Goal: Task Accomplishment & Management: Manage account settings

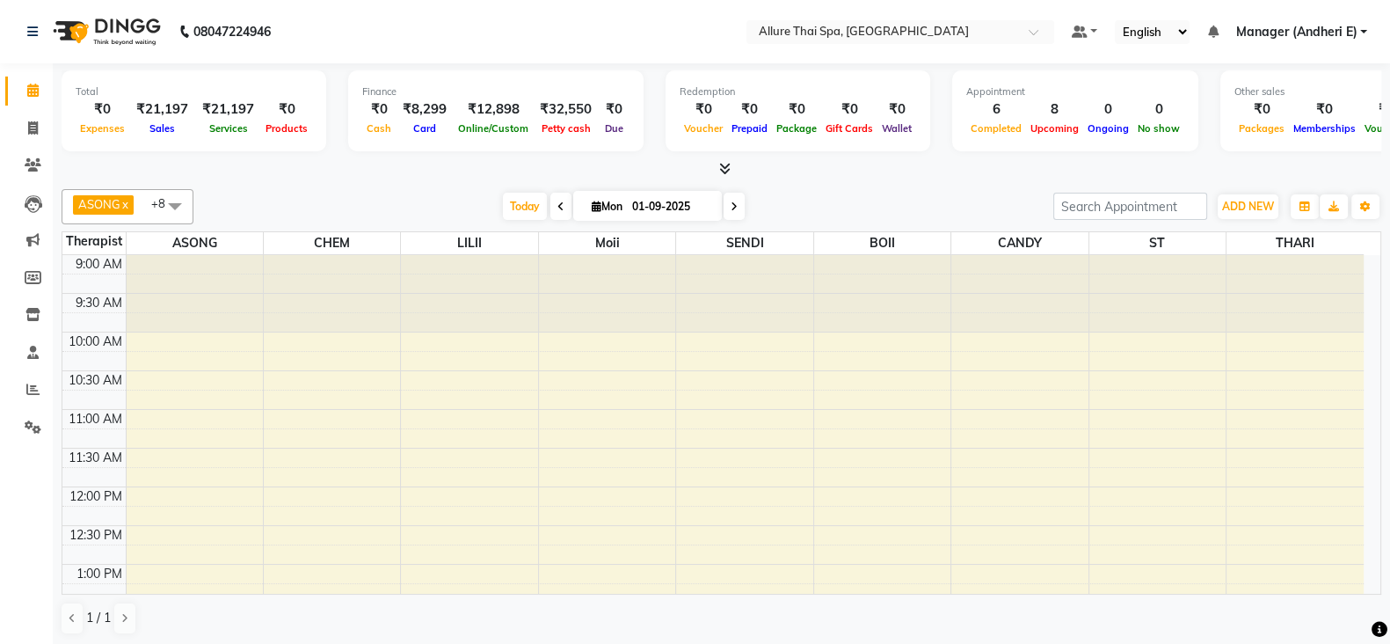
scroll to position [550, 0]
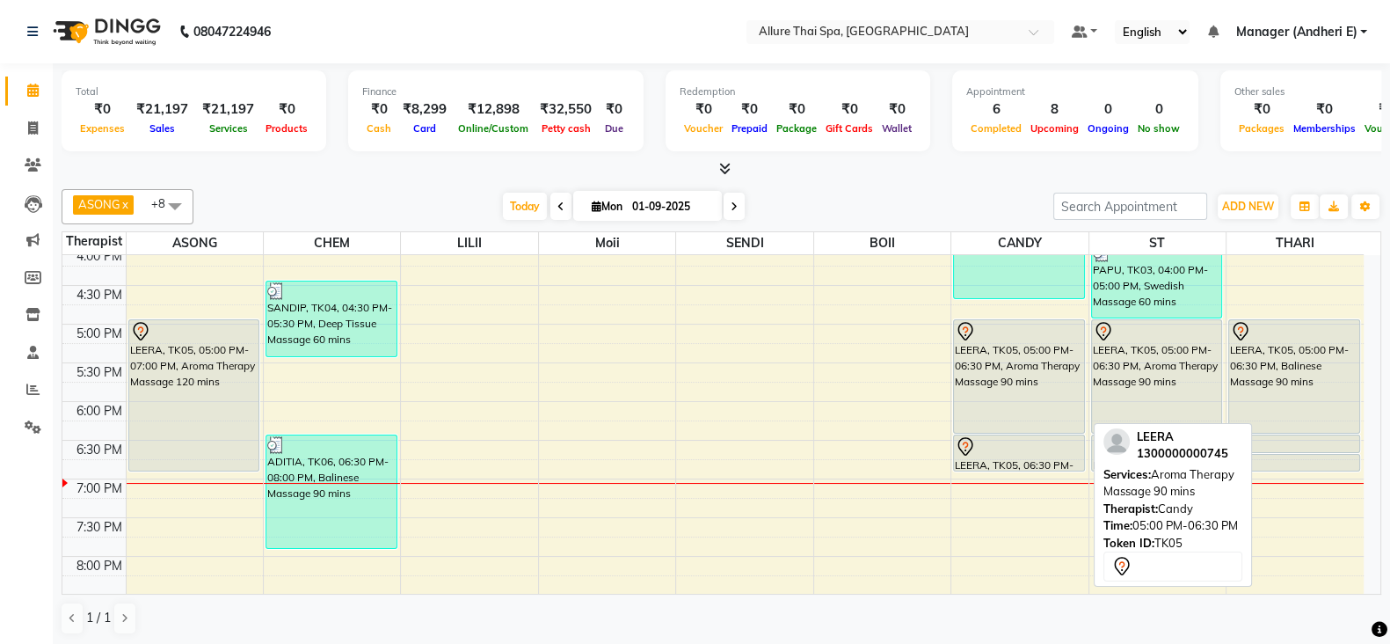
click at [1004, 385] on div "LEERA, TK05, 05:00 PM-06:30 PM, Aroma Therapy Massage 90 mins" at bounding box center [1019, 376] width 130 height 113
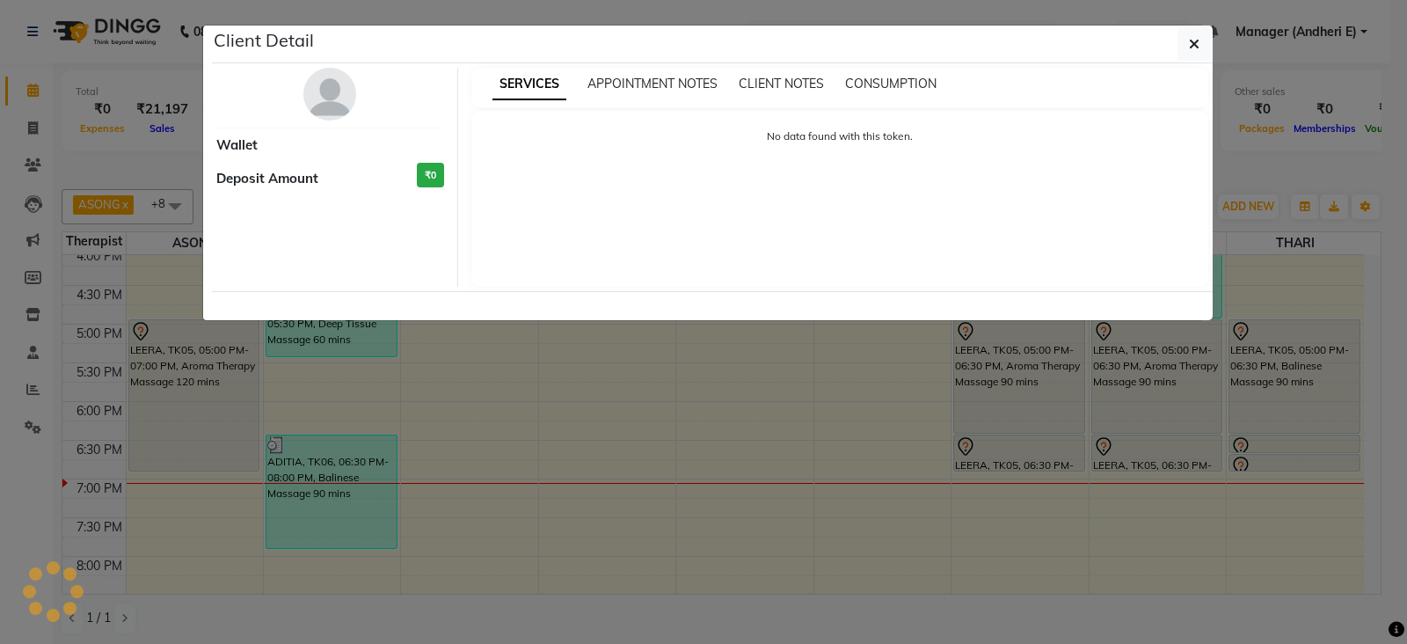
select select "7"
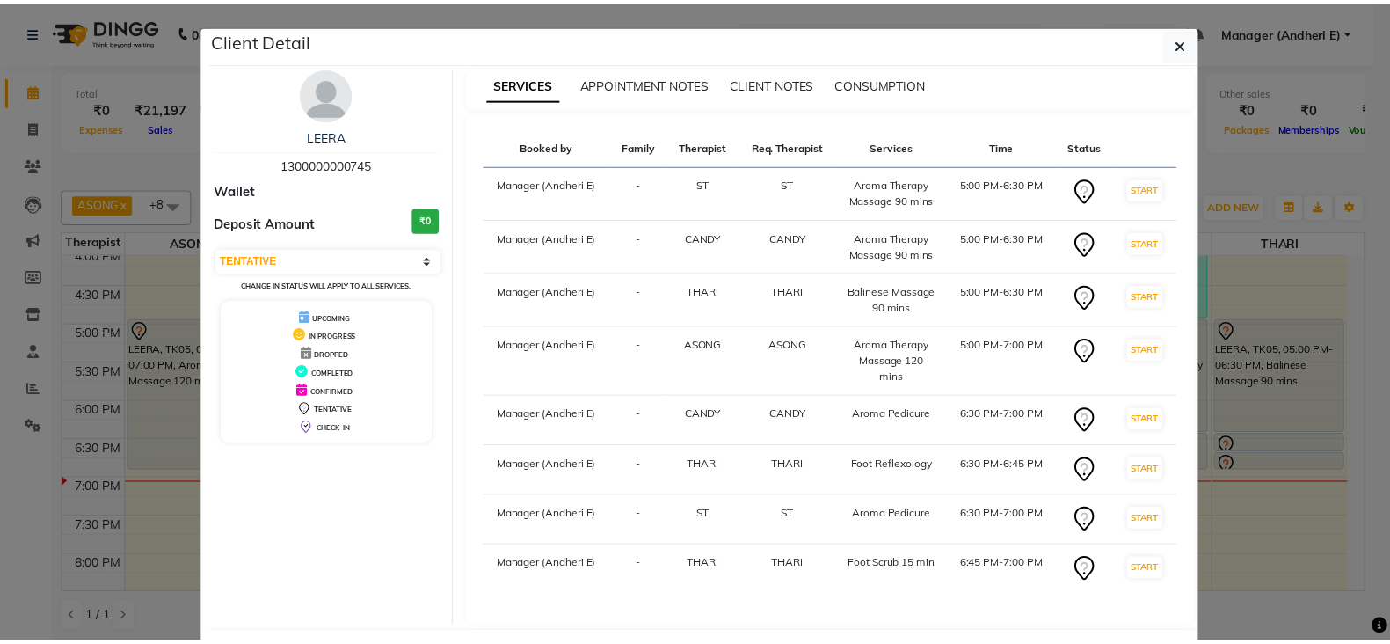
scroll to position [76, 0]
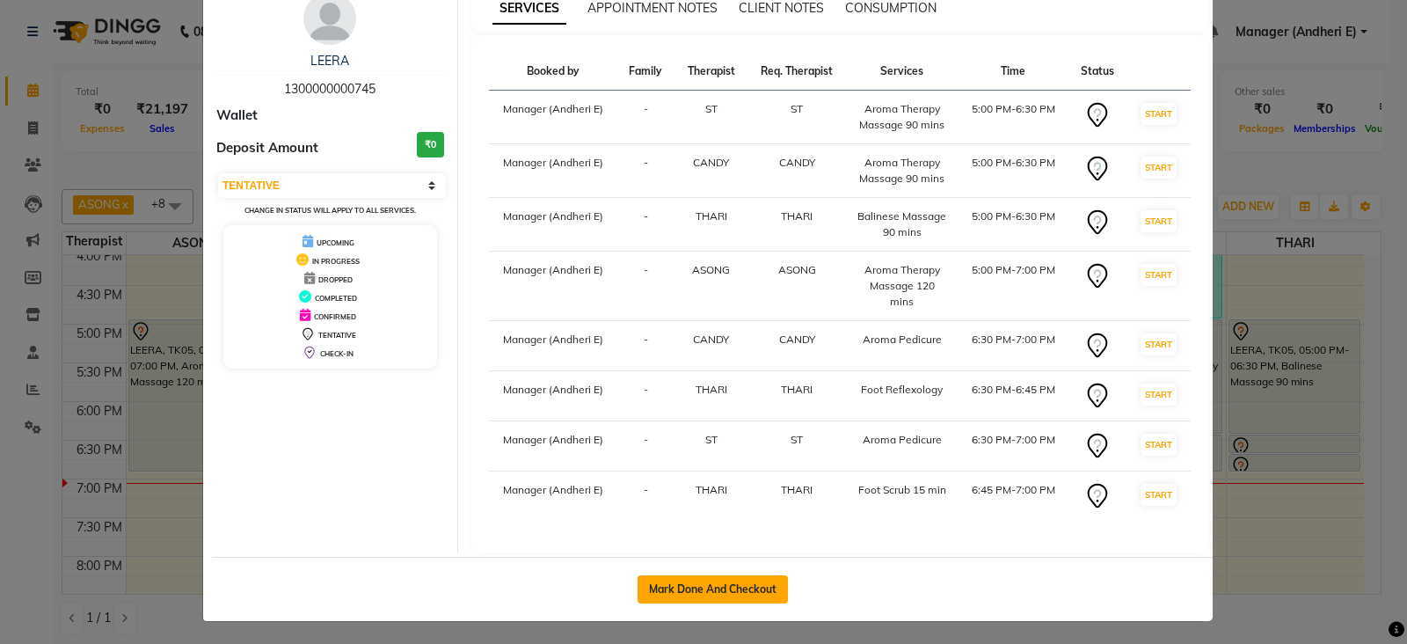
click at [750, 585] on button "Mark Done And Checkout" at bounding box center [713, 589] width 150 height 28
select select "6826"
select select "service"
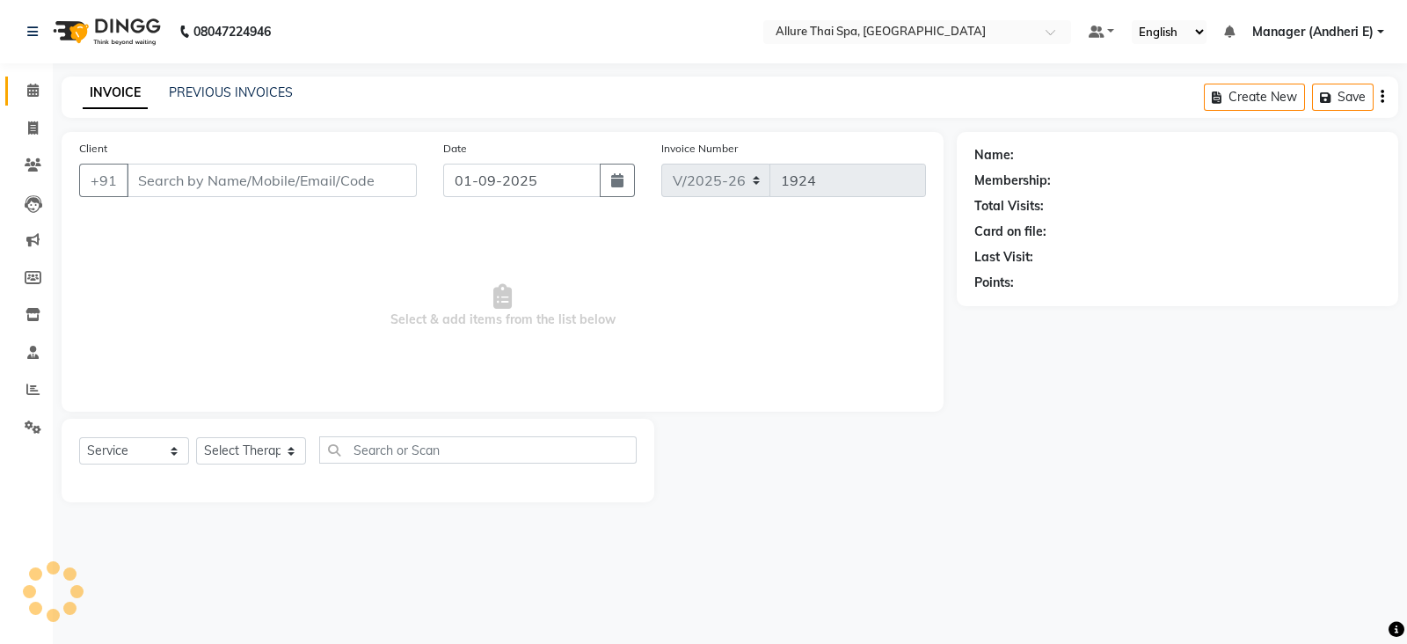
type input "1300000000745"
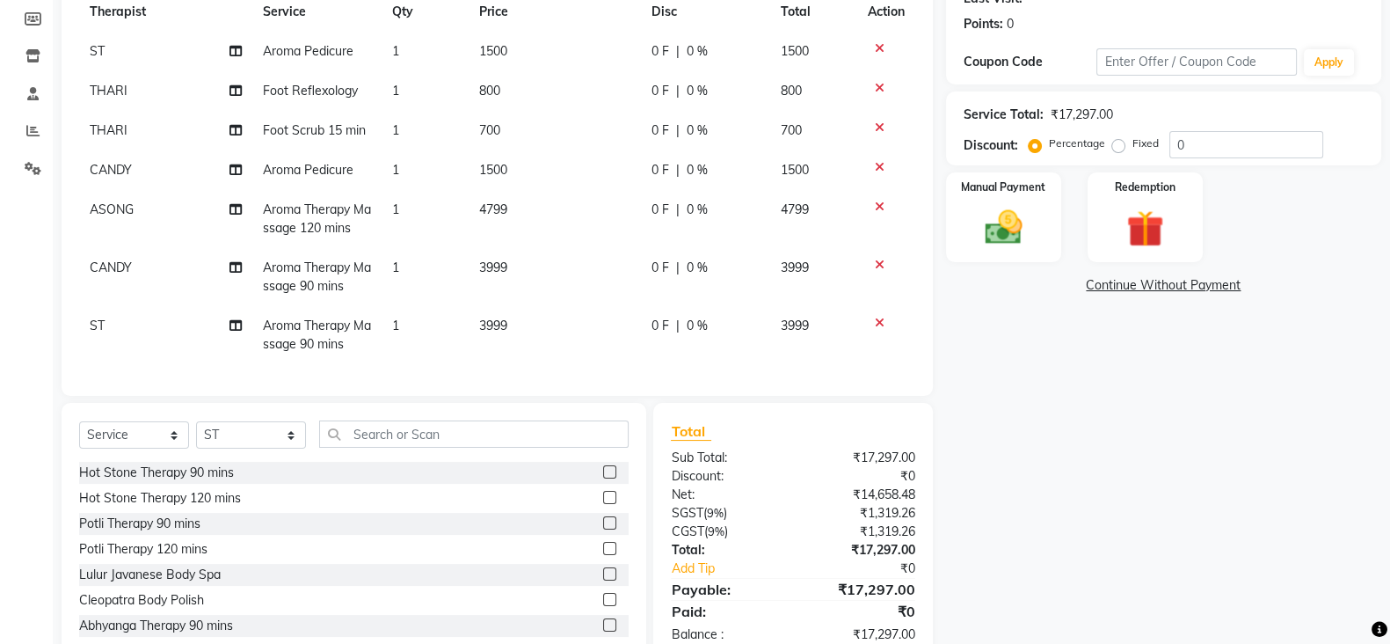
scroll to position [321, 0]
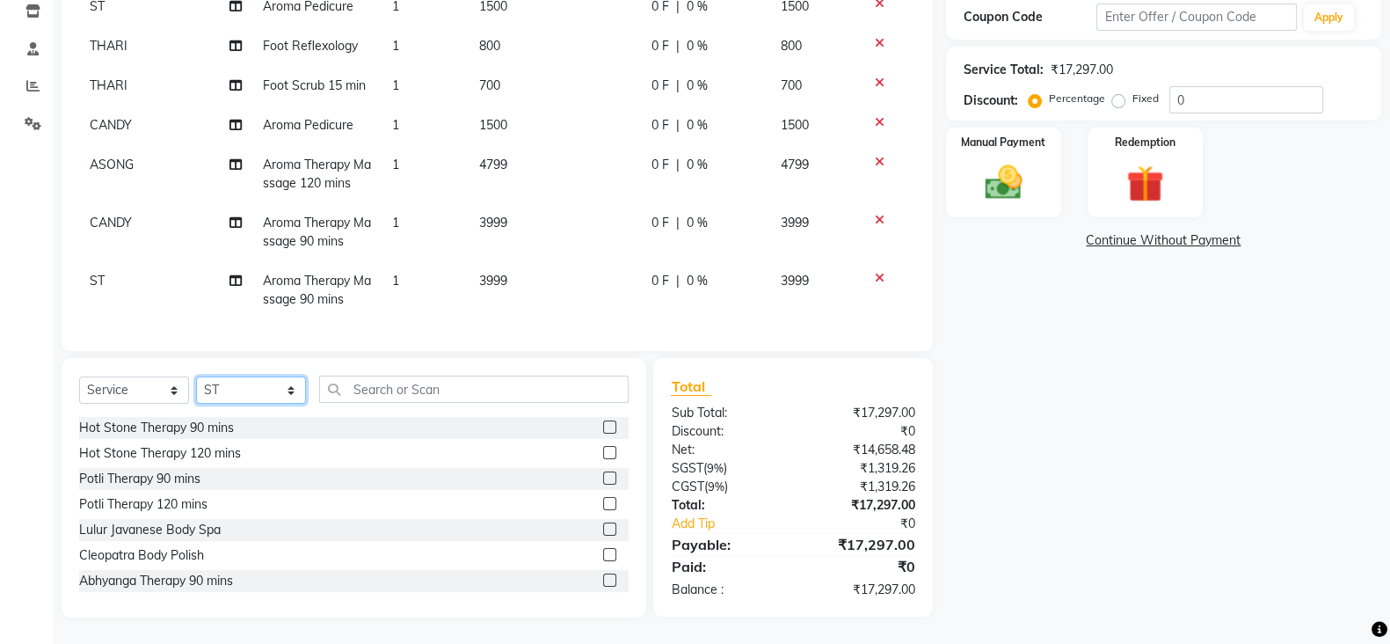
click at [265, 390] on select "Select Therapist ASONG [PERSON_NAME] BOII CANDY CHEM LILII Manager ([PERSON_NAM…" at bounding box center [251, 389] width 110 height 27
select select "89380"
click at [196, 376] on select "Select Therapist ASONG [PERSON_NAME] BOII CANDY CHEM LILII Manager ([PERSON_NAM…" at bounding box center [251, 389] width 110 height 27
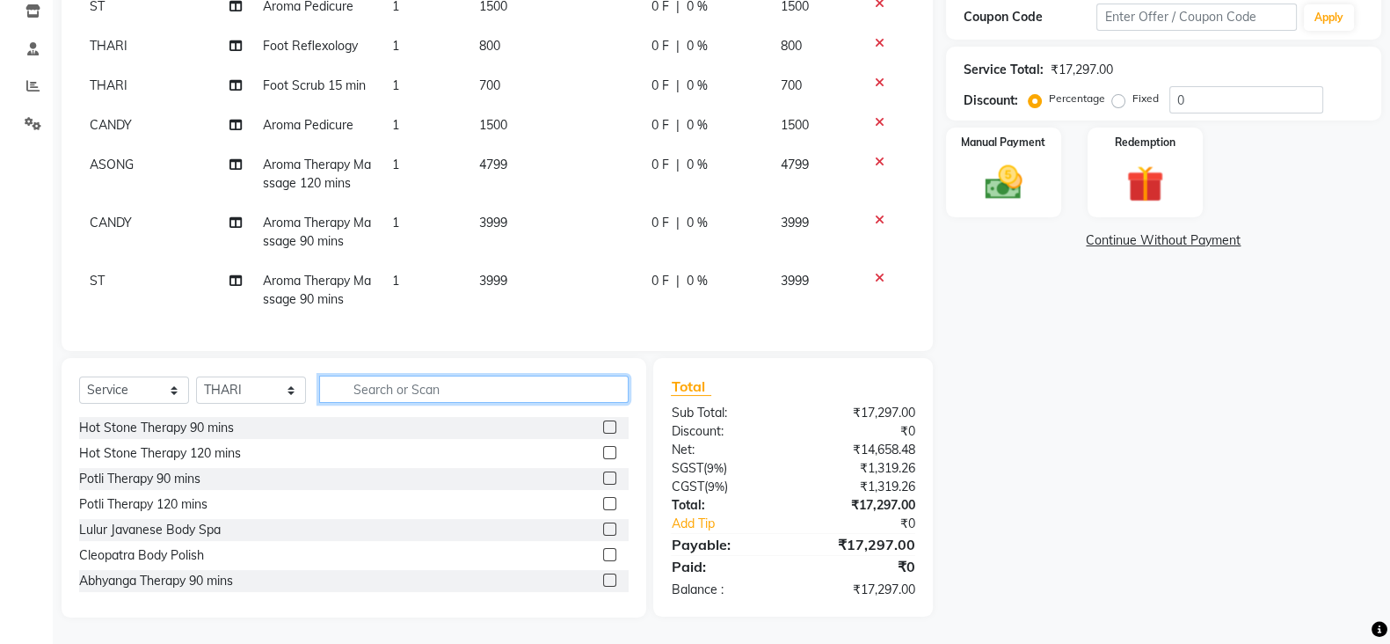
click at [411, 388] on input "text" at bounding box center [474, 388] width 310 height 27
type input "ba"
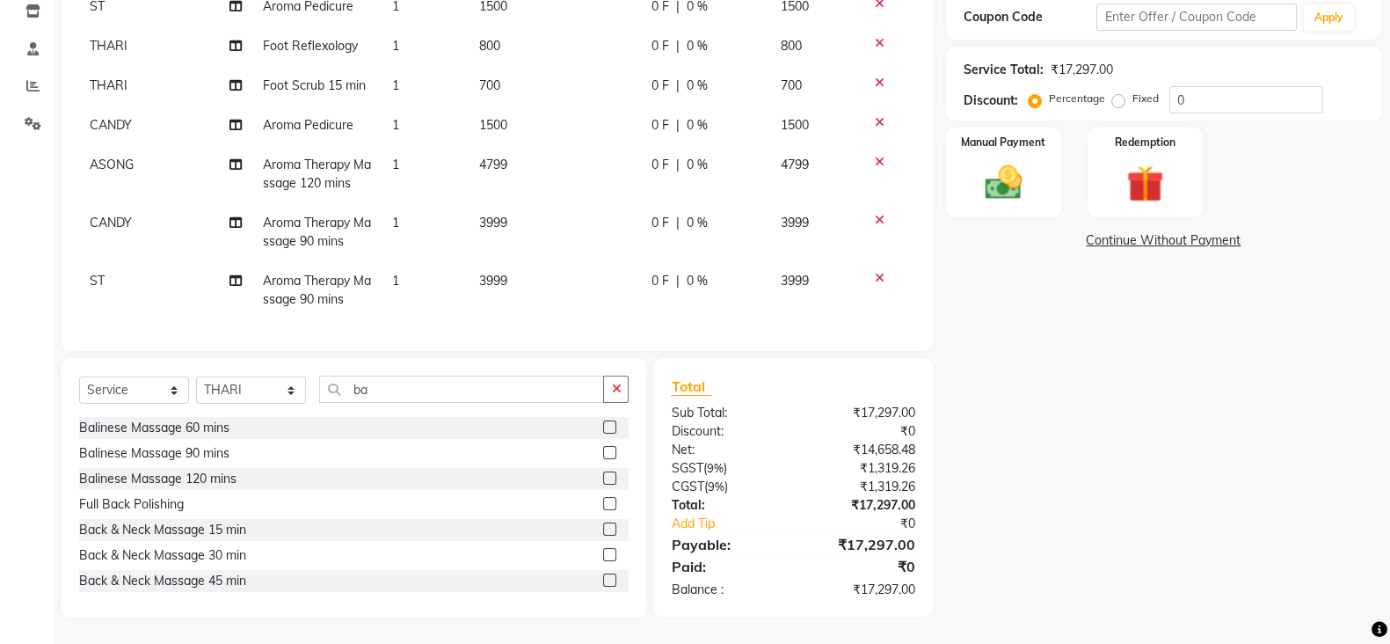
click at [603, 450] on label at bounding box center [609, 452] width 13 height 13
click at [603, 450] on input "checkbox" at bounding box center [608, 453] width 11 height 11
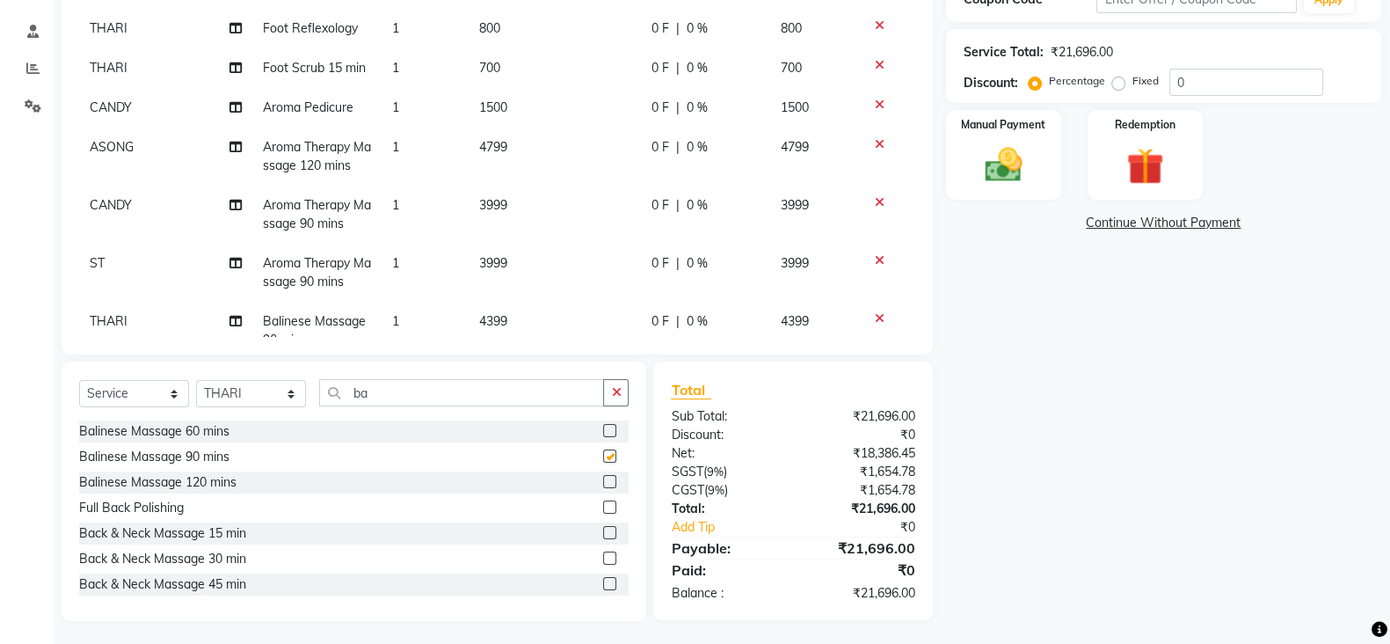
checkbox input "false"
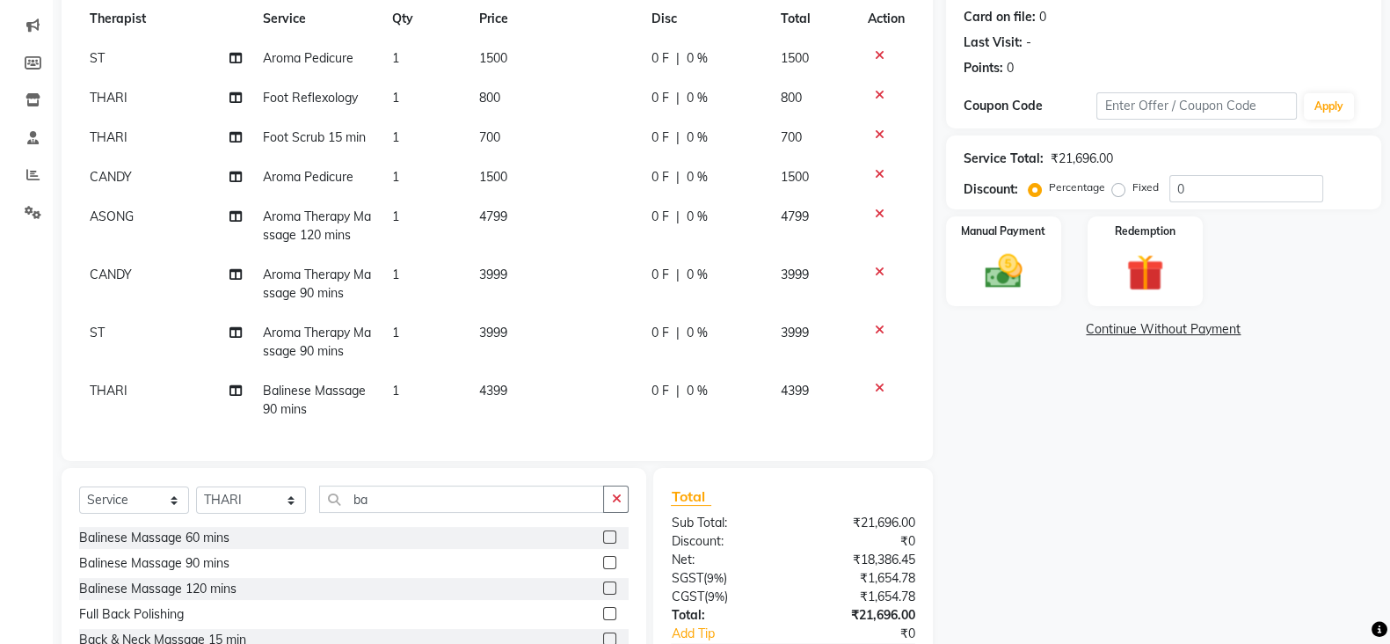
scroll to position [53, 0]
click at [1006, 275] on img at bounding box center [1004, 271] width 62 height 44
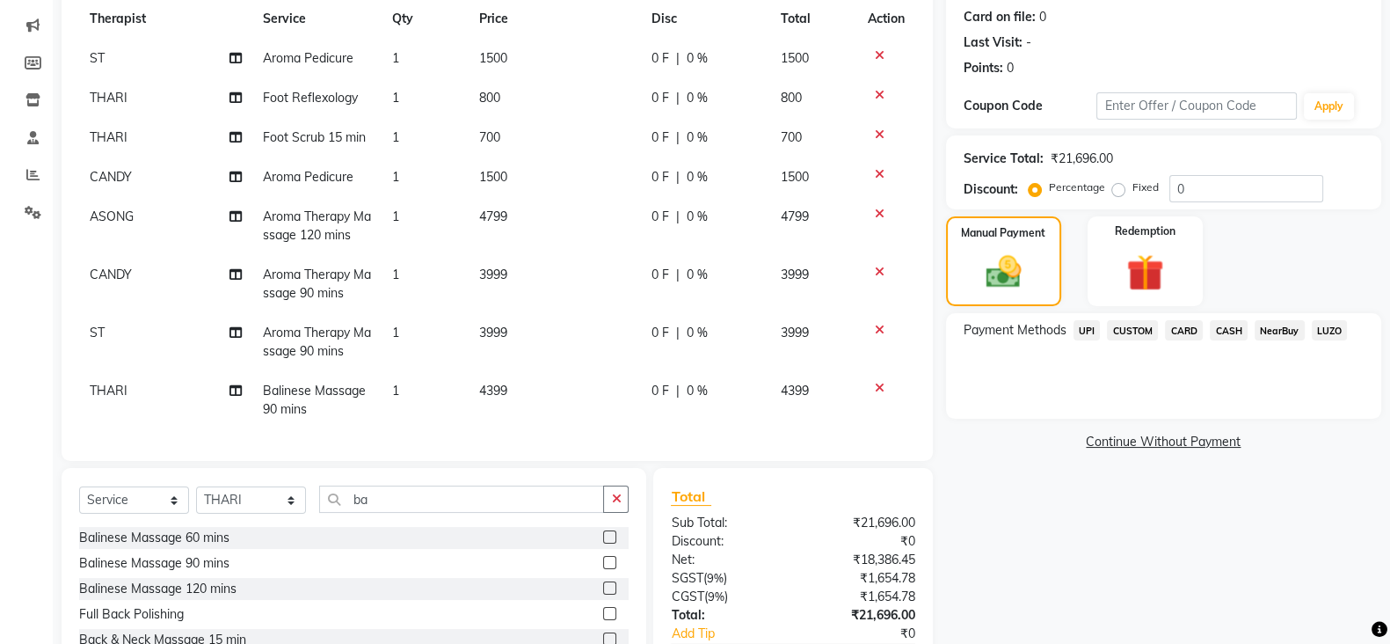
click at [1189, 325] on span "CARD" at bounding box center [1184, 330] width 38 height 20
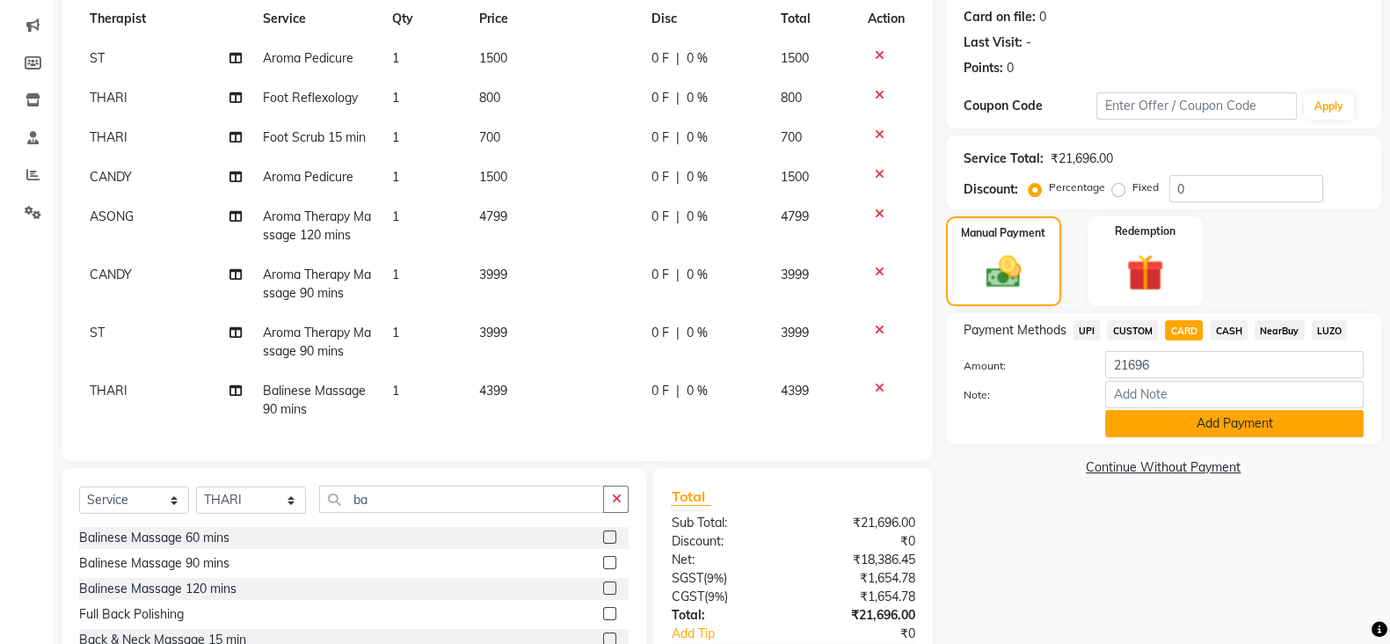
click at [1236, 424] on button "Add Payment" at bounding box center [1234, 423] width 259 height 27
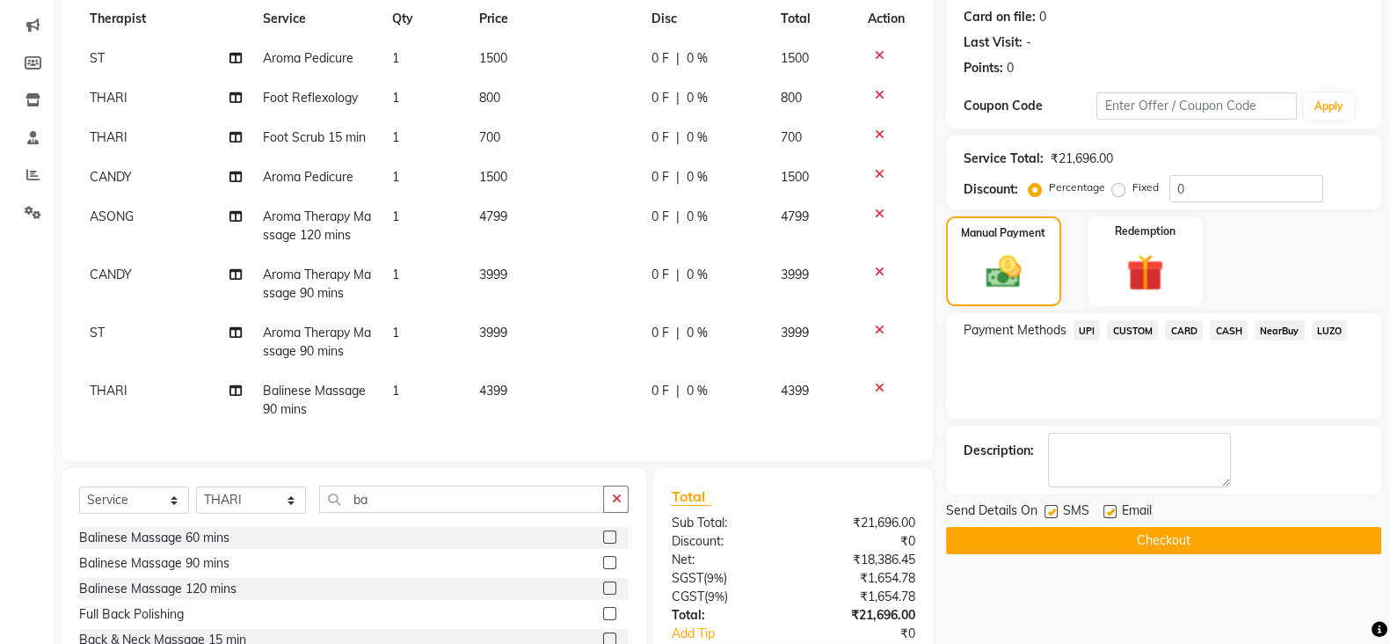
scroll to position [361, 0]
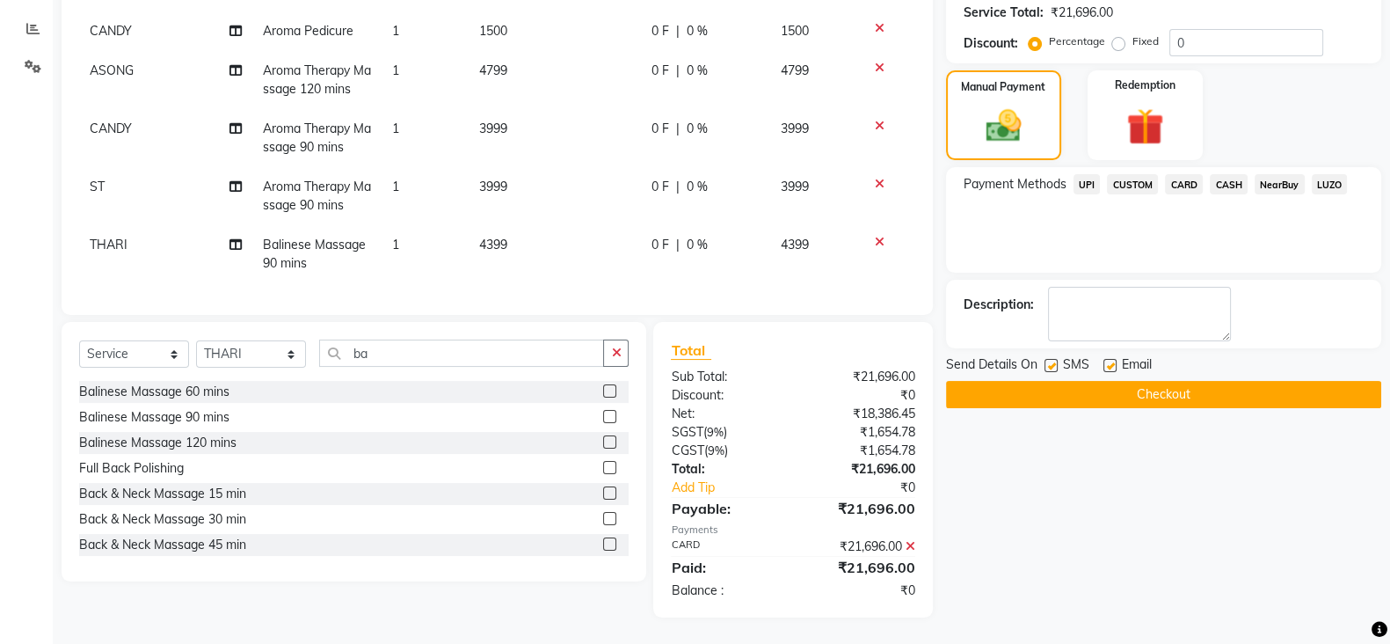
click at [1051, 366] on label at bounding box center [1051, 365] width 13 height 13
click at [1051, 366] on input "checkbox" at bounding box center [1050, 366] width 11 height 11
checkbox input "false"
click at [1111, 361] on label at bounding box center [1110, 365] width 13 height 13
click at [1111, 361] on input "checkbox" at bounding box center [1109, 366] width 11 height 11
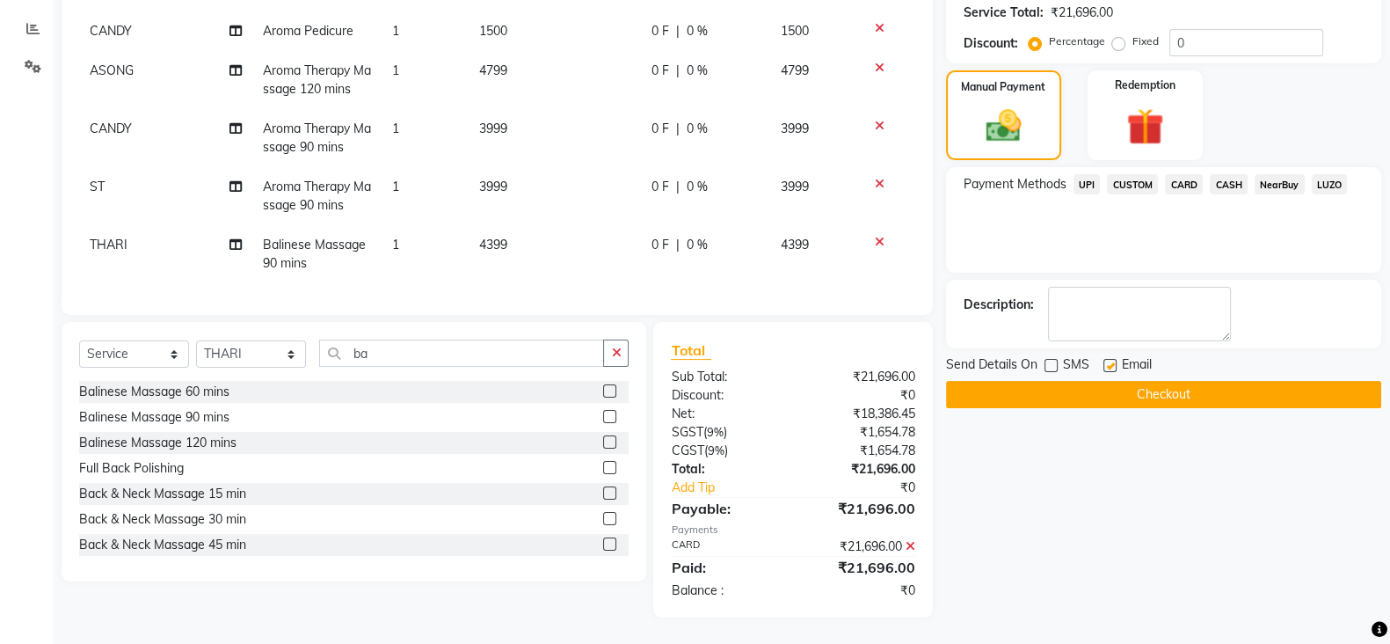
checkbox input "false"
click at [1171, 395] on button "Checkout" at bounding box center [1163, 394] width 435 height 27
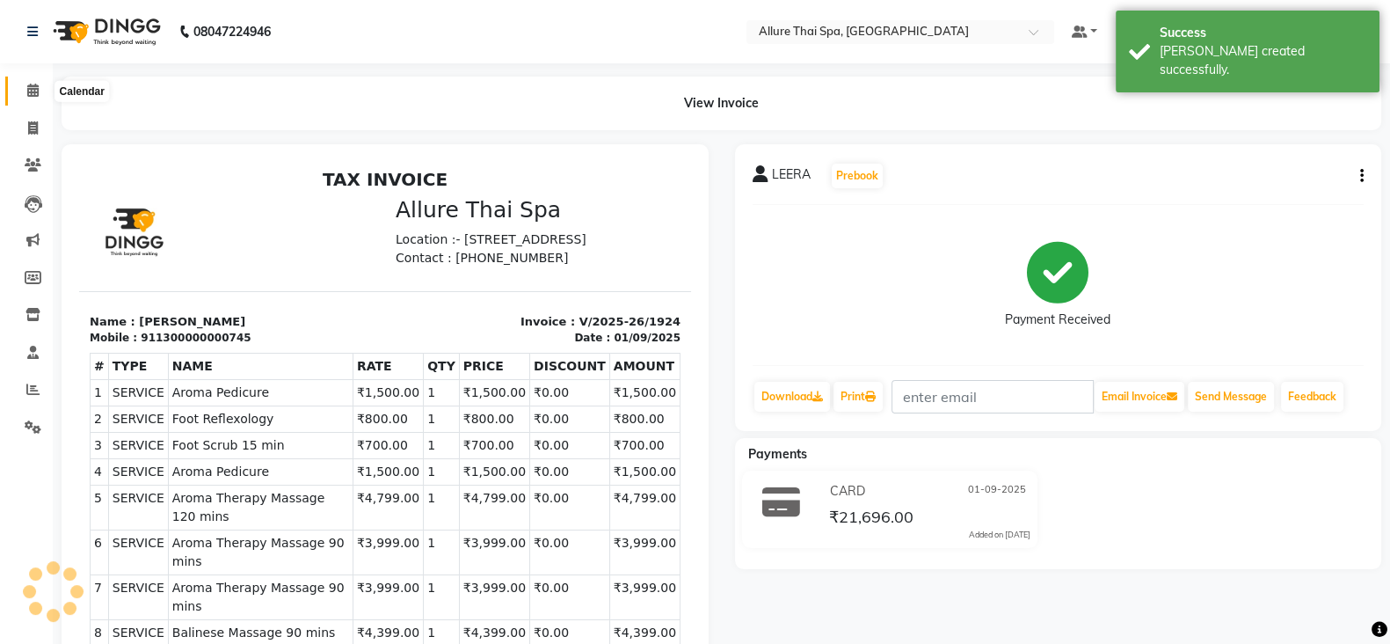
click at [31, 86] on icon at bounding box center [32, 90] width 11 height 13
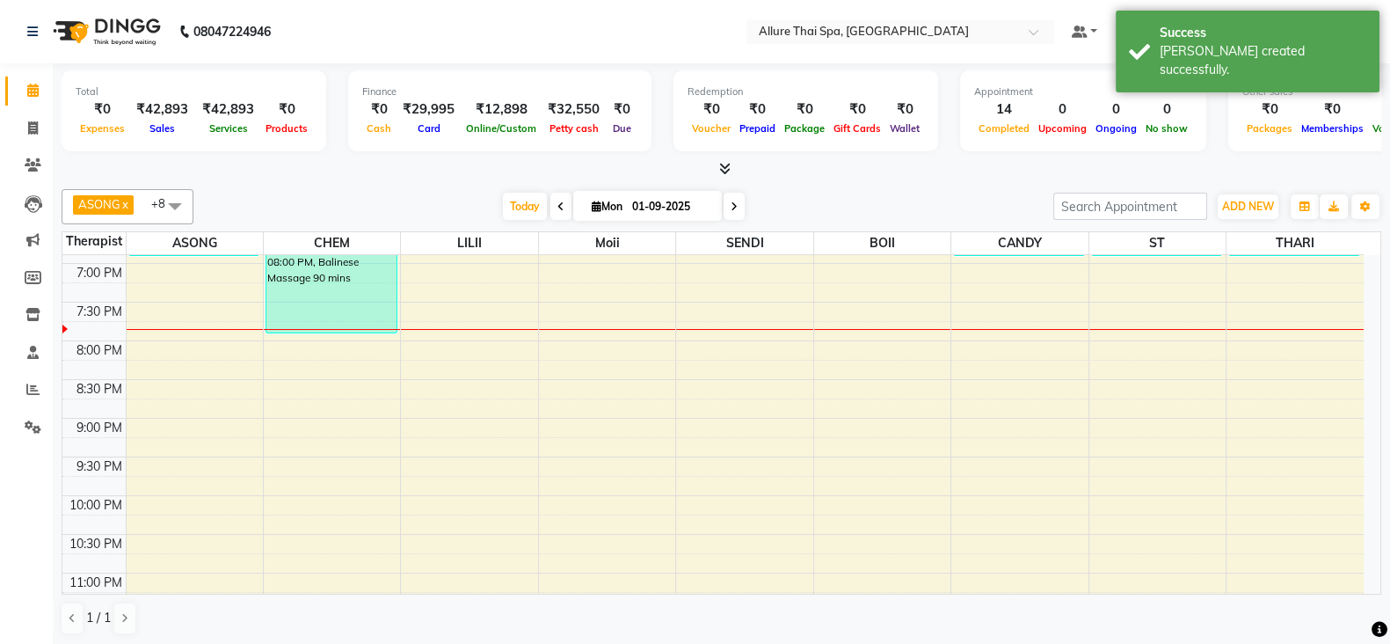
scroll to position [818, 0]
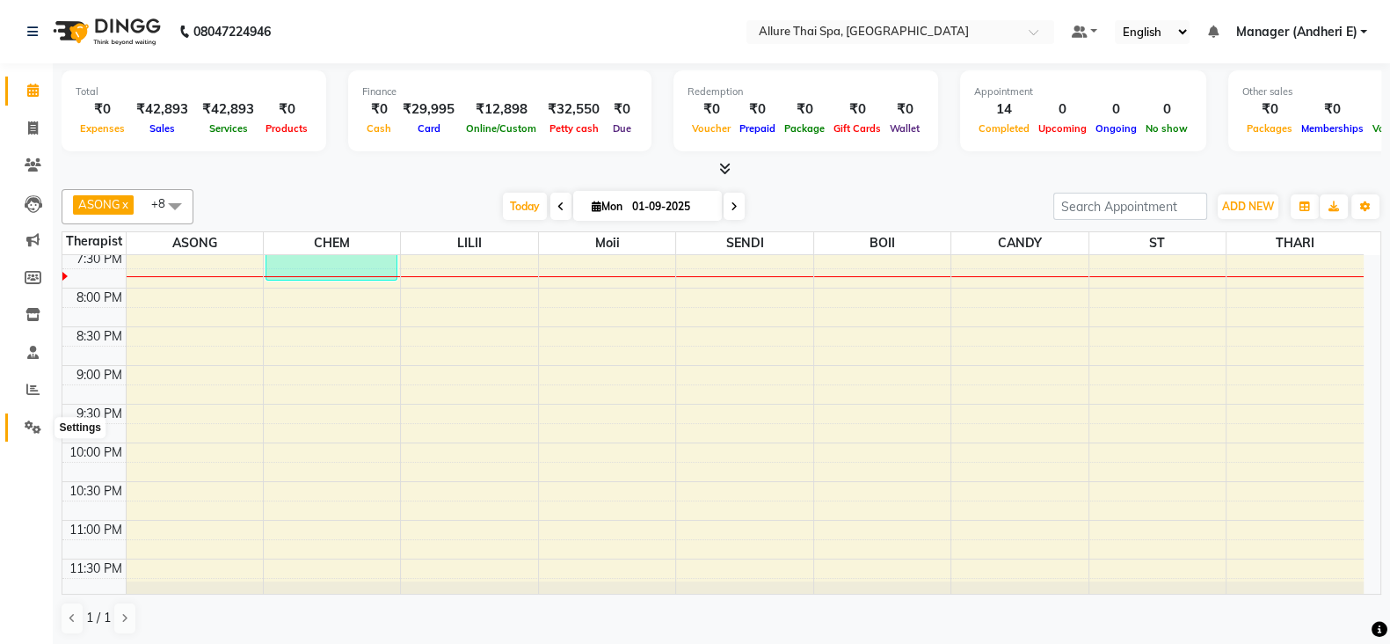
click at [40, 432] on icon at bounding box center [33, 426] width 17 height 13
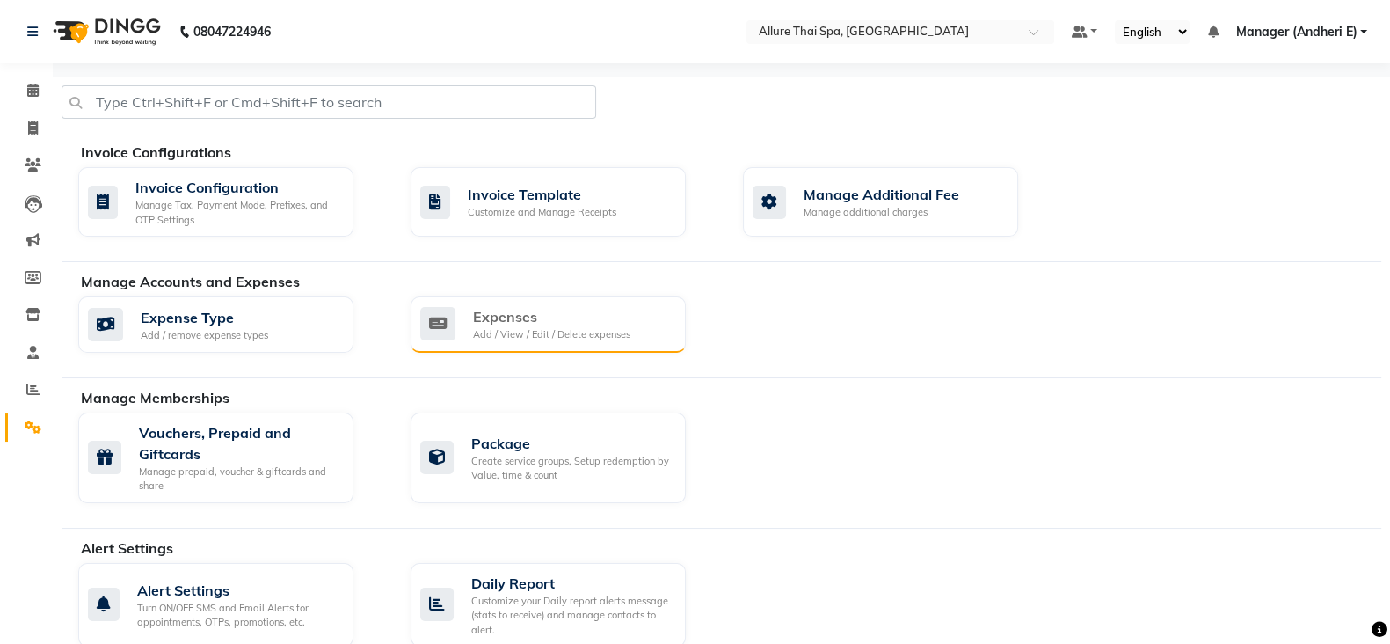
click at [536, 324] on div "Expenses" at bounding box center [551, 316] width 157 height 21
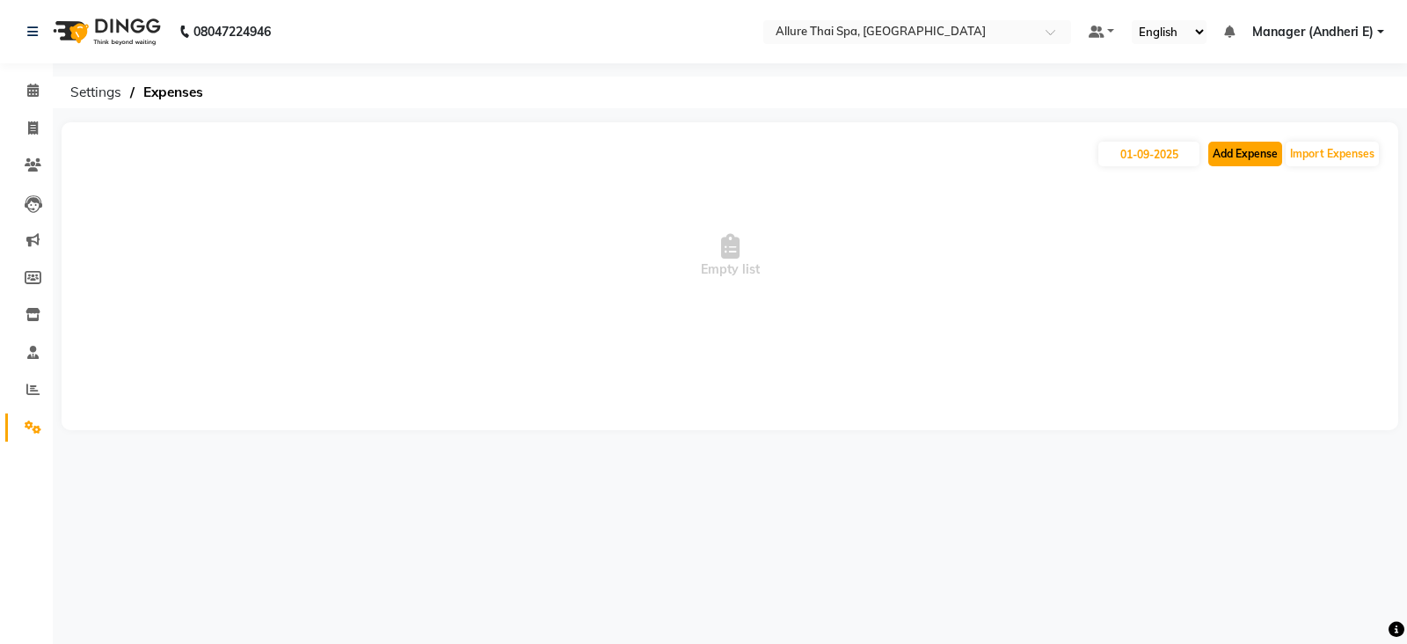
click at [1258, 153] on button "Add Expense" at bounding box center [1245, 154] width 74 height 25
select select "1"
select select "5881"
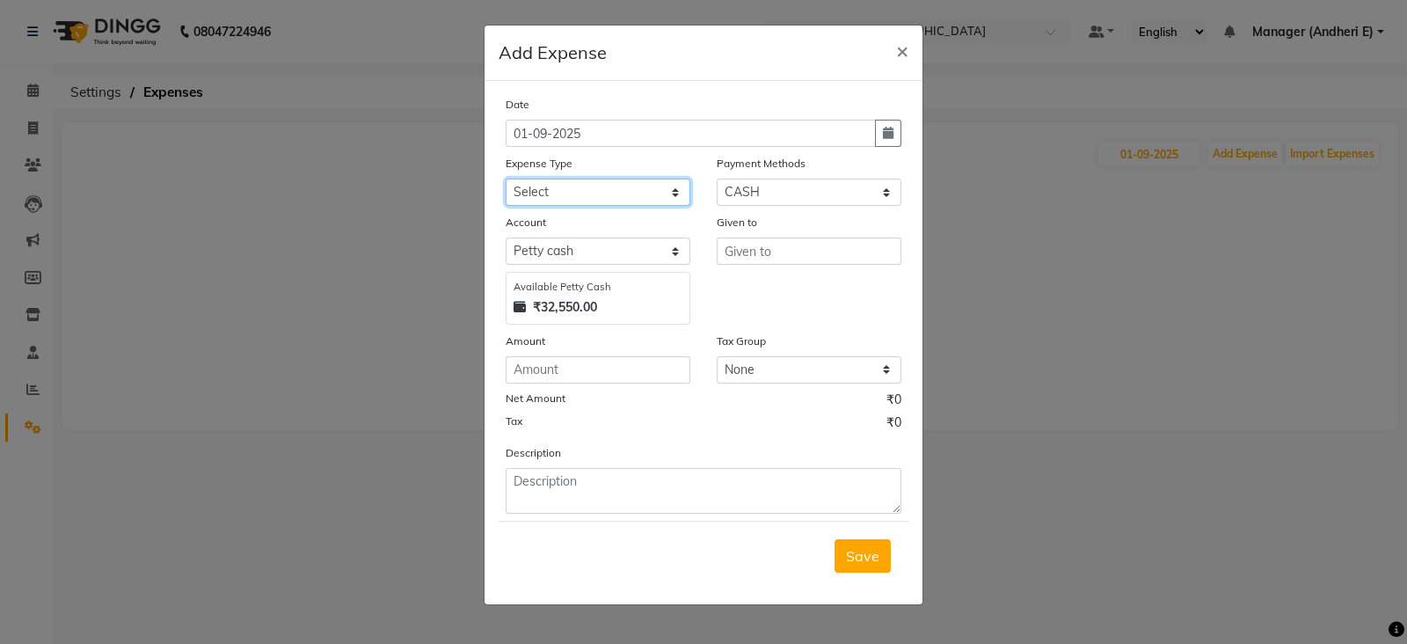
click at [593, 186] on select "Select Advance Salary Advertising and Marketing Expenses Bank charges Car maint…" at bounding box center [598, 192] width 185 height 27
select select "21354"
click at [506, 180] on select "Select Advance Salary Advertising and Marketing Expenses Bank charges Car maint…" at bounding box center [598, 192] width 185 height 27
click at [763, 252] on input "text" at bounding box center [809, 250] width 185 height 27
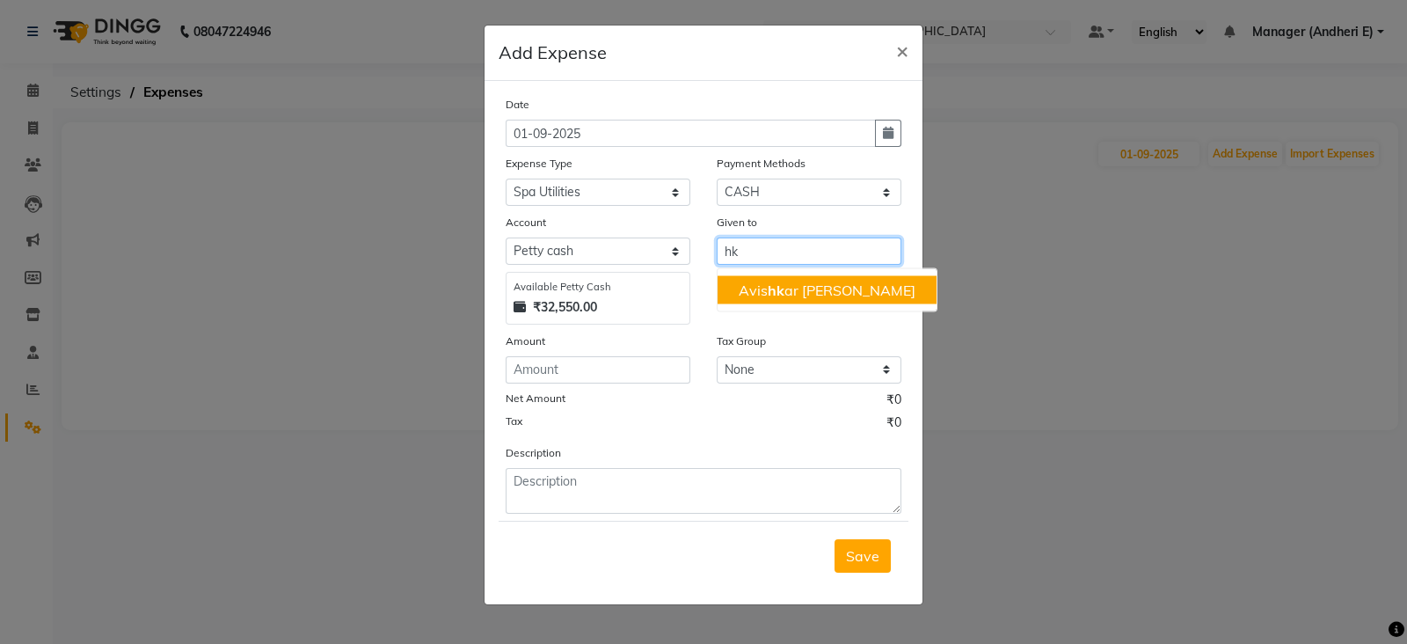
type input "hk"
click at [543, 362] on input "number" at bounding box center [598, 369] width 185 height 27
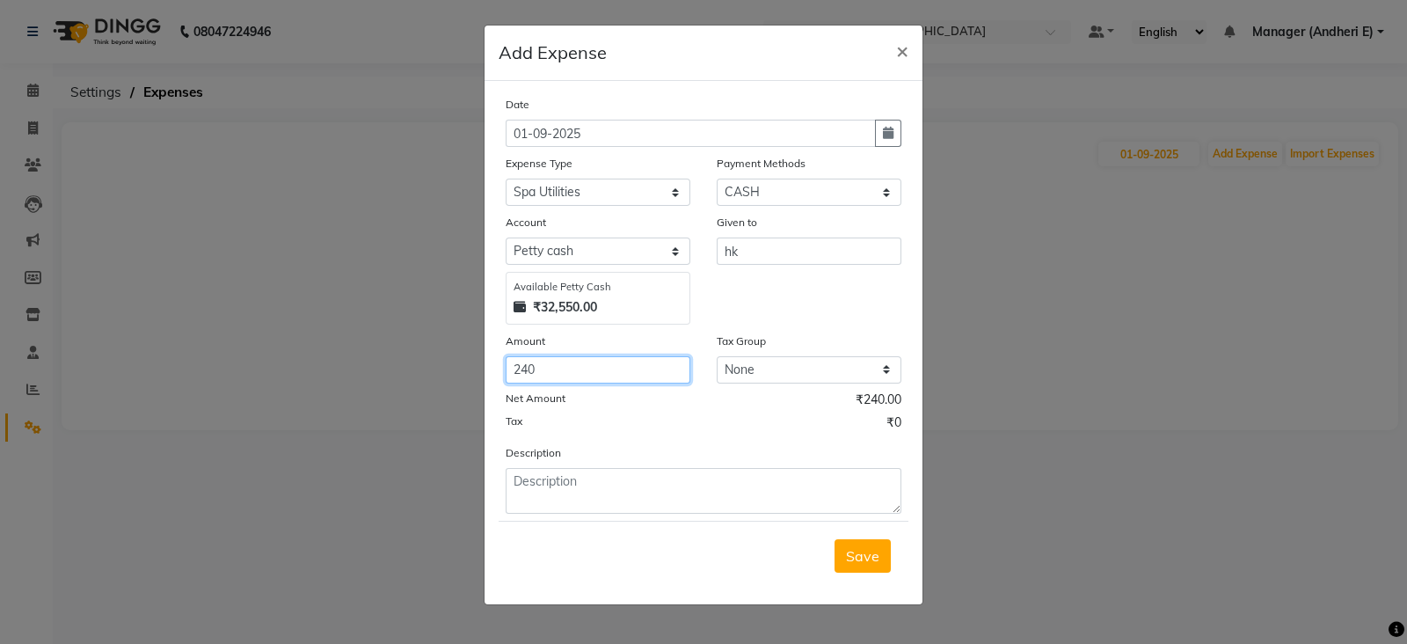
type input "240"
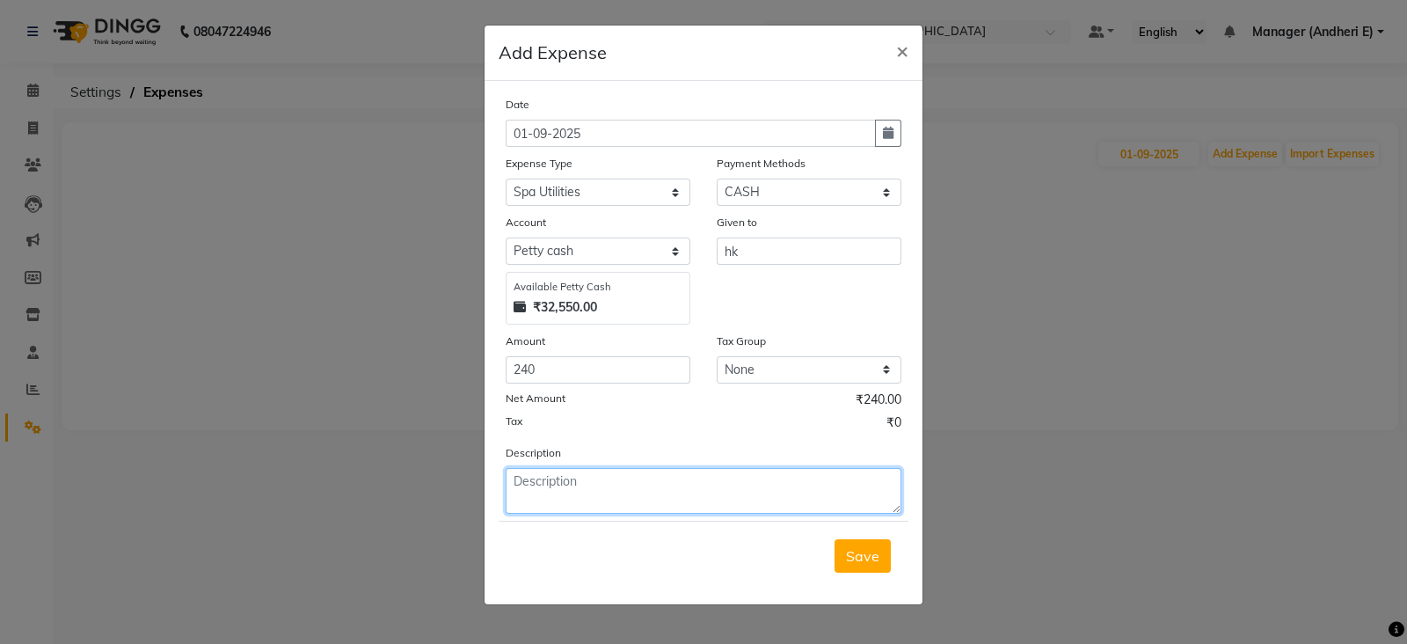
click at [550, 485] on textarea at bounding box center [704, 491] width 396 height 46
type textarea "h"
type textarea "HARPIK POWDER, BRUSH"
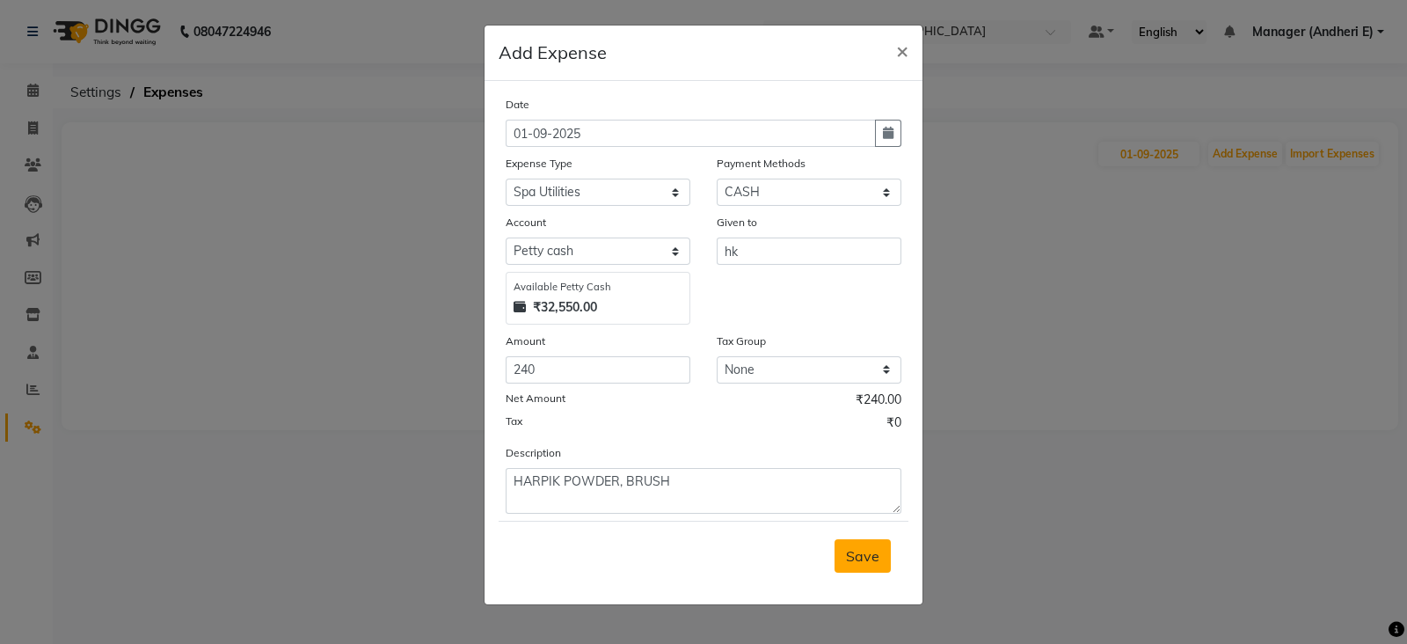
click at [872, 565] on span "Save" at bounding box center [862, 556] width 33 height 18
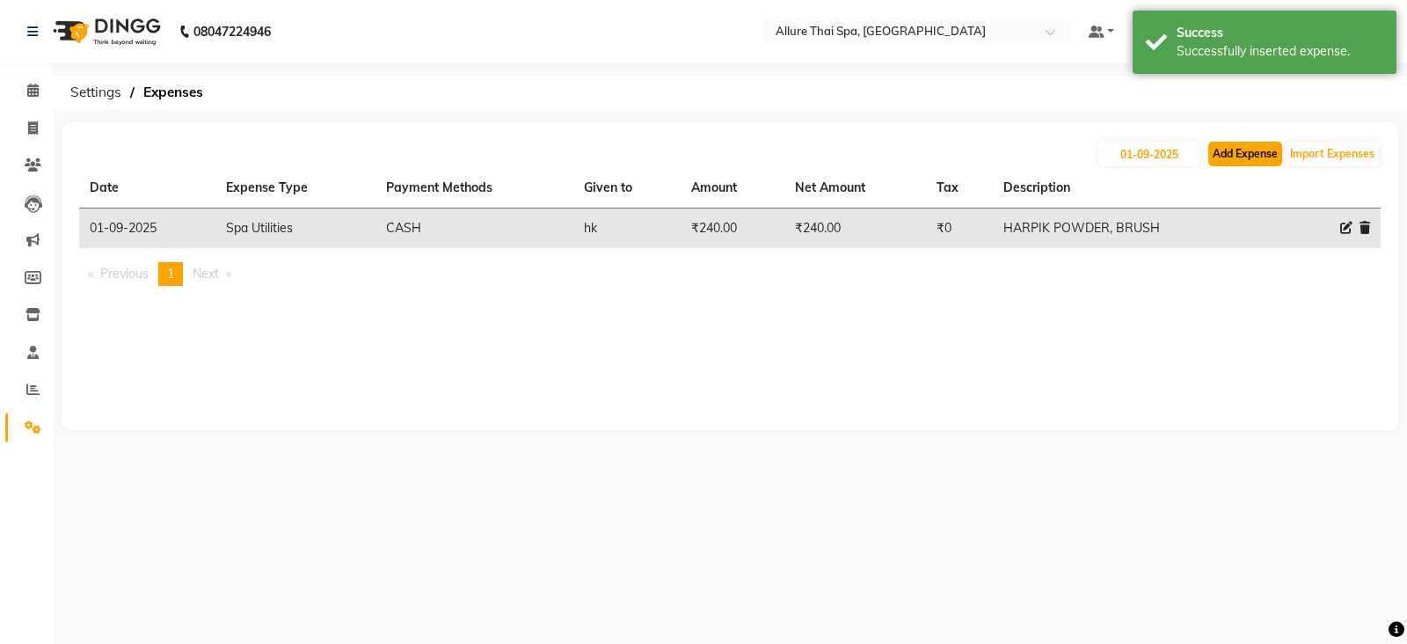
click at [1247, 156] on button "Add Expense" at bounding box center [1245, 154] width 74 height 25
select select "1"
select select "5881"
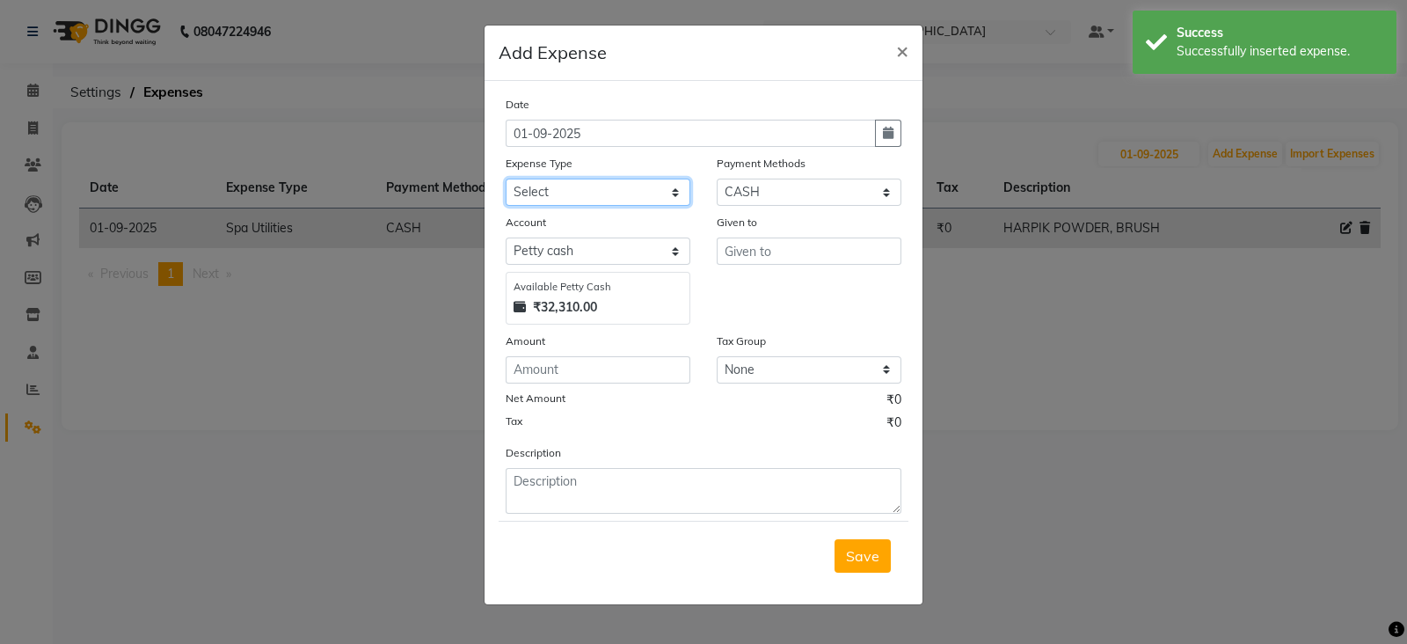
click at [642, 200] on select "Select Advance Salary Advertising and Marketing Expenses Bank charges Car maint…" at bounding box center [598, 192] width 185 height 27
select select "19837"
click at [506, 180] on select "Select Advance Salary Advertising and Marketing Expenses Bank charges Car maint…" at bounding box center [598, 192] width 185 height 27
click at [749, 252] on input "text" at bounding box center [809, 250] width 185 height 27
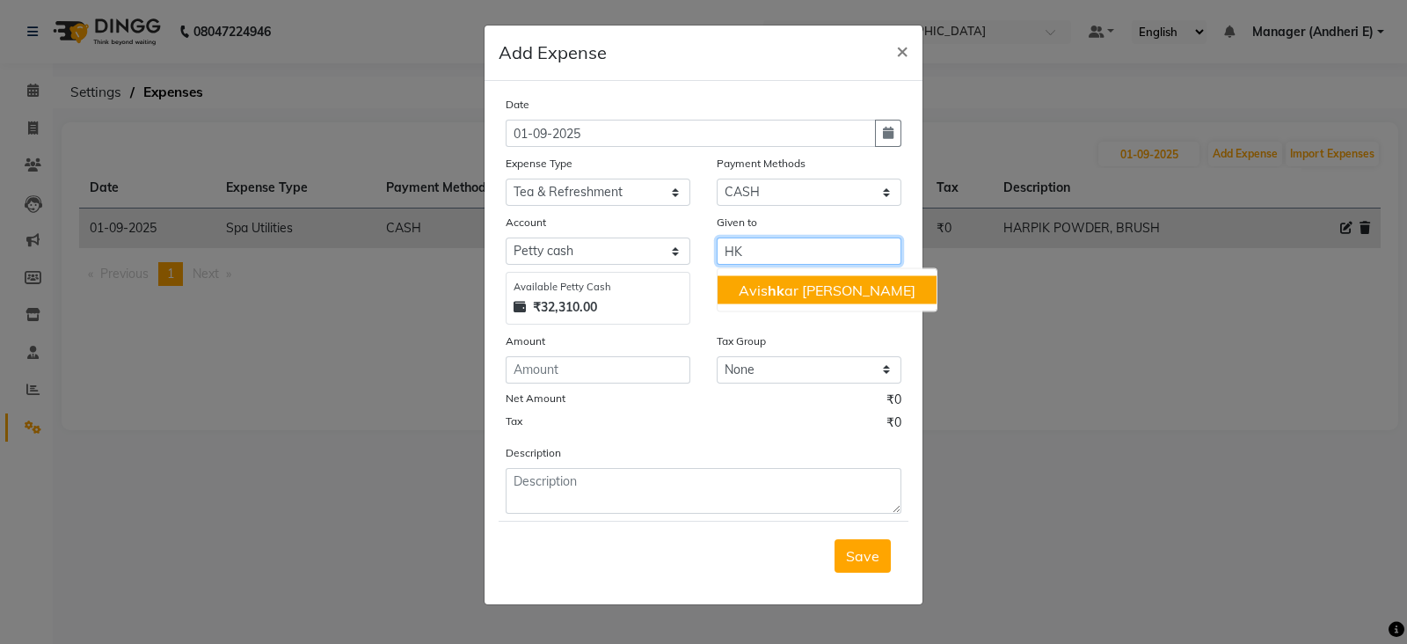
type input "HK"
click at [537, 364] on input "number" at bounding box center [598, 369] width 185 height 27
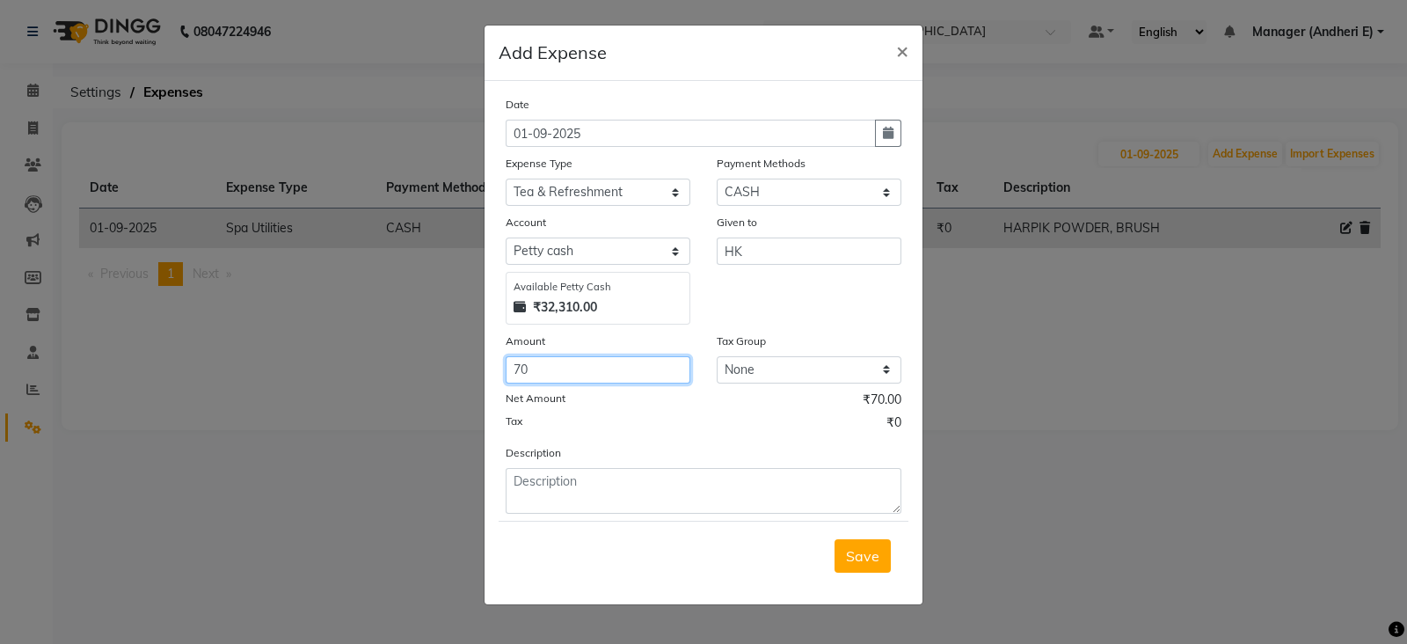
type input "70"
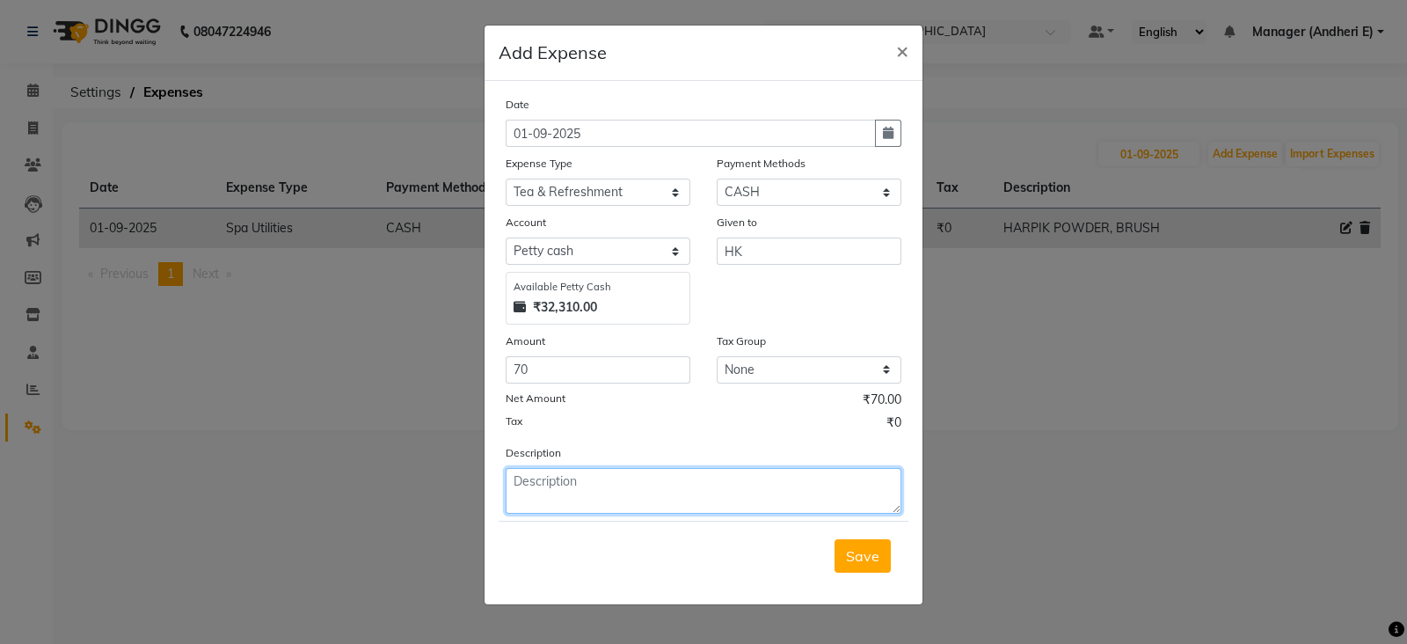
click at [540, 490] on textarea at bounding box center [704, 491] width 396 height 46
type textarea "COFFEE GUST"
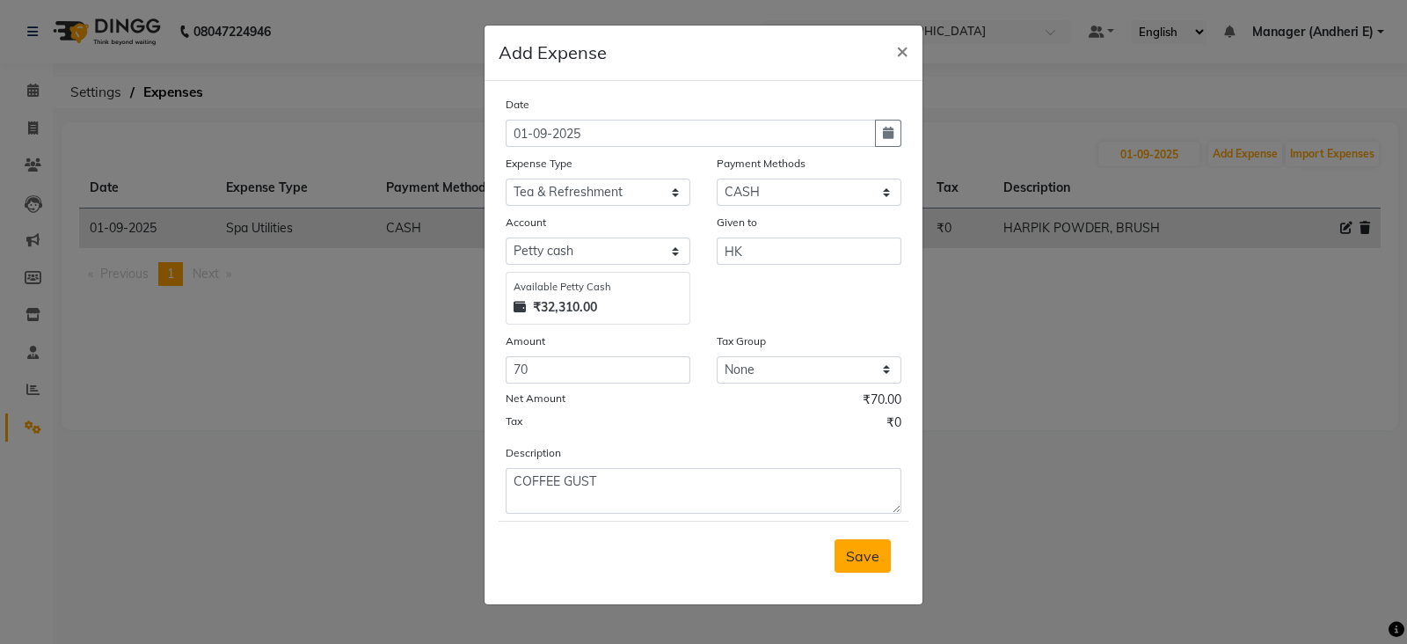
click at [866, 571] on button "Save" at bounding box center [863, 555] width 56 height 33
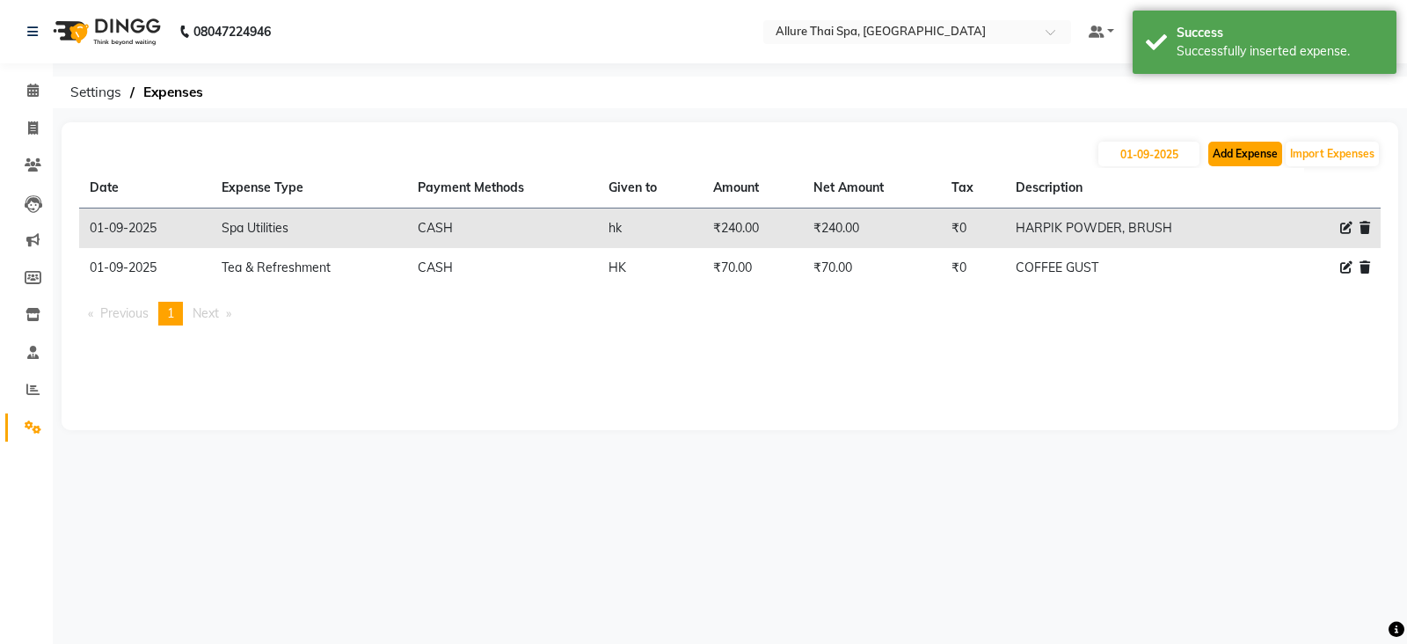
click at [1240, 150] on button "Add Expense" at bounding box center [1245, 154] width 74 height 25
select select "1"
select select "5881"
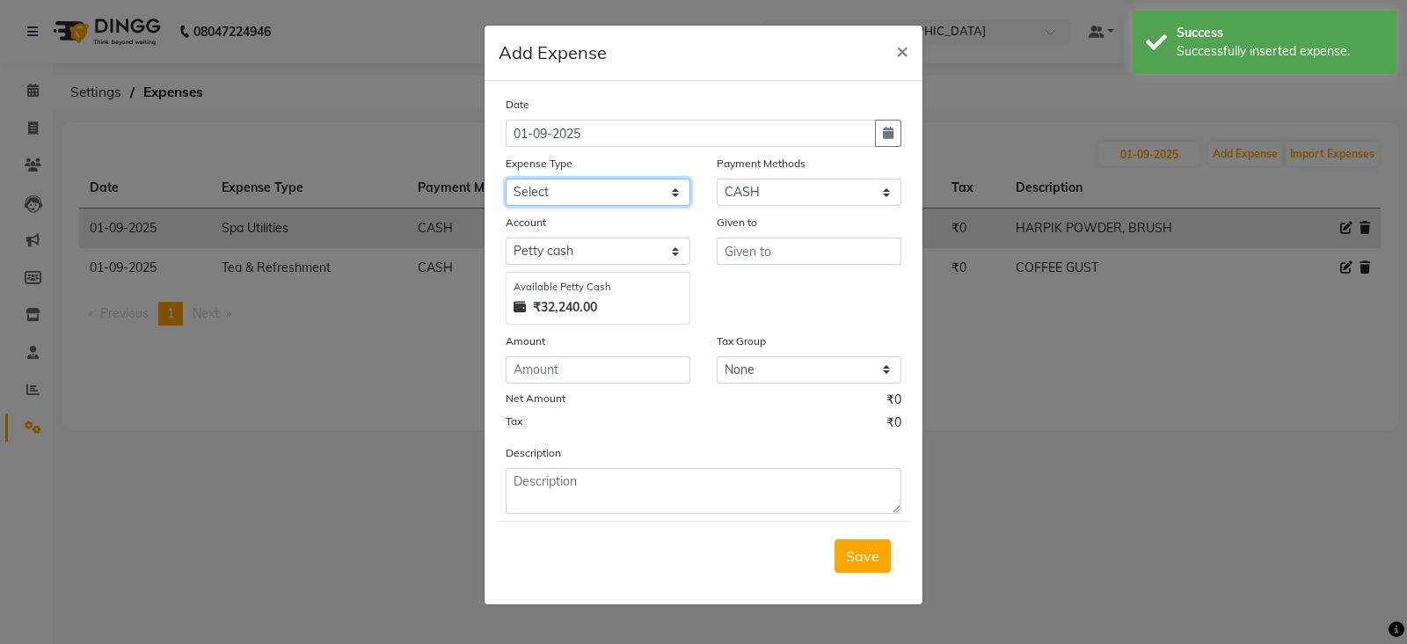
click at [575, 192] on select "Select Advance Salary Advertising and Marketing Expenses Bank charges Car maint…" at bounding box center [598, 192] width 185 height 27
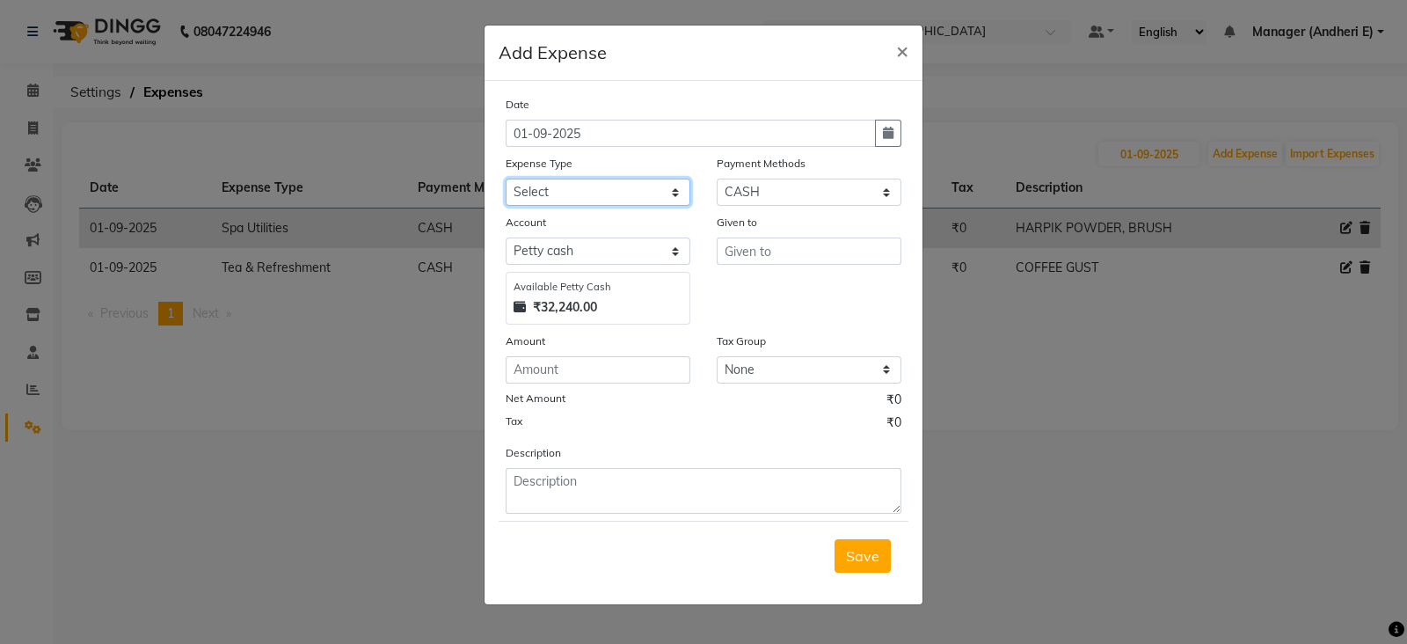
select select "19837"
click at [506, 180] on select "Select Advance Salary Advertising and Marketing Expenses Bank charges Car maint…" at bounding box center [598, 192] width 185 height 27
click at [746, 252] on input "text" at bounding box center [809, 250] width 185 height 27
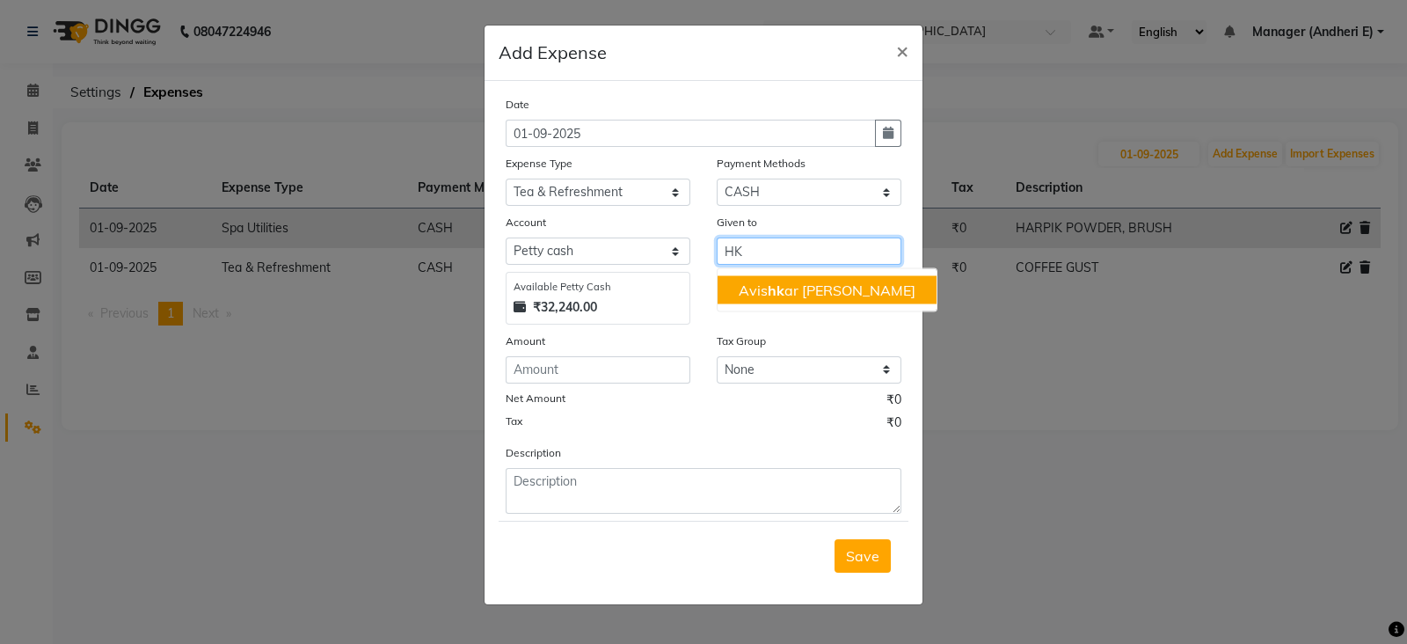
type input "HK"
click at [535, 371] on input "number" at bounding box center [598, 369] width 185 height 27
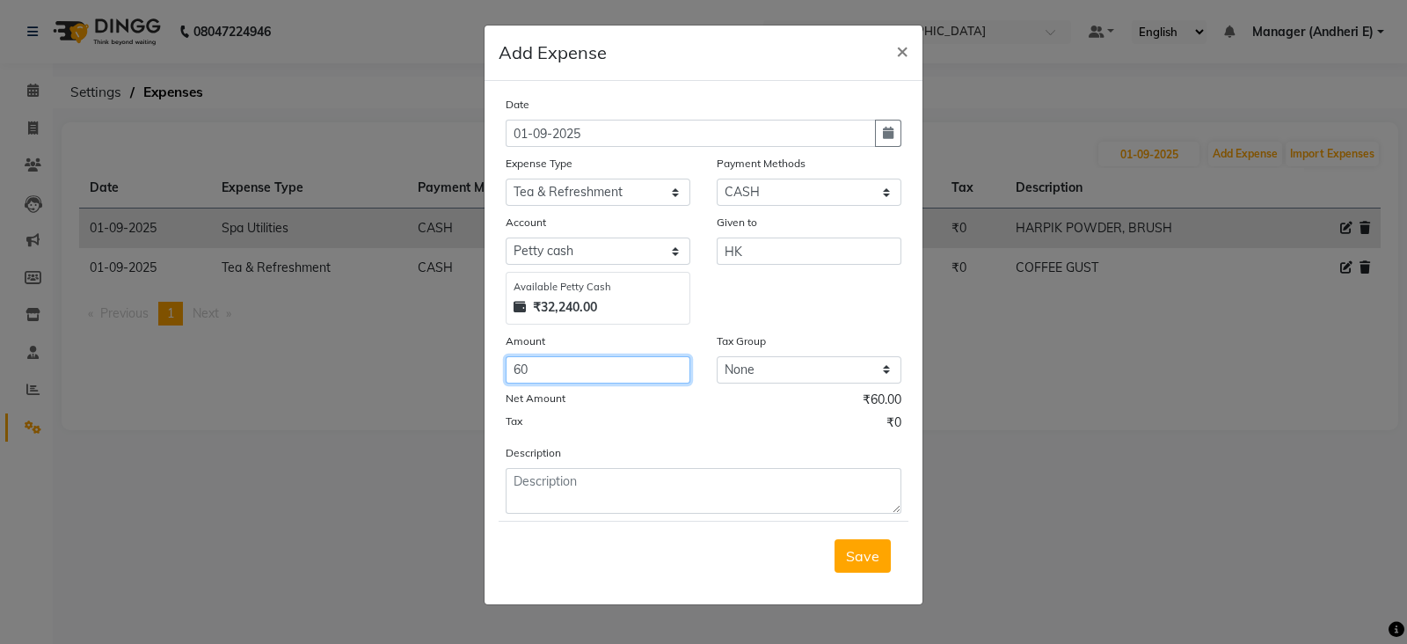
type input "60"
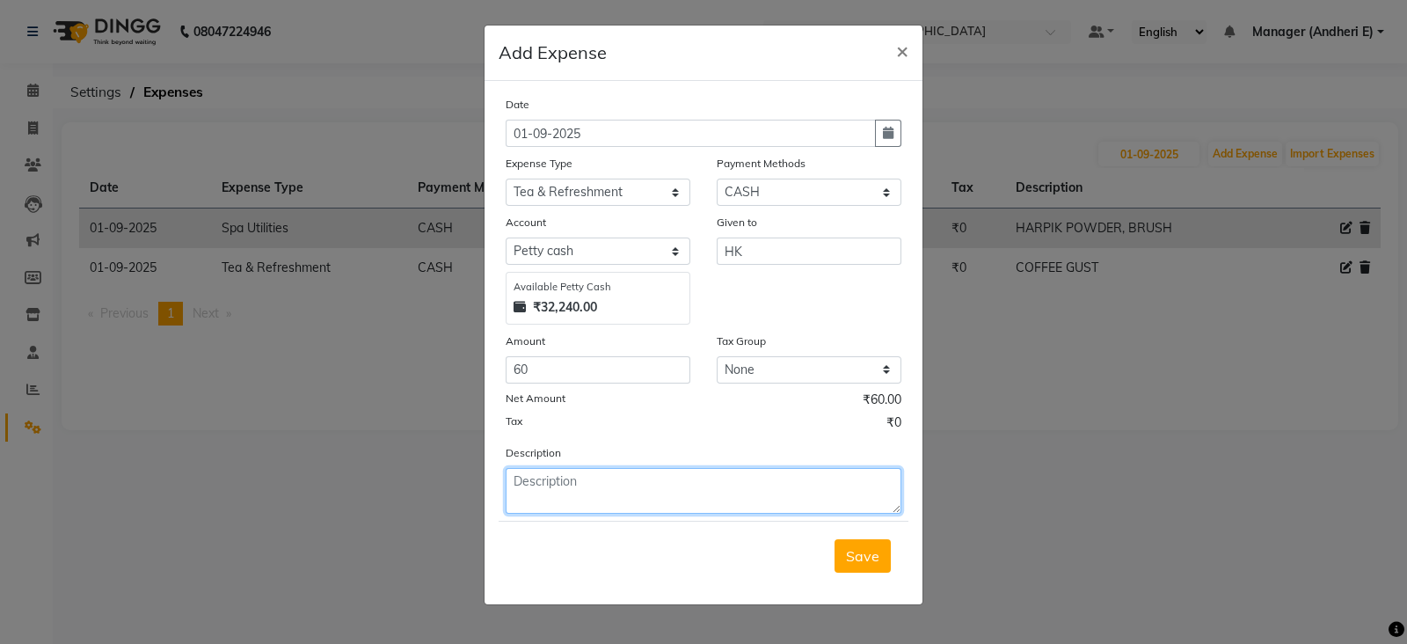
click at [548, 489] on textarea at bounding box center [704, 491] width 396 height 46
type textarea "GUST TEA"
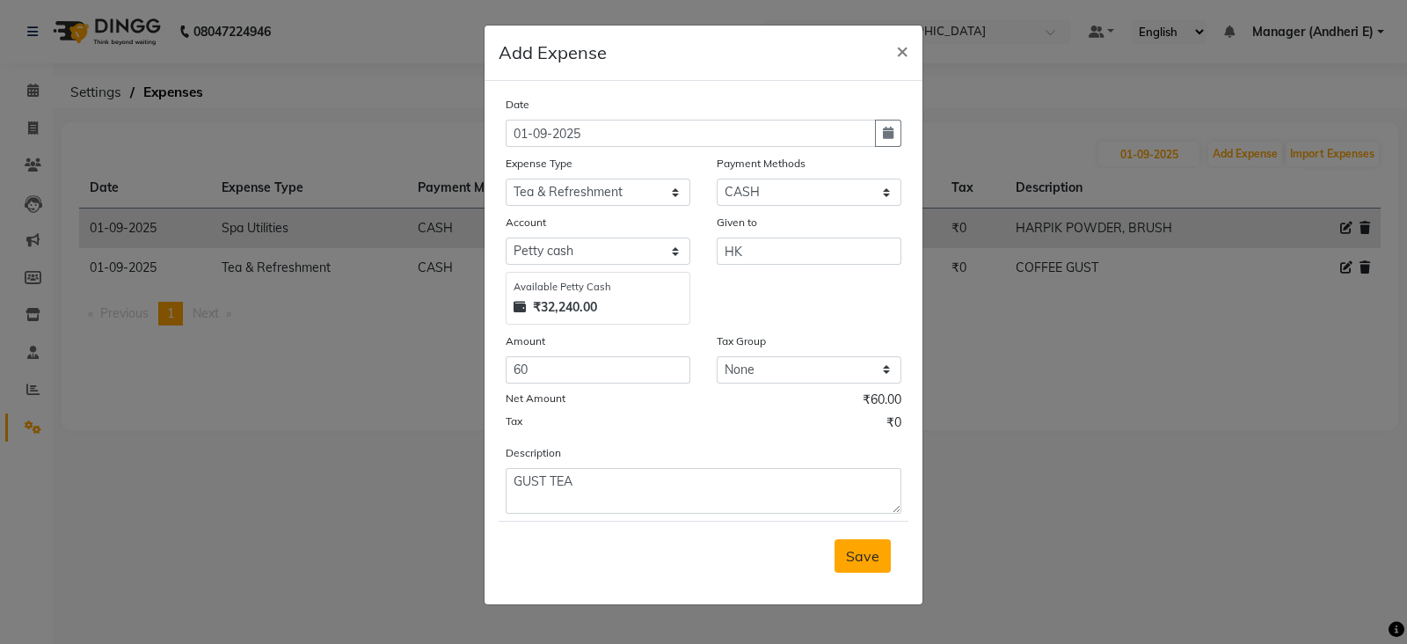
click at [869, 557] on span "Save" at bounding box center [862, 556] width 33 height 18
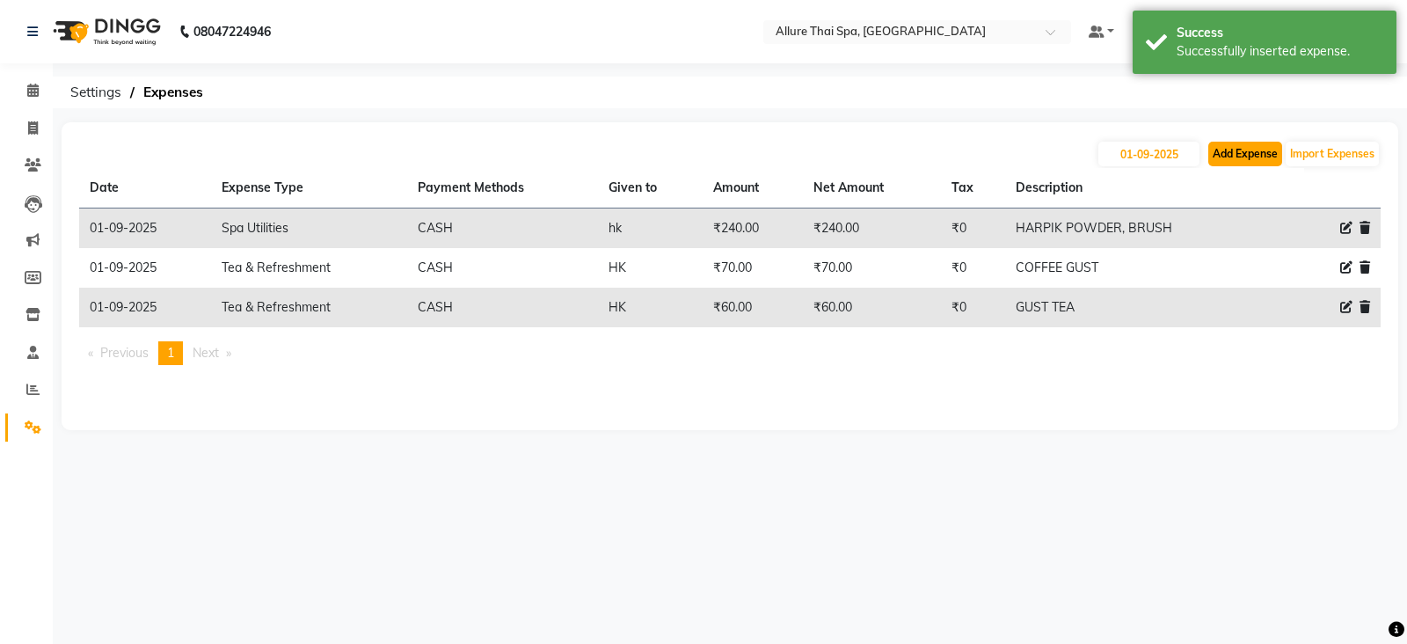
click at [1251, 151] on button "Add Expense" at bounding box center [1245, 154] width 74 height 25
select select "1"
select select "5881"
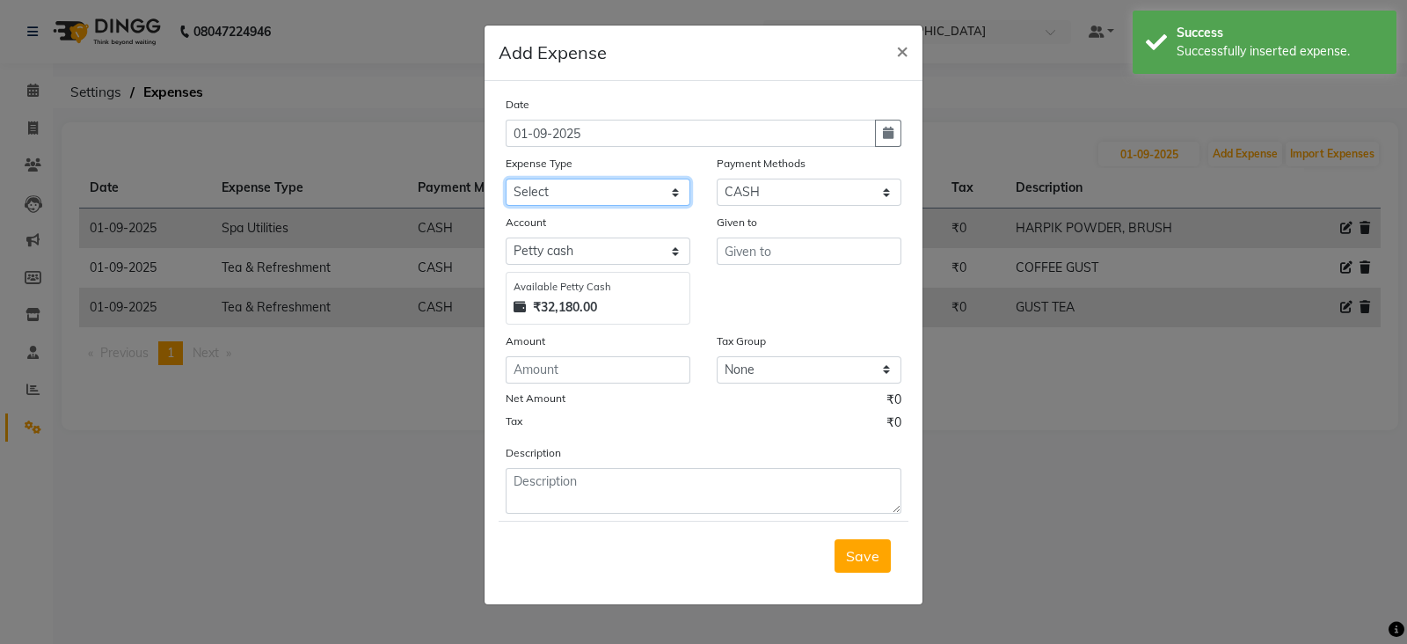
click at [587, 184] on select "Select Advance Salary Advertising and Marketing Expenses Bank charges Car maint…" at bounding box center [598, 192] width 185 height 27
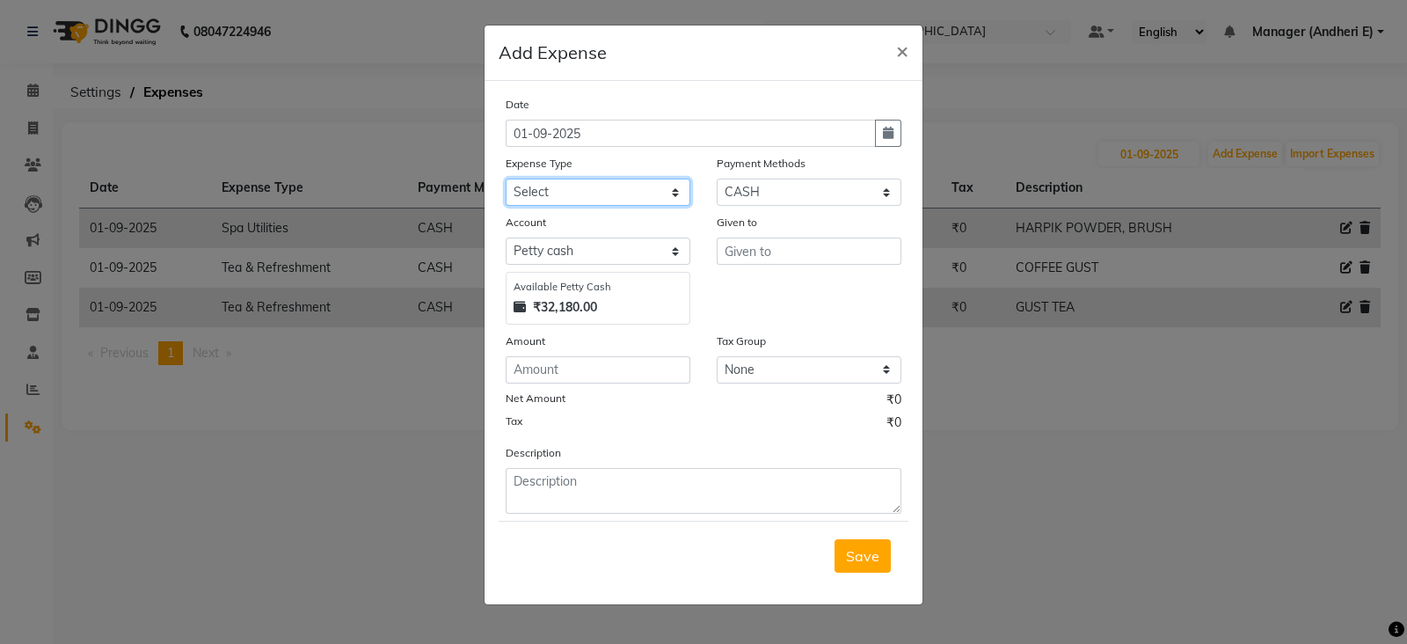
select select "21354"
click at [506, 180] on select "Select Advance Salary Advertising and Marketing Expenses Bank charges Car maint…" at bounding box center [598, 192] width 185 height 27
click at [760, 256] on input "text" at bounding box center [809, 250] width 185 height 27
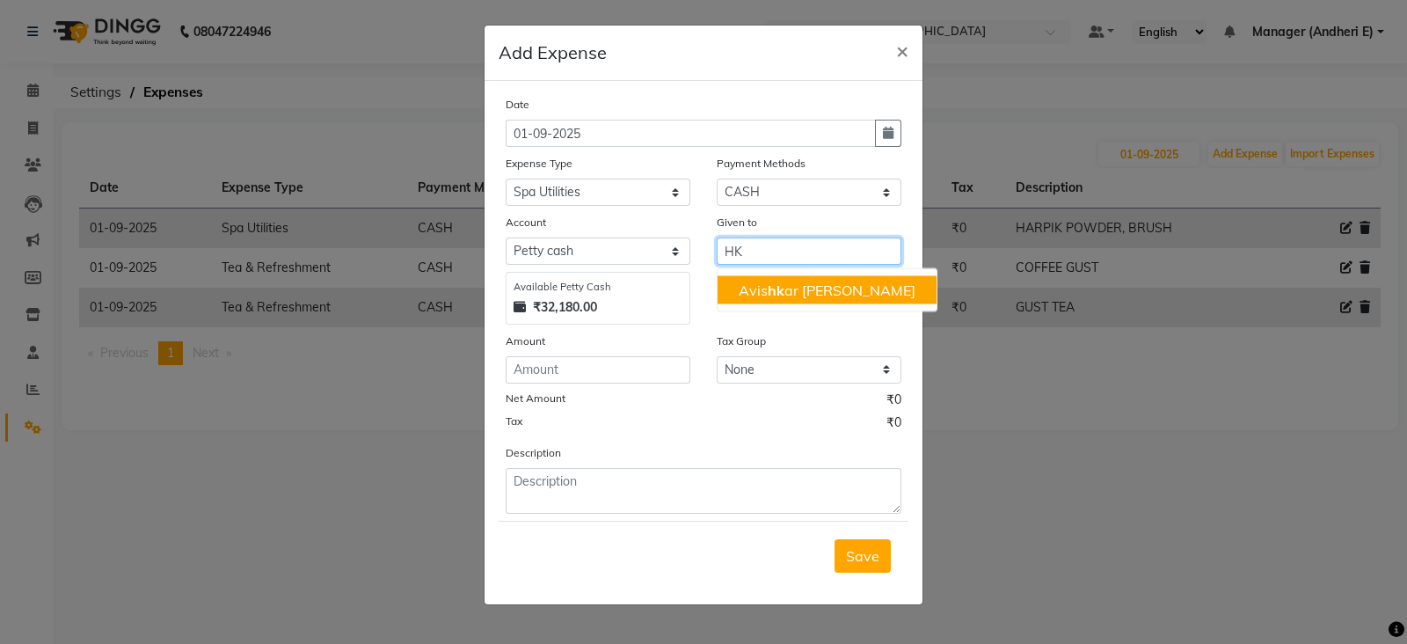
type input "HK"
click at [534, 371] on input "number" at bounding box center [598, 369] width 185 height 27
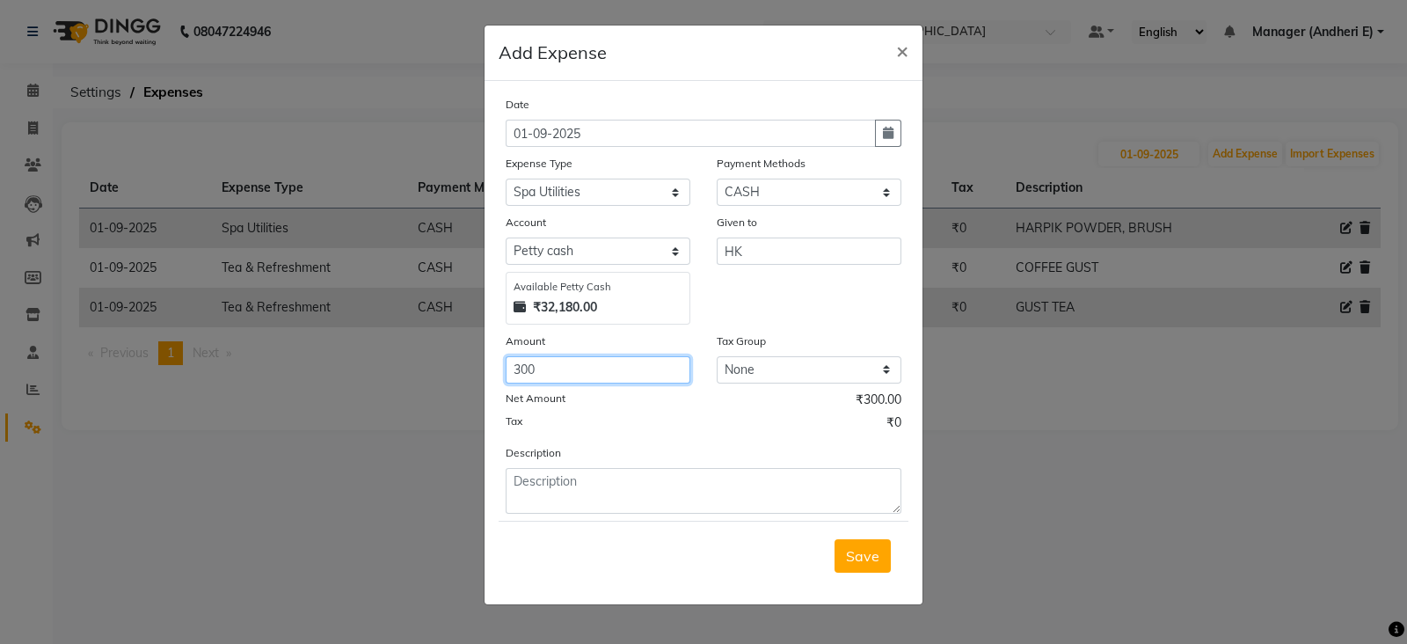
type input "300"
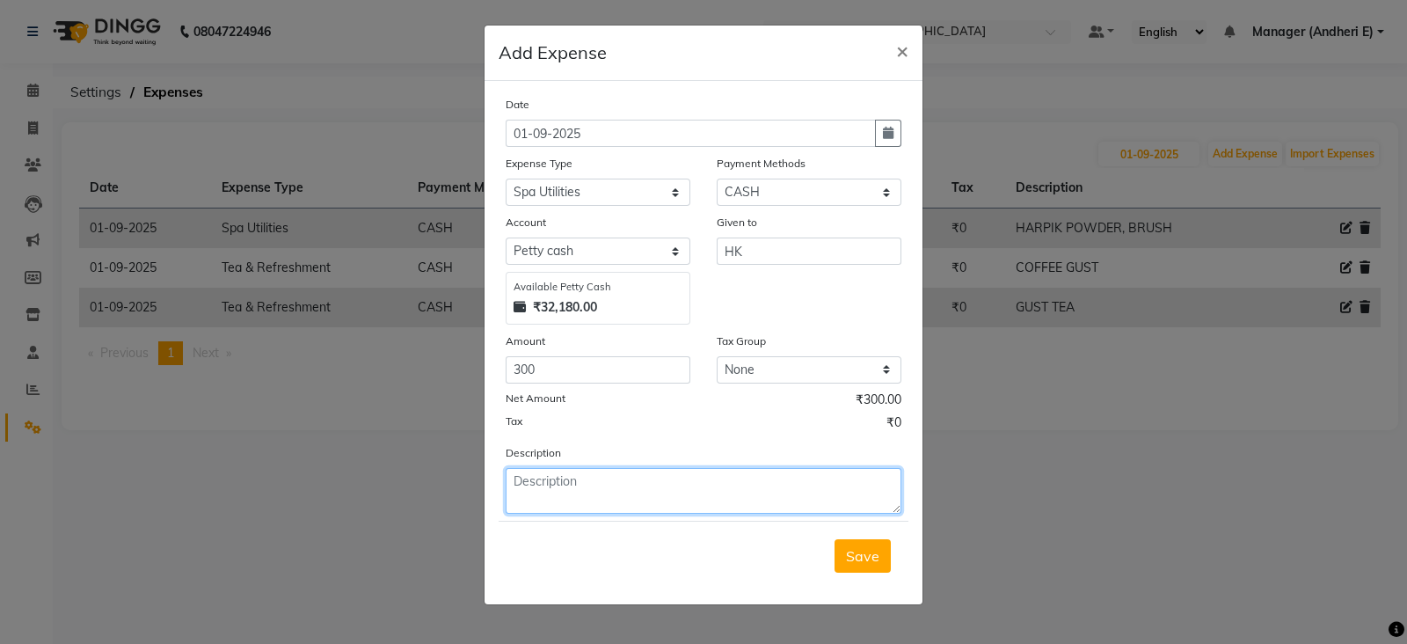
click at [522, 488] on textarea at bounding box center [704, 491] width 396 height 46
type textarea "REGISTER , NOTE BOOK"
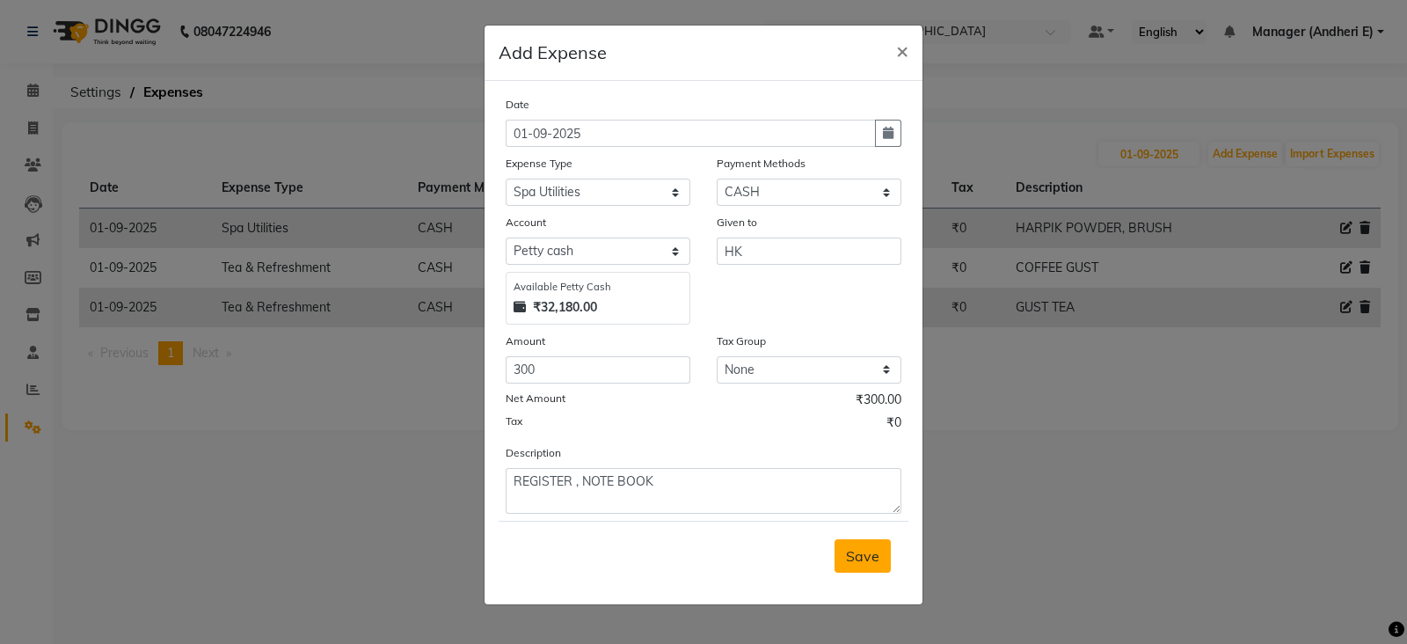
click at [876, 569] on button "Save" at bounding box center [863, 555] width 56 height 33
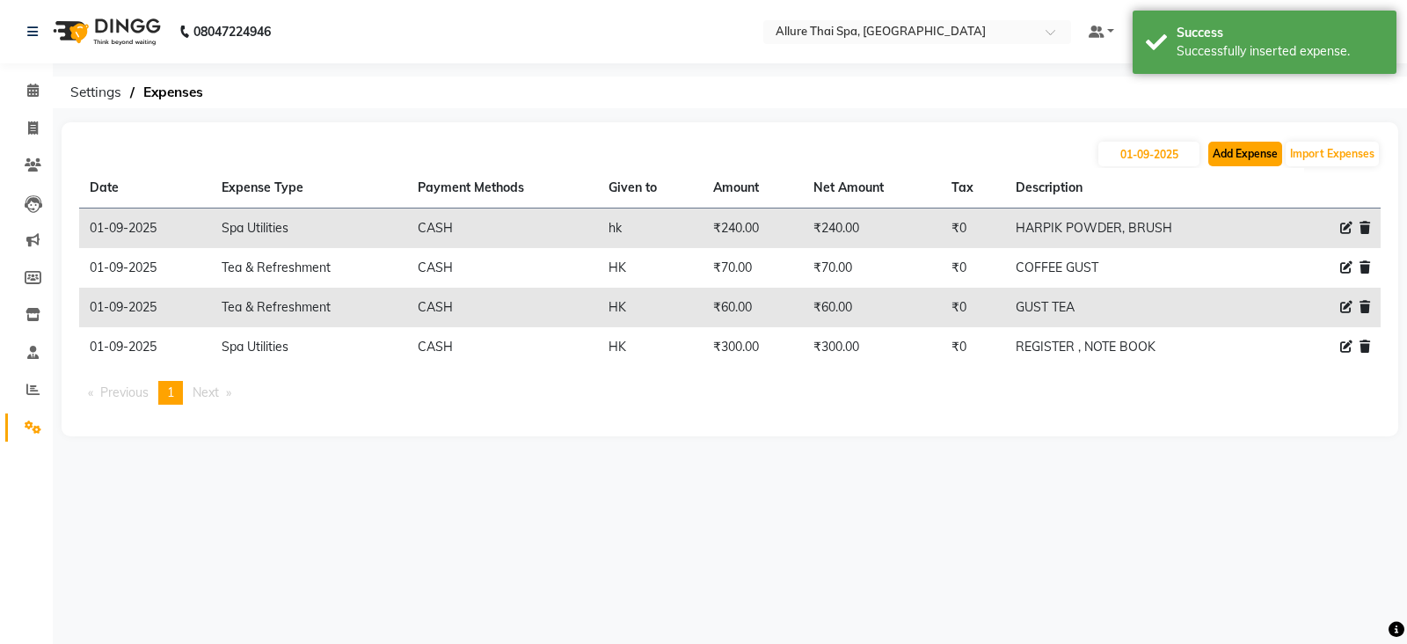
click at [1227, 150] on button "Add Expense" at bounding box center [1245, 154] width 74 height 25
select select "1"
select select "5881"
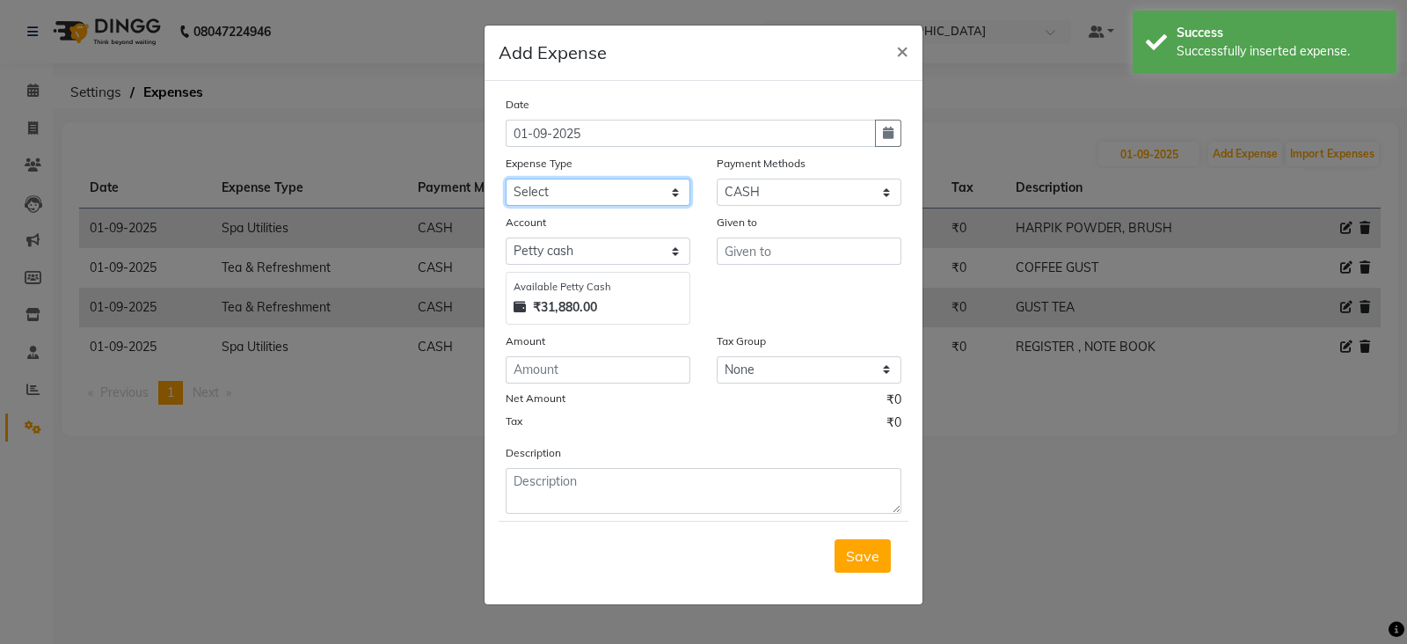
click at [625, 191] on select "Select Advance Salary Advertising and Marketing Expenses Bank charges Car maint…" at bounding box center [598, 192] width 185 height 27
select select "19829"
click at [506, 180] on select "Select Advance Salary Advertising and Marketing Expenses Bank charges Car maint…" at bounding box center [598, 192] width 185 height 27
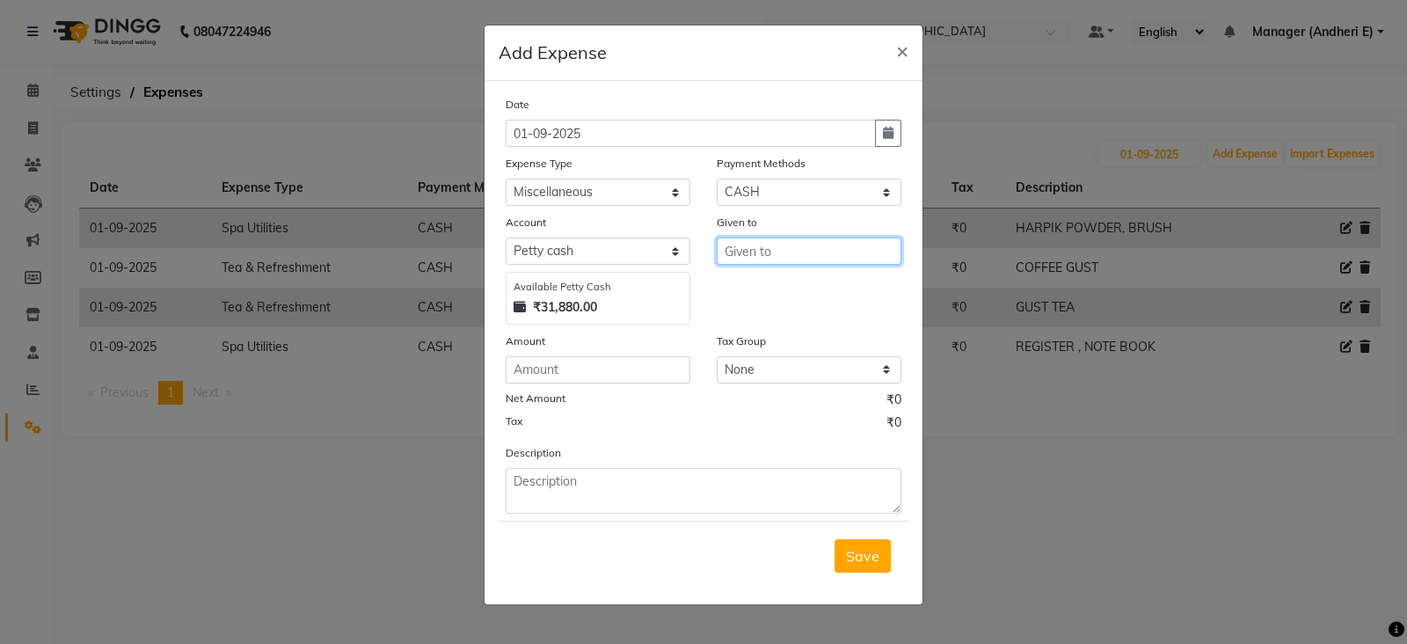
click at [749, 255] on input "text" at bounding box center [809, 250] width 185 height 27
type input "ASOG"
click at [543, 371] on input "number" at bounding box center [598, 369] width 185 height 27
type input "650"
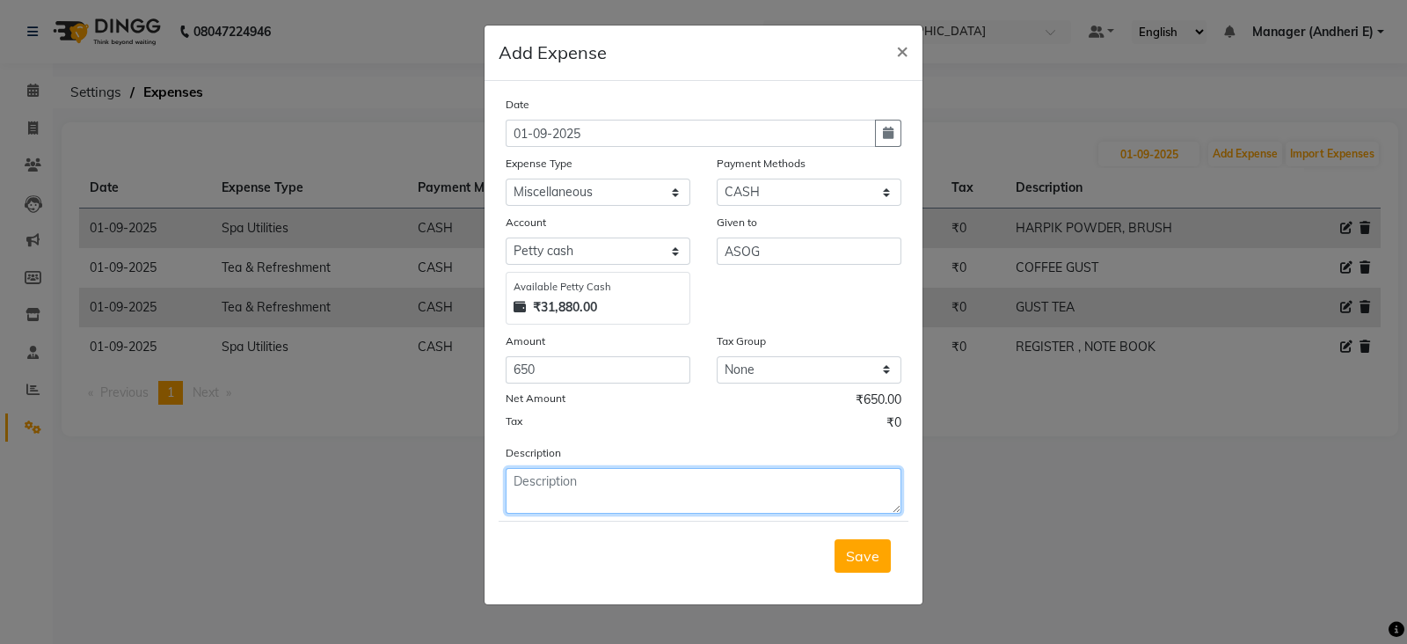
click at [541, 492] on textarea at bounding box center [704, 491] width 396 height 46
type textarea "[PERSON_NAME] GAVE TIPS 800"
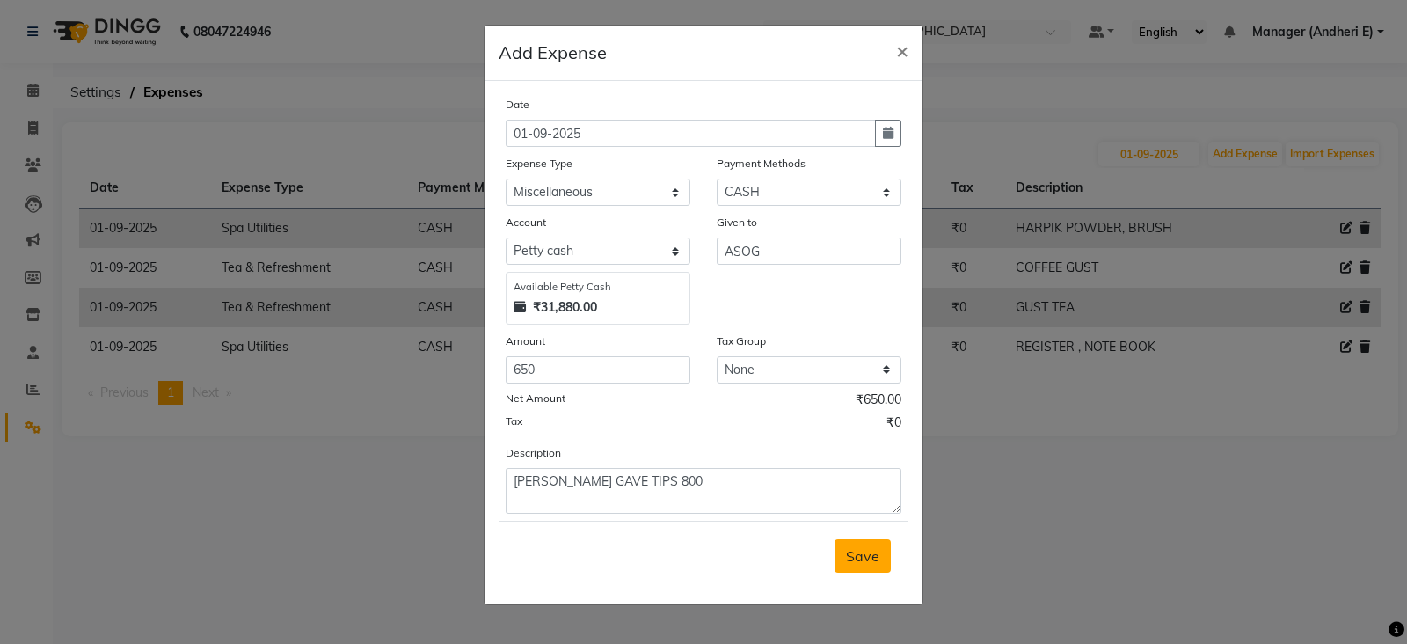
click at [859, 558] on span "Save" at bounding box center [862, 556] width 33 height 18
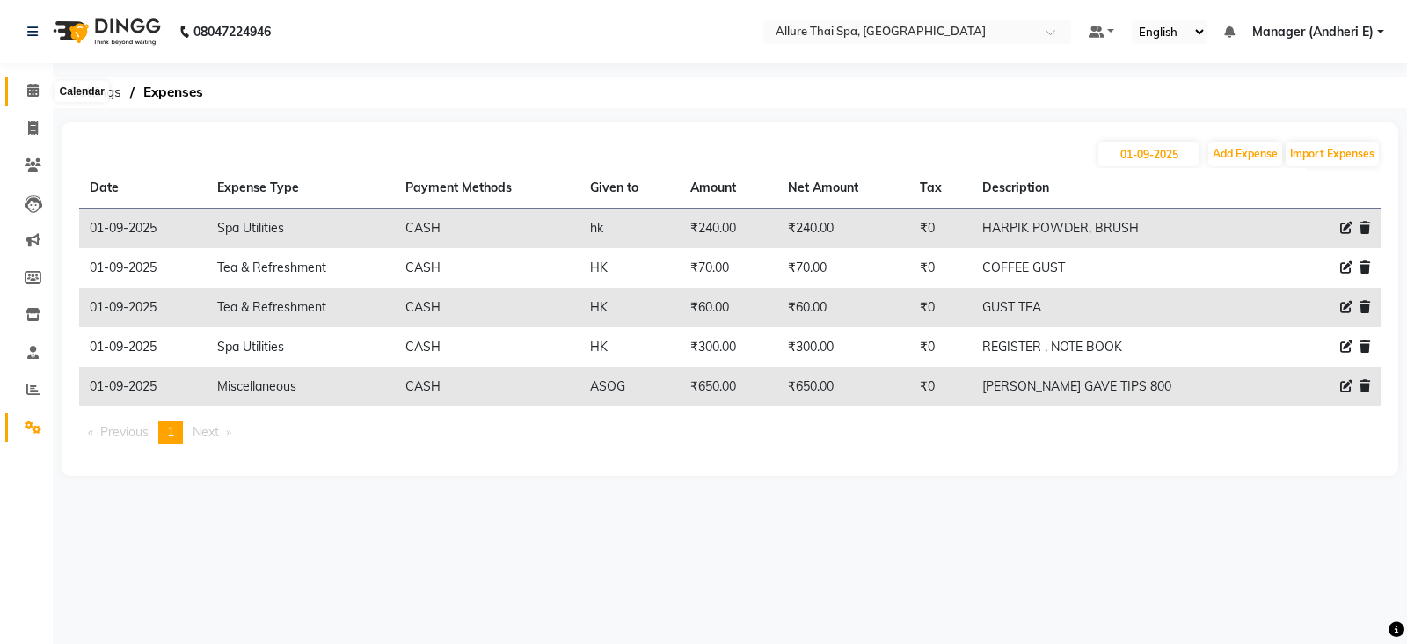
click at [35, 92] on icon at bounding box center [32, 90] width 11 height 13
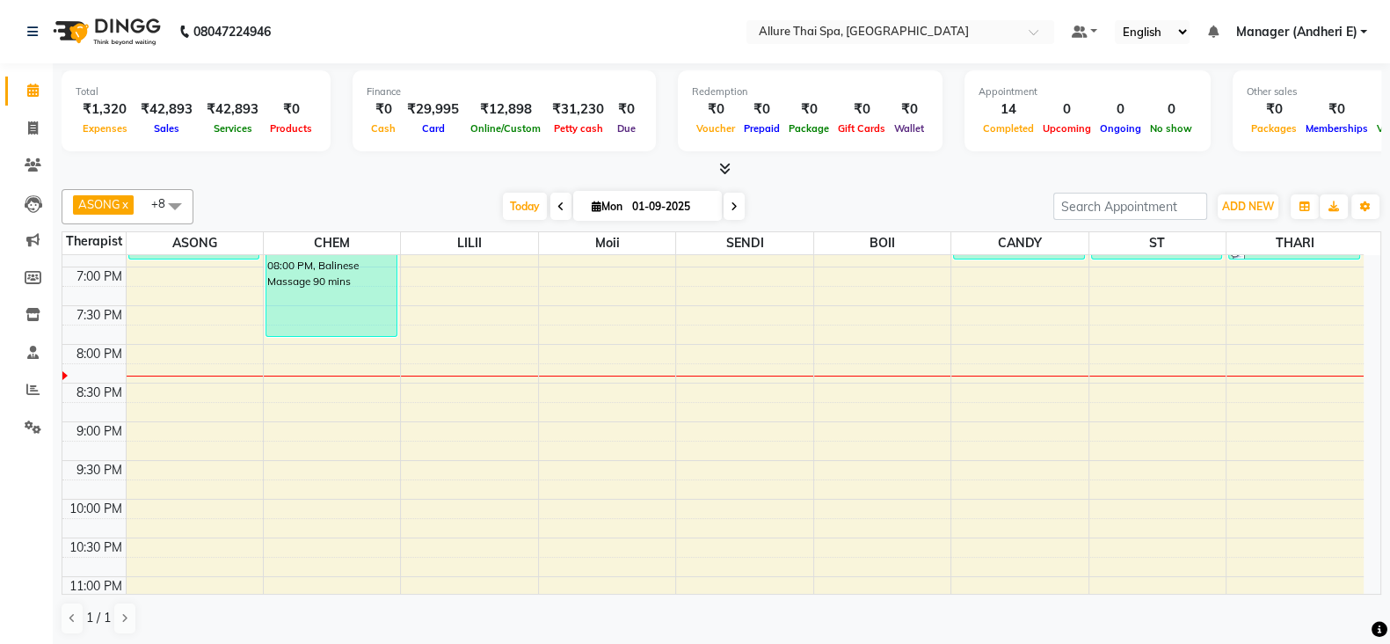
scroll to position [769, 0]
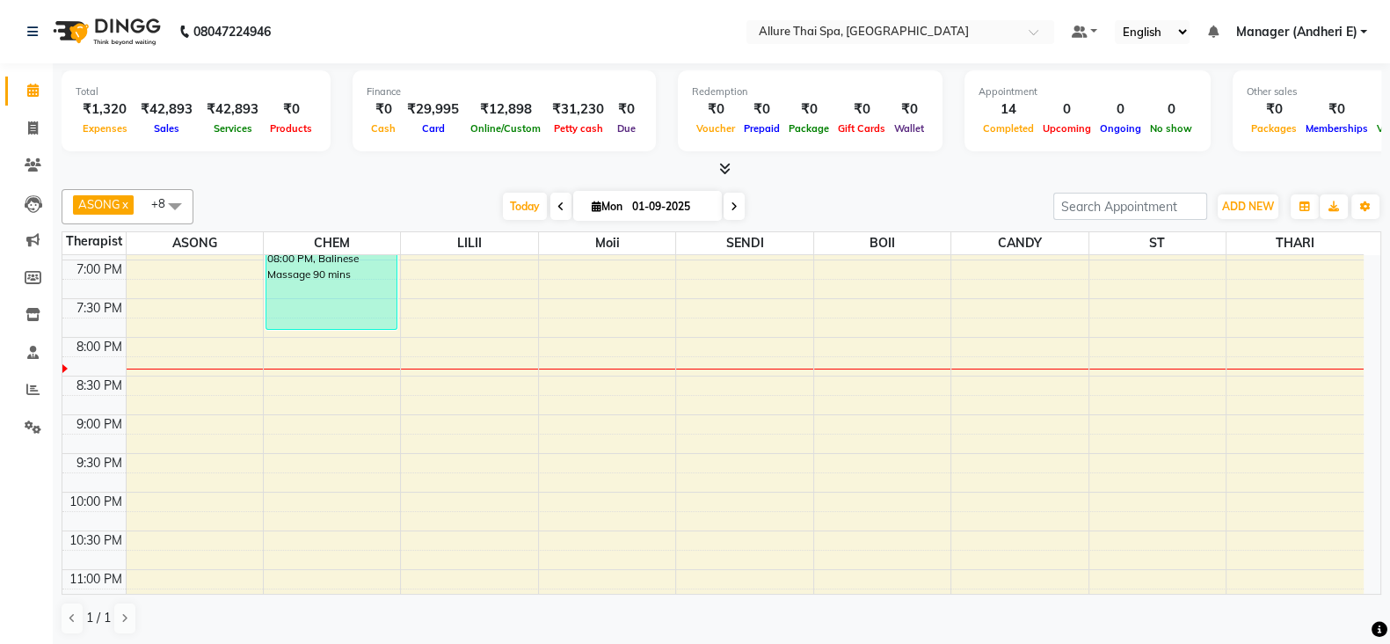
click at [869, 300] on div "9:00 AM 9:30 AM 10:00 AM 10:30 AM 11:00 AM 11:30 AM 12:00 PM 12:30 PM 1:00 PM 1…" at bounding box center [712, 66] width 1301 height 1160
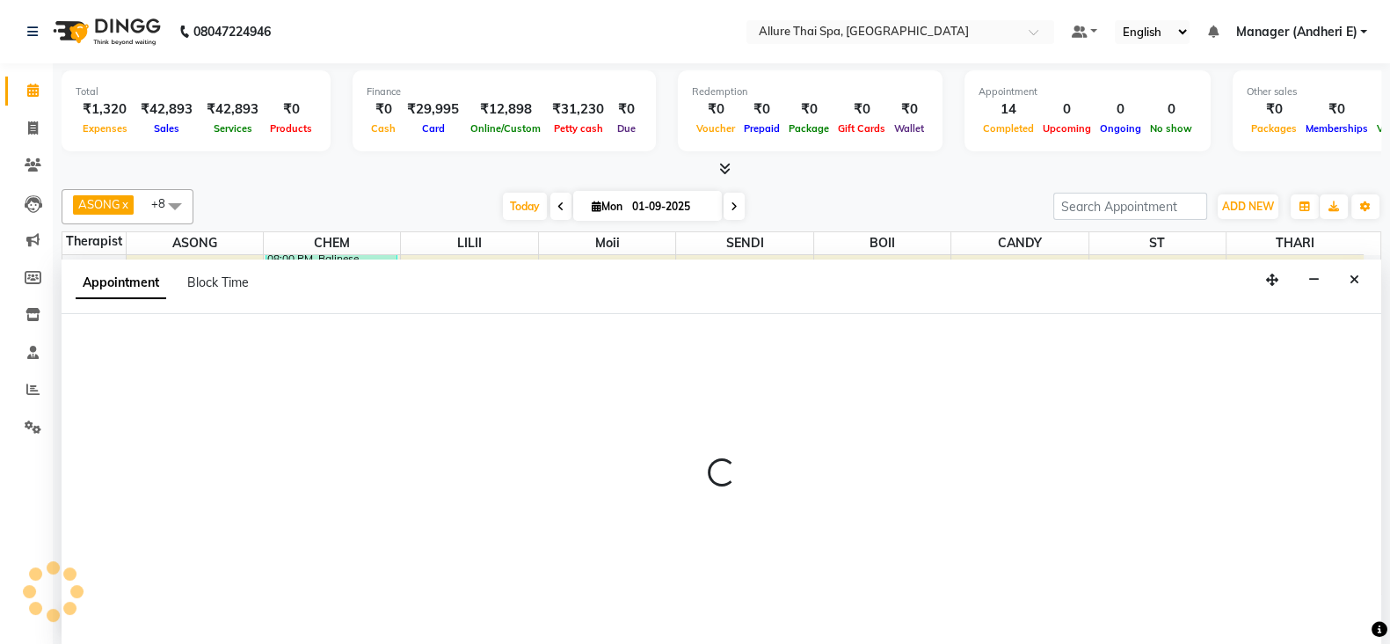
select select "89381"
select select "tentative"
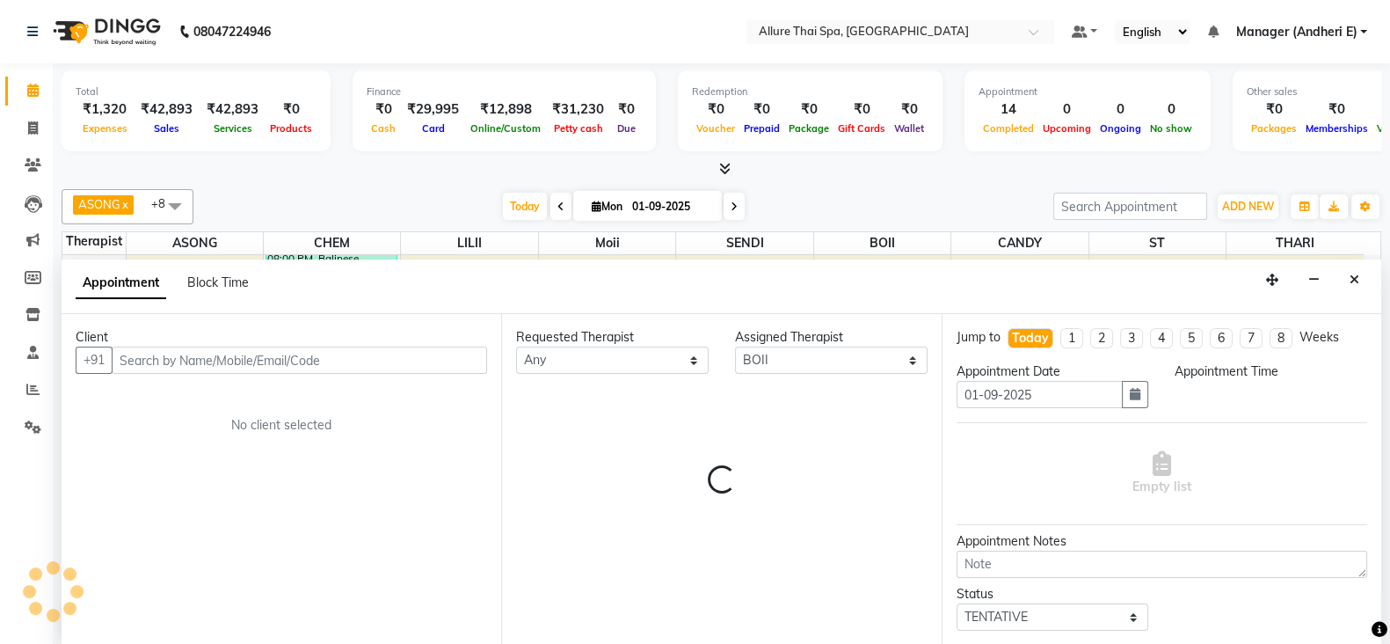
scroll to position [1, 0]
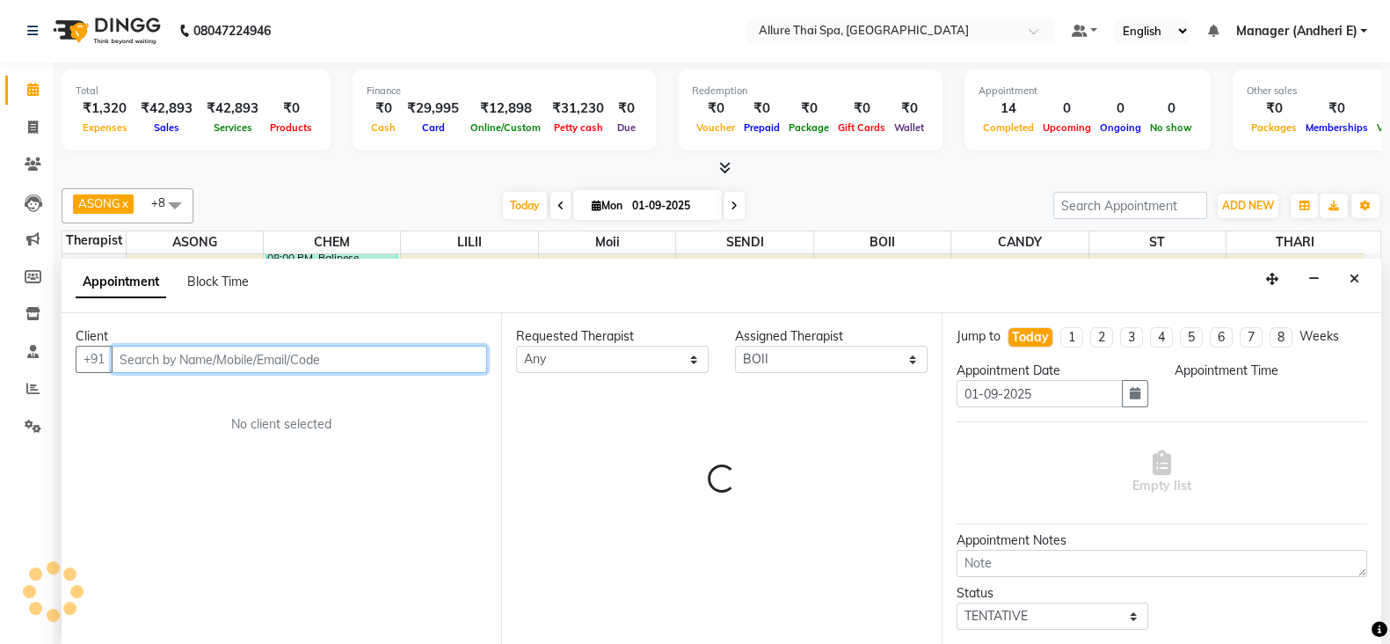
select select "1170"
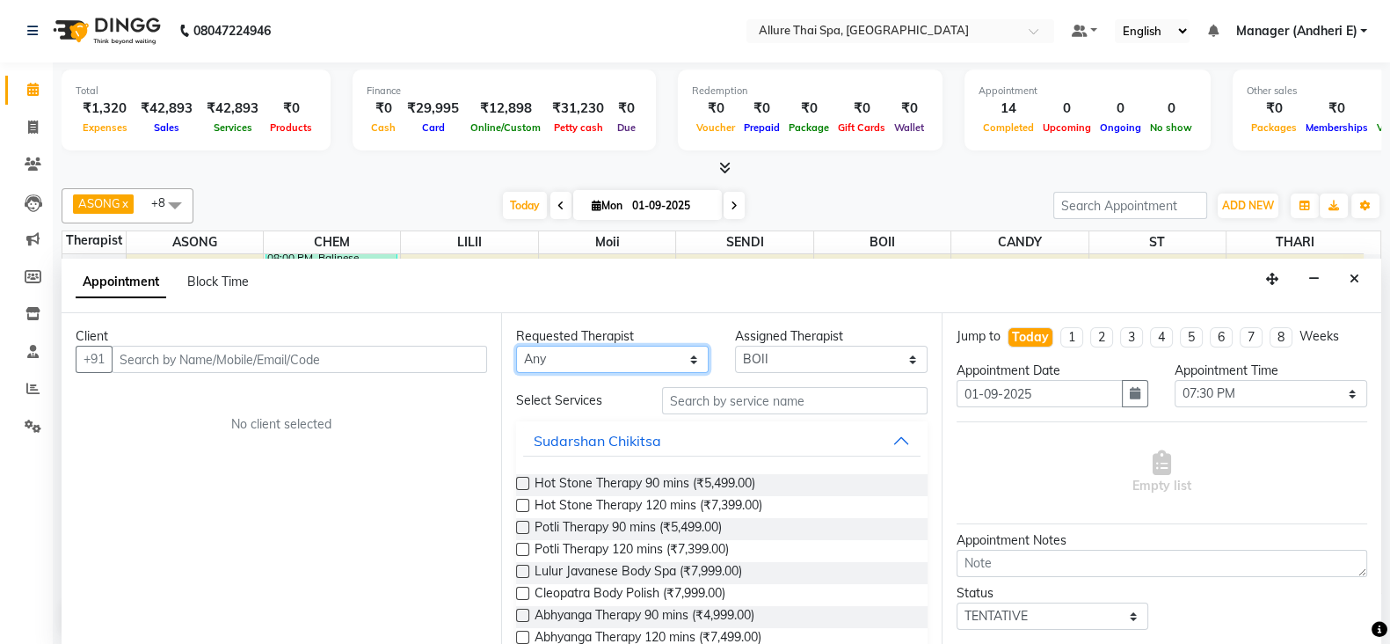
click at [578, 362] on select "Any ASONG [PERSON_NAME] BOII CANDY CHEM LILII Moii SENDI ST THARI" at bounding box center [612, 359] width 193 height 27
select select "89381"
click at [516, 346] on select "Any ASONG [PERSON_NAME] BOII CANDY CHEM LILII Moii SENDI ST THARI" at bounding box center [612, 359] width 193 height 27
click at [256, 340] on div "Client" at bounding box center [282, 336] width 412 height 18
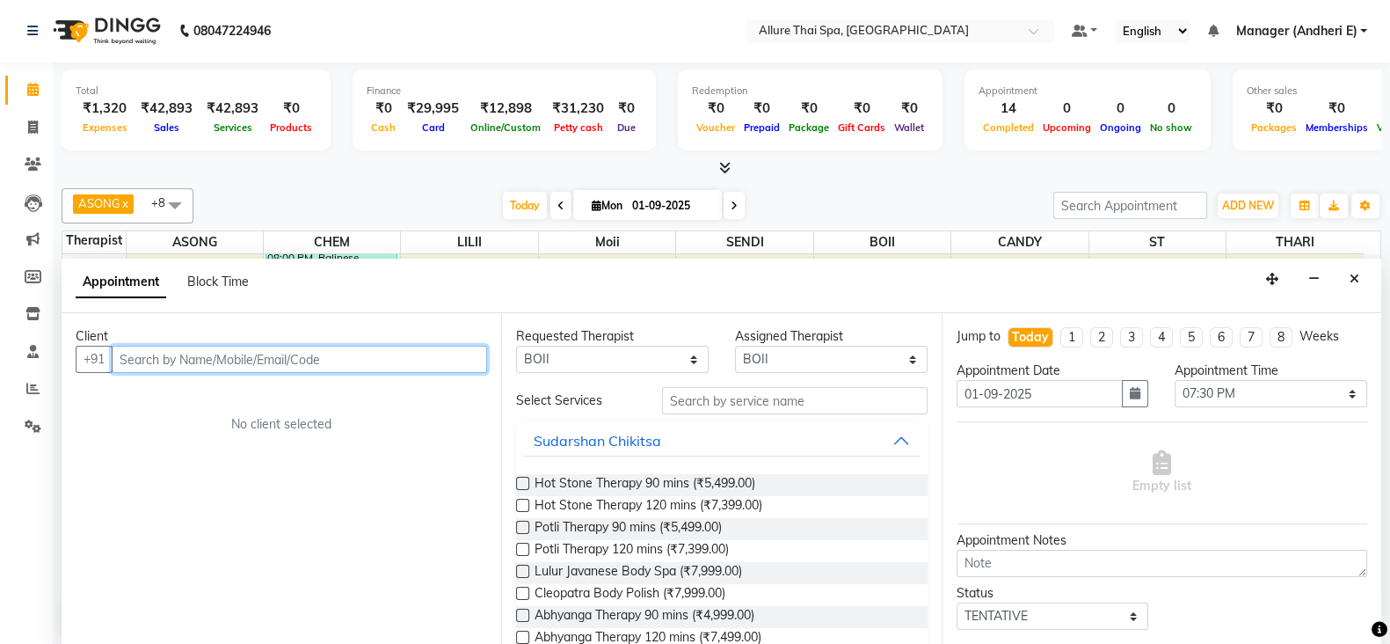
click at [255, 357] on input "text" at bounding box center [299, 359] width 375 height 27
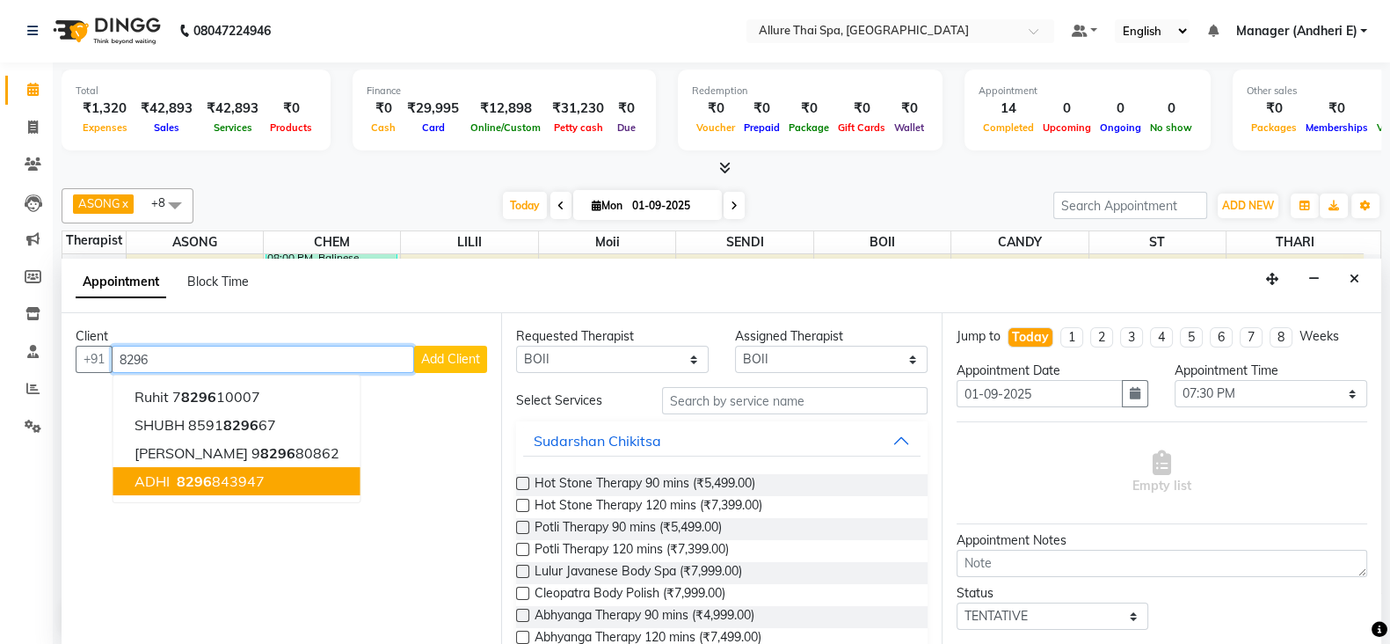
click at [234, 477] on ngb-highlight "8296 843947" at bounding box center [218, 481] width 91 height 18
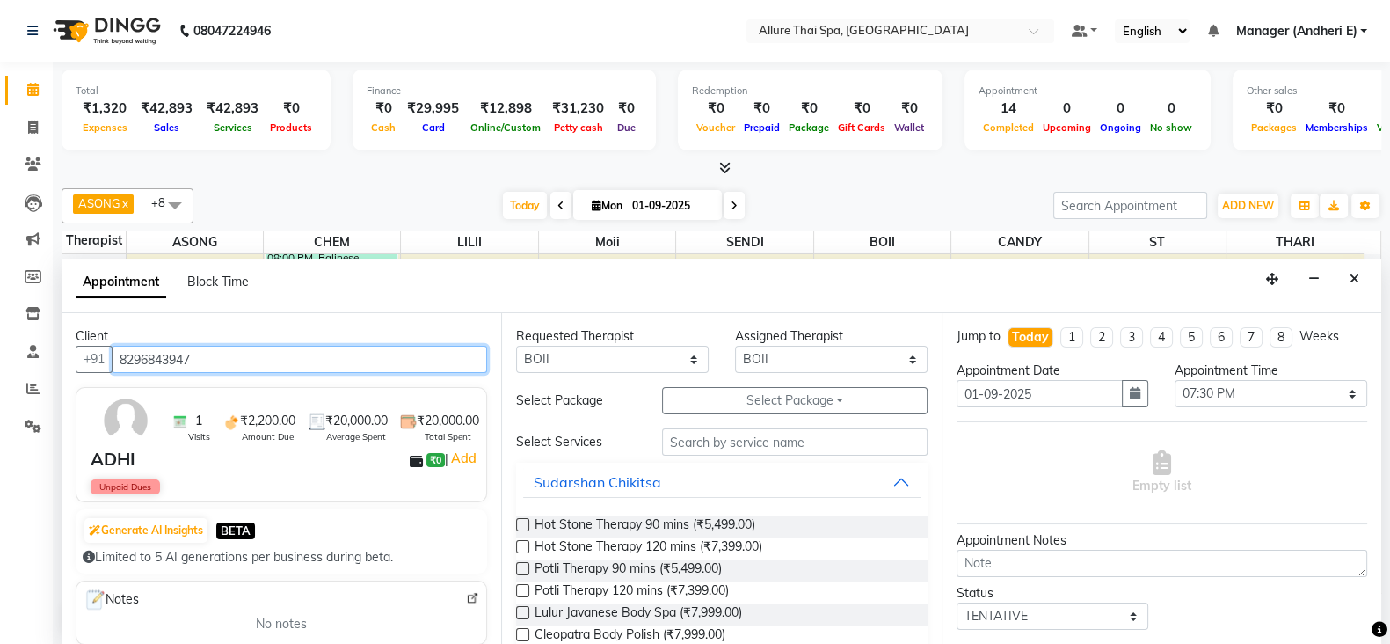
type input "8296843947"
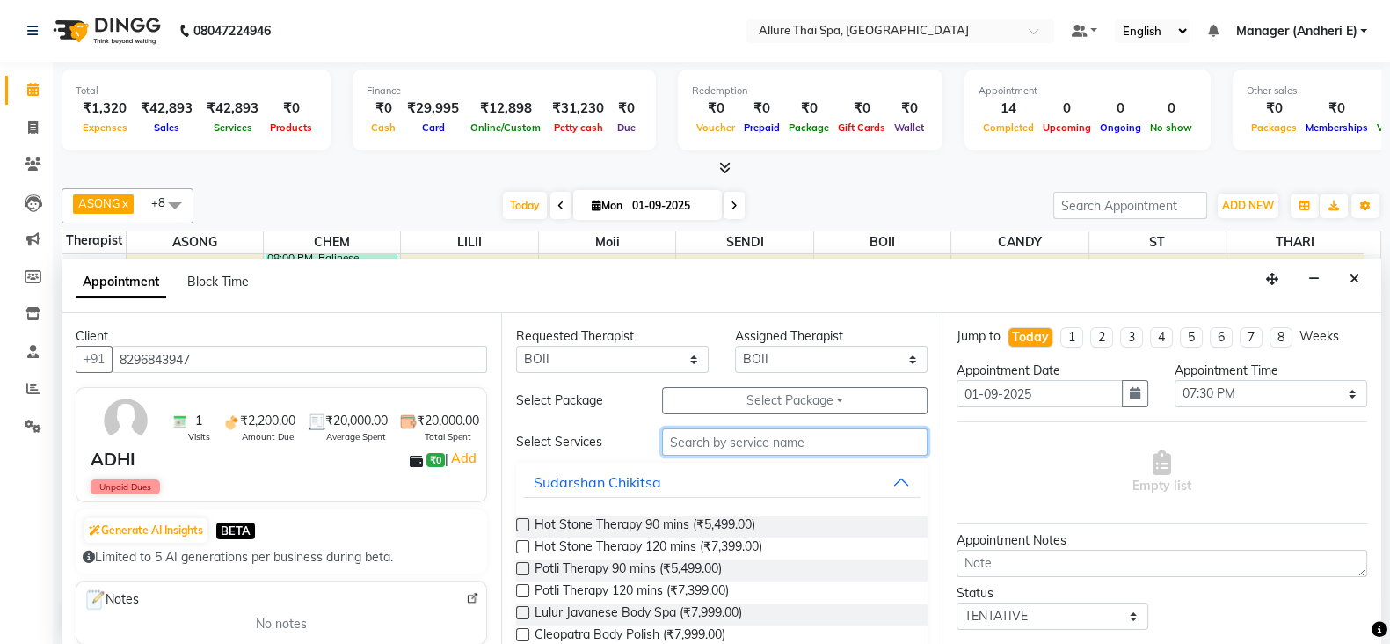
click at [709, 443] on input "text" at bounding box center [795, 441] width 266 height 27
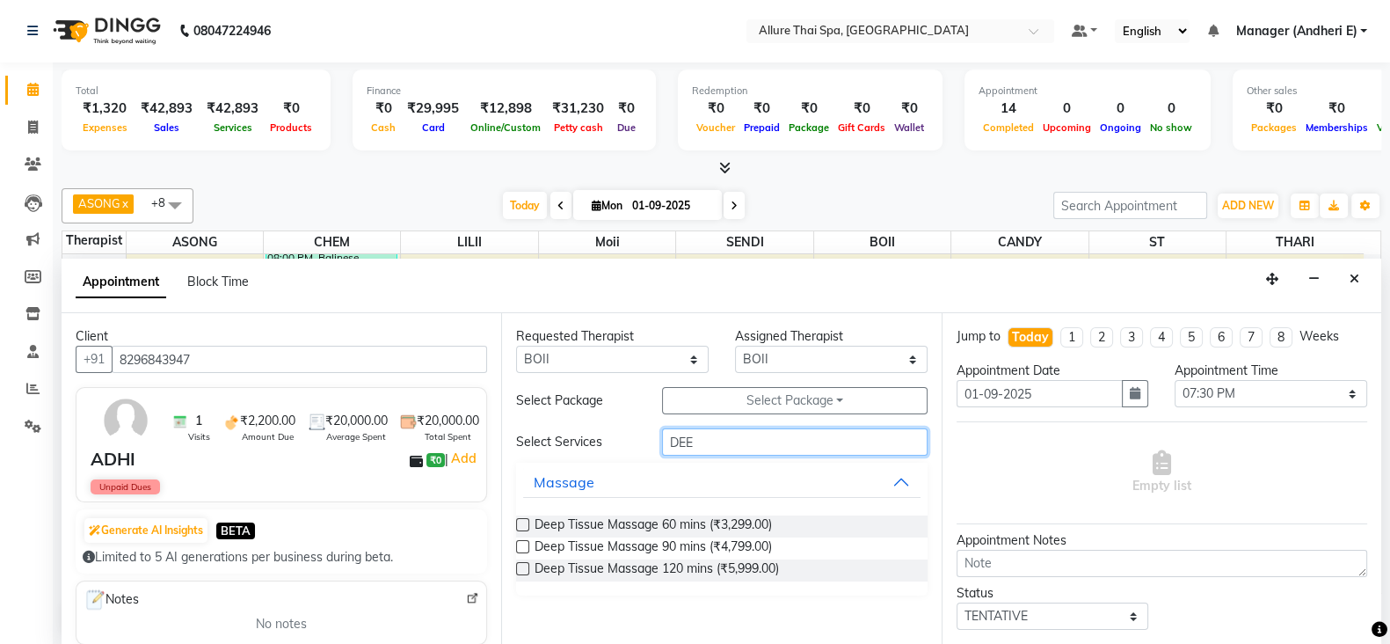
type input "DEE"
click at [521, 524] on label at bounding box center [522, 524] width 13 height 13
click at [521, 524] on input "checkbox" at bounding box center [521, 526] width 11 height 11
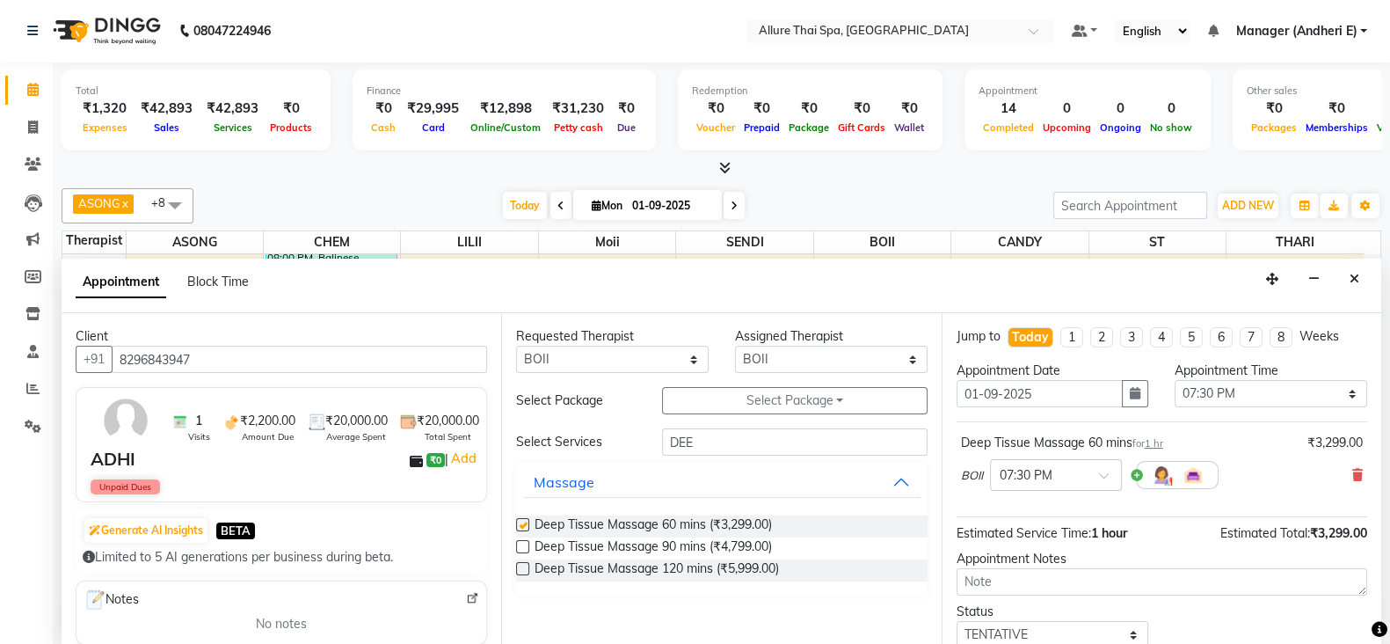
checkbox input "false"
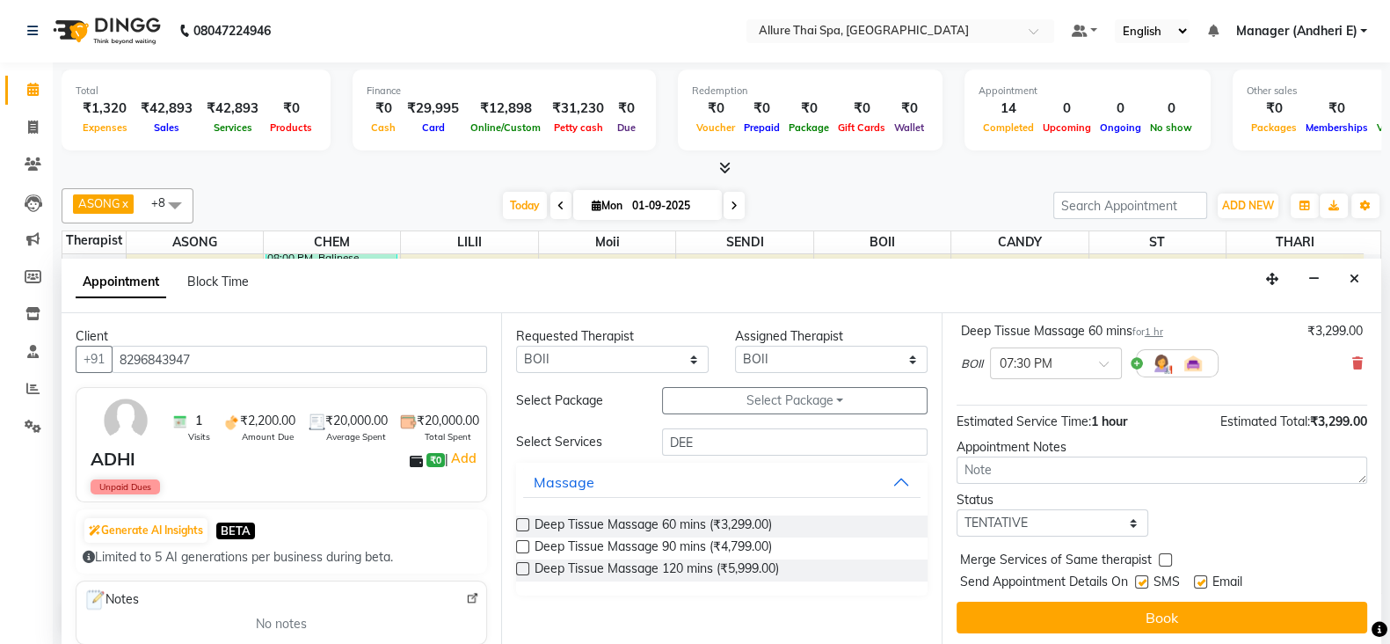
scroll to position [113, 0]
click at [1080, 512] on select "Select TENTATIVE CONFIRM CHECK-IN UPCOMING" at bounding box center [1053, 521] width 193 height 27
select select "confirm booking"
click at [957, 508] on select "Select TENTATIVE CONFIRM CHECK-IN UPCOMING" at bounding box center [1053, 521] width 193 height 27
click at [1141, 578] on label at bounding box center [1141, 580] width 13 height 13
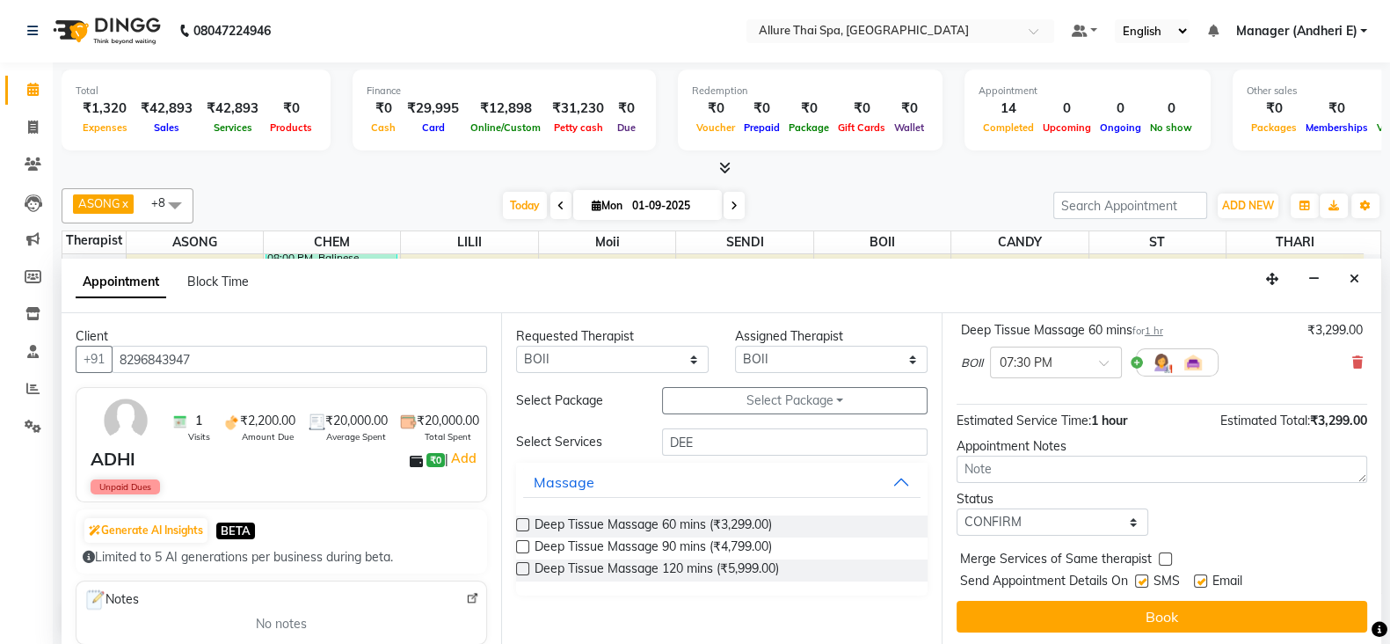
click at [1141, 578] on input "checkbox" at bounding box center [1140, 582] width 11 height 11
checkbox input "false"
click at [1198, 577] on label at bounding box center [1200, 580] width 13 height 13
click at [1198, 577] on input "checkbox" at bounding box center [1199, 582] width 11 height 11
checkbox input "false"
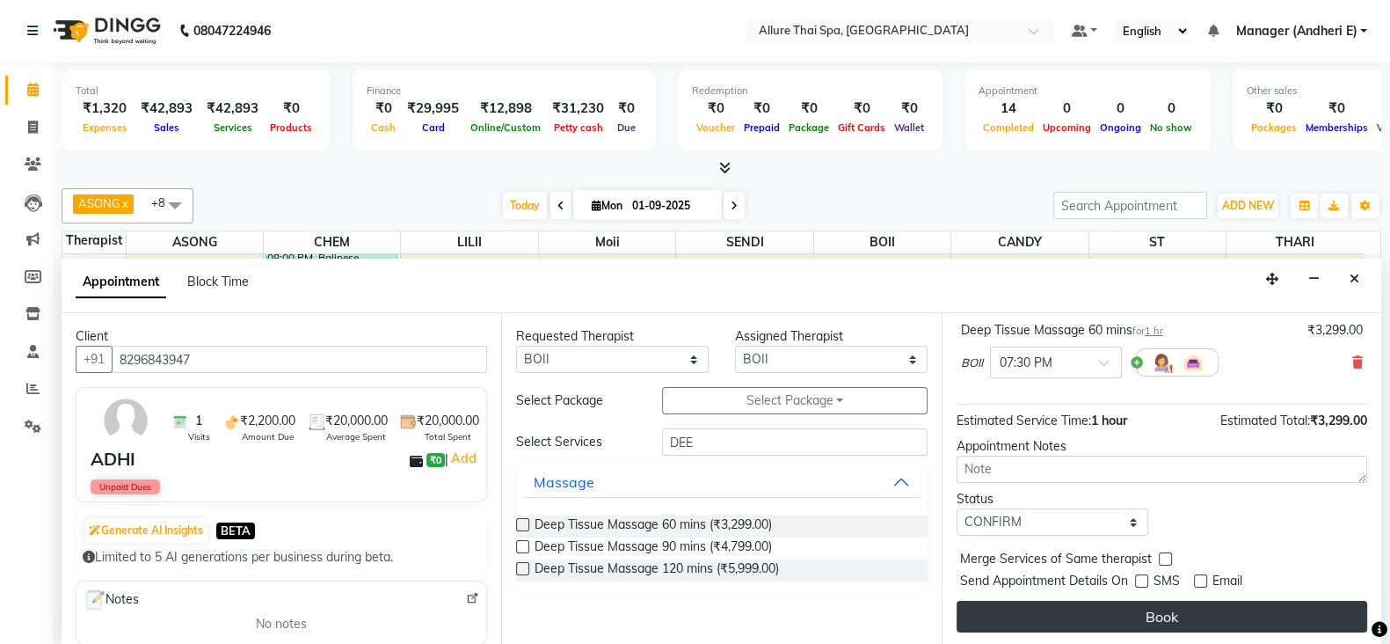
click at [1169, 607] on button "Book" at bounding box center [1162, 617] width 411 height 32
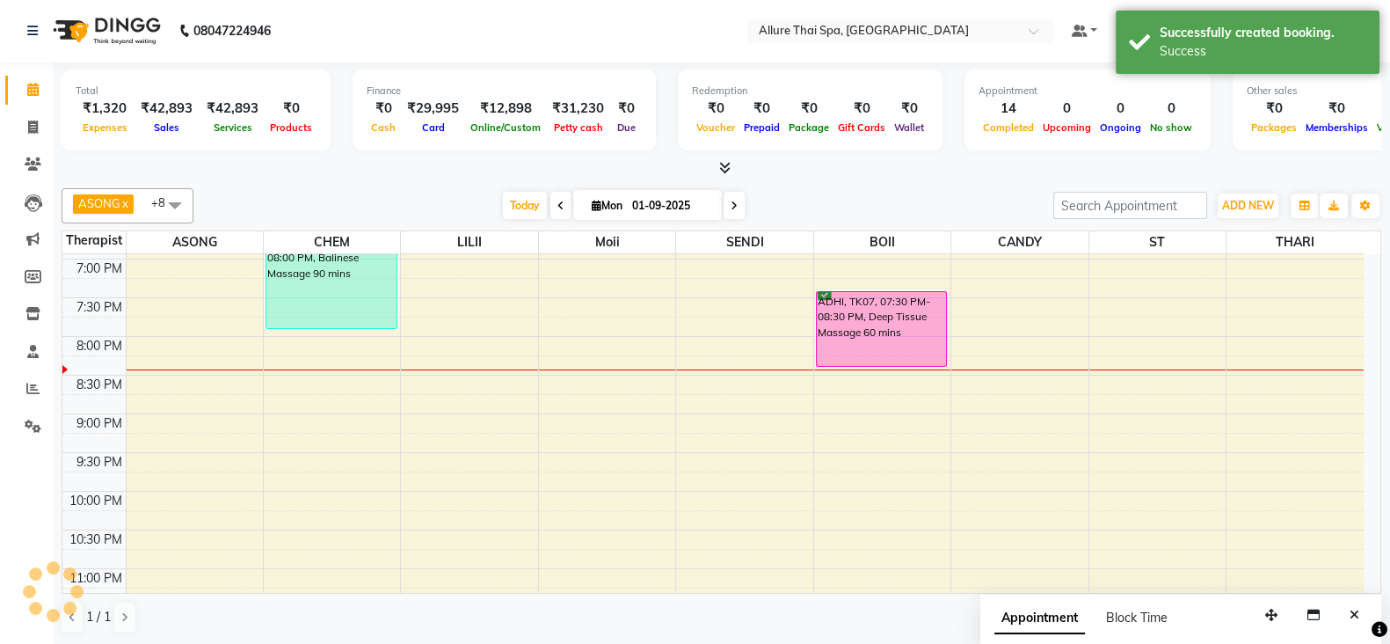
scroll to position [0, 0]
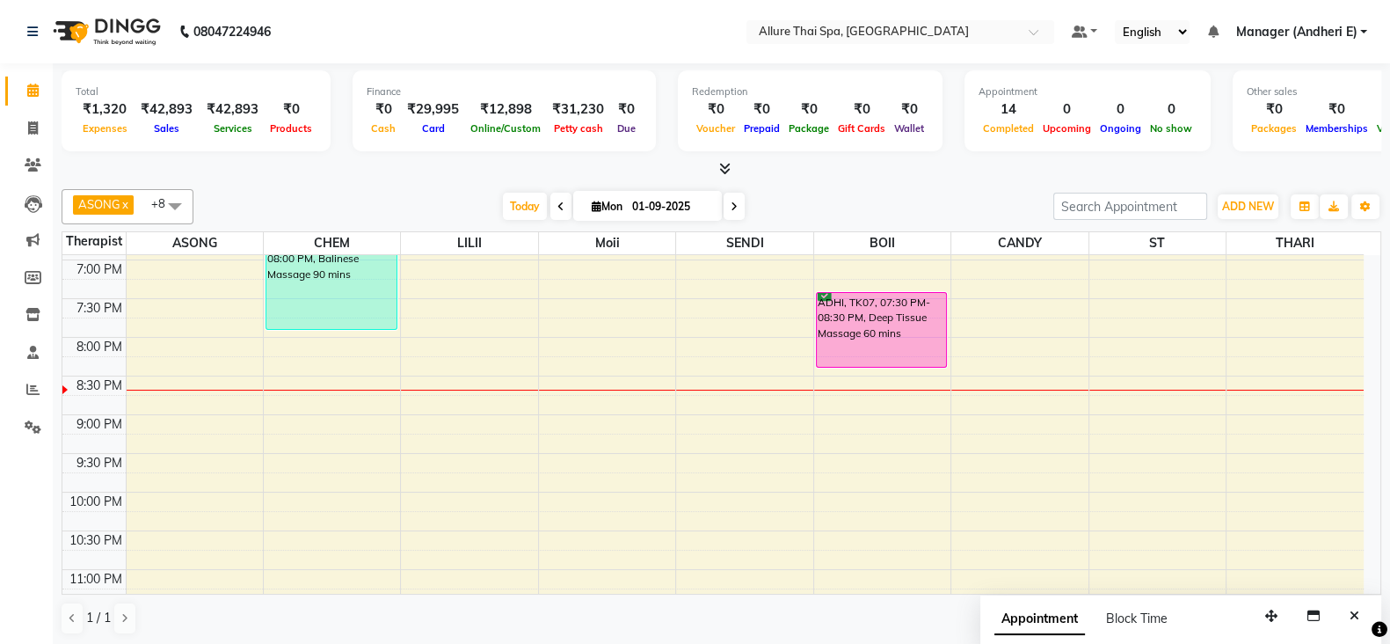
click at [188, 390] on div at bounding box center [195, 390] width 136 height 1
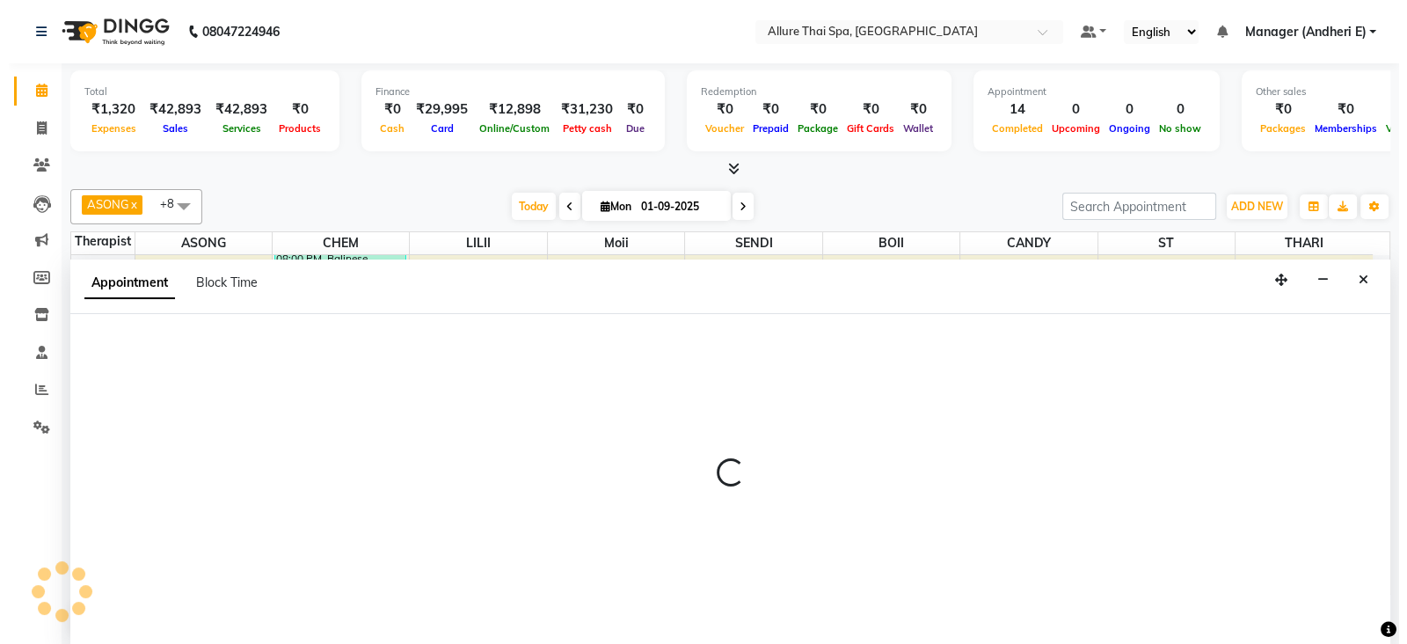
scroll to position [1, 0]
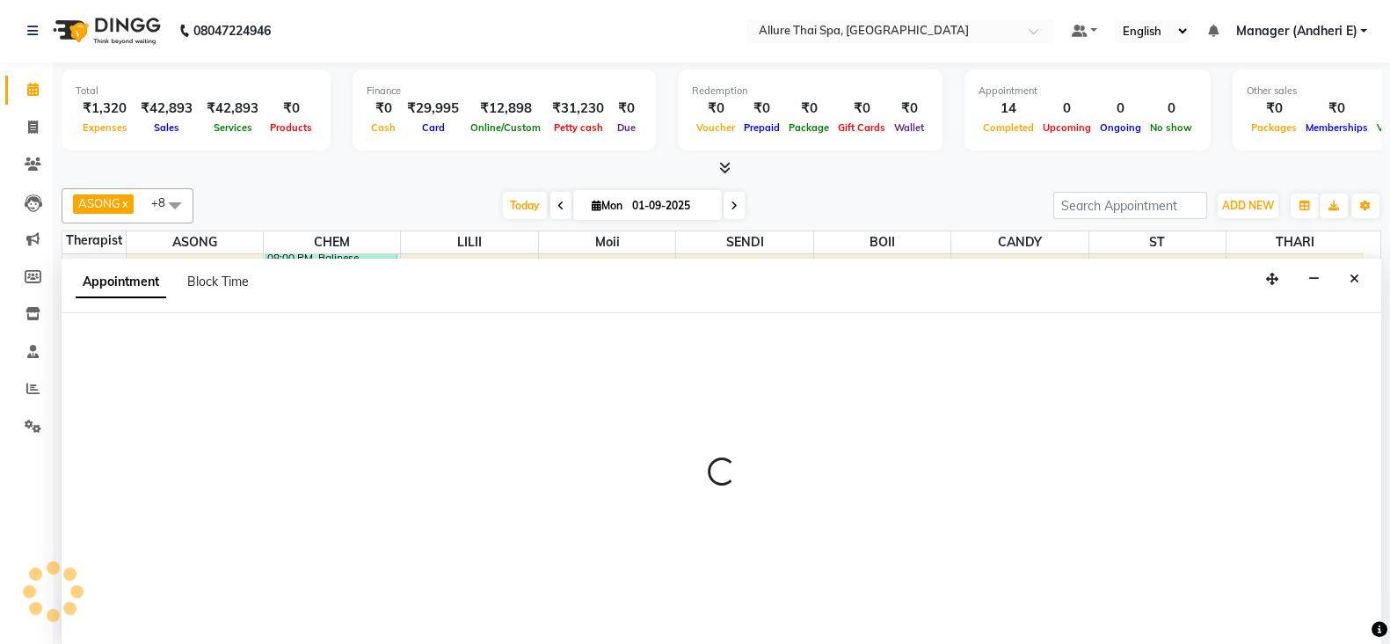
select select "66693"
select select "1245"
select select "tentative"
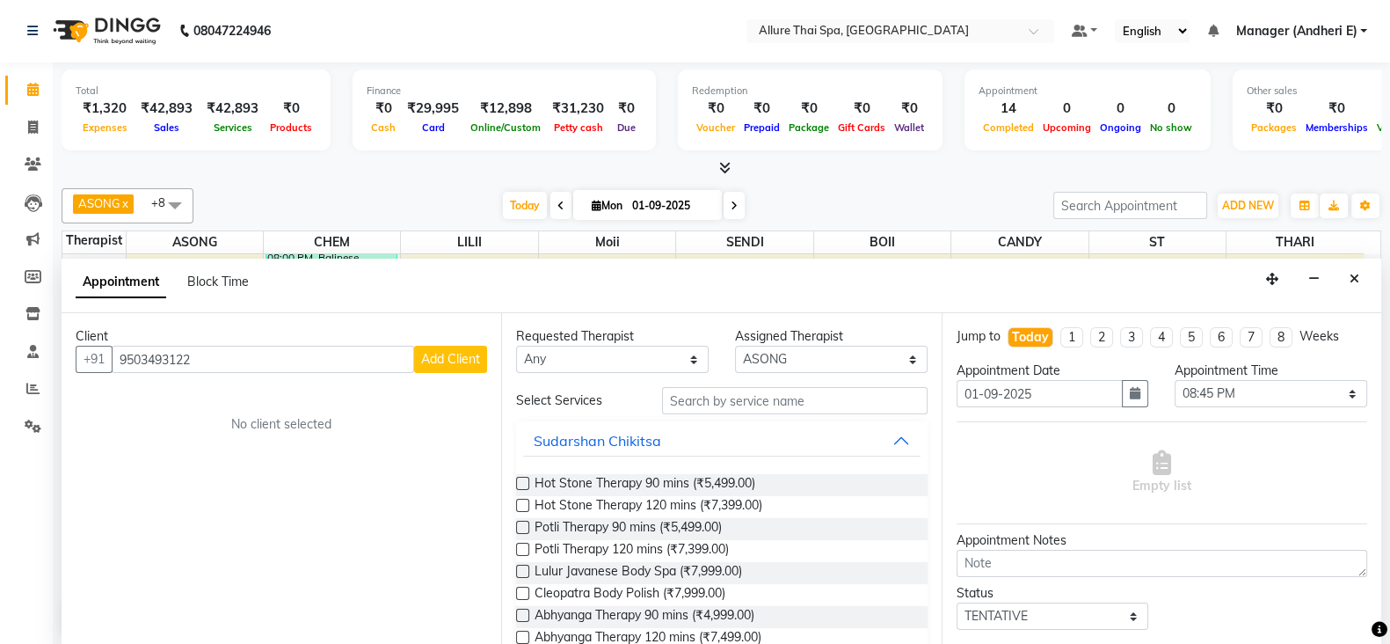
type input "9503493122"
click at [626, 360] on select "Any ASONG [PERSON_NAME] BOII CANDY CHEM LILII Moii SENDI ST THARI" at bounding box center [612, 359] width 193 height 27
select select "66693"
click at [516, 346] on select "Any ASONG [PERSON_NAME] BOII CANDY CHEM LILII Moii SENDI ST THARI" at bounding box center [612, 359] width 193 height 27
click at [725, 402] on input "text" at bounding box center [795, 400] width 266 height 27
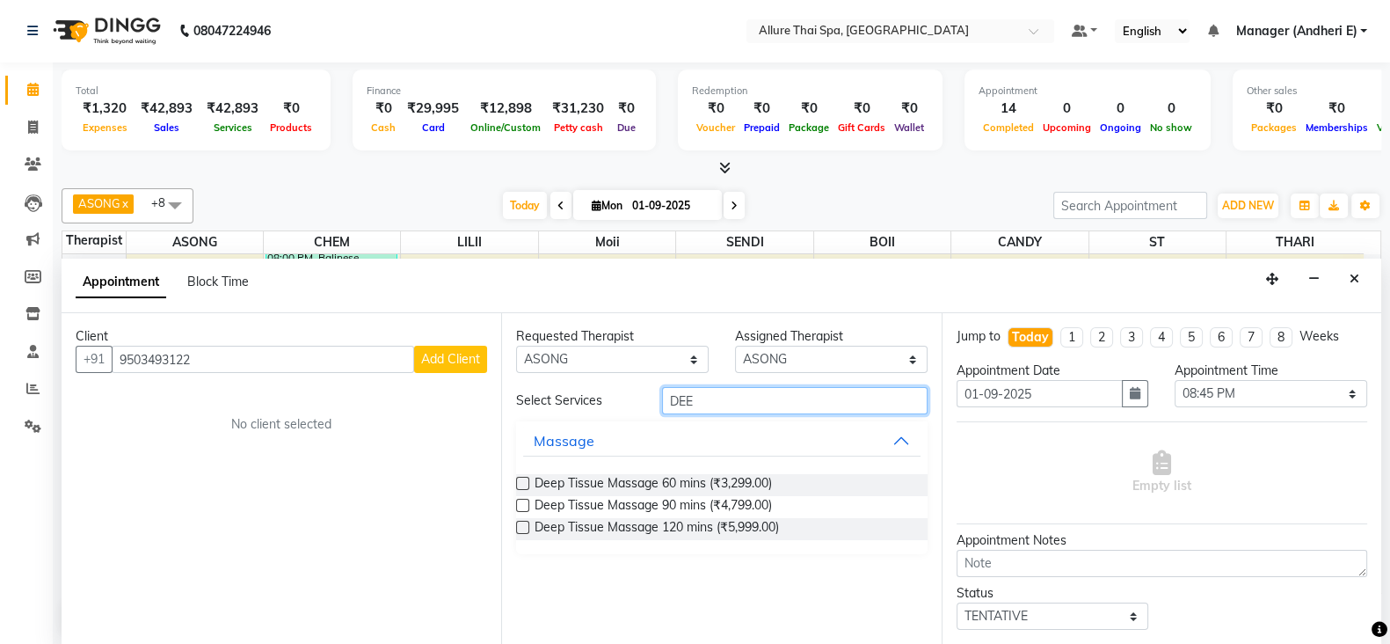
type input "DEE"
click at [525, 480] on label at bounding box center [522, 483] width 13 height 13
click at [525, 480] on input "checkbox" at bounding box center [521, 484] width 11 height 11
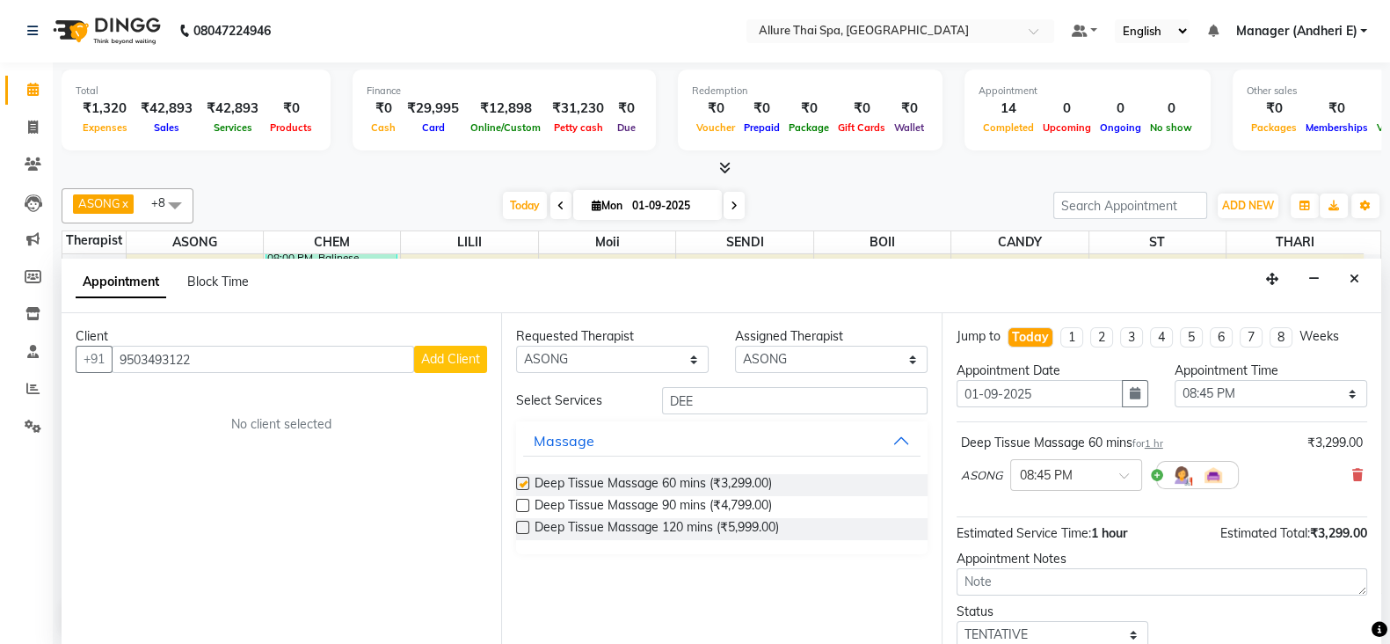
checkbox input "false"
click at [443, 354] on span "Add Client" at bounding box center [450, 359] width 59 height 16
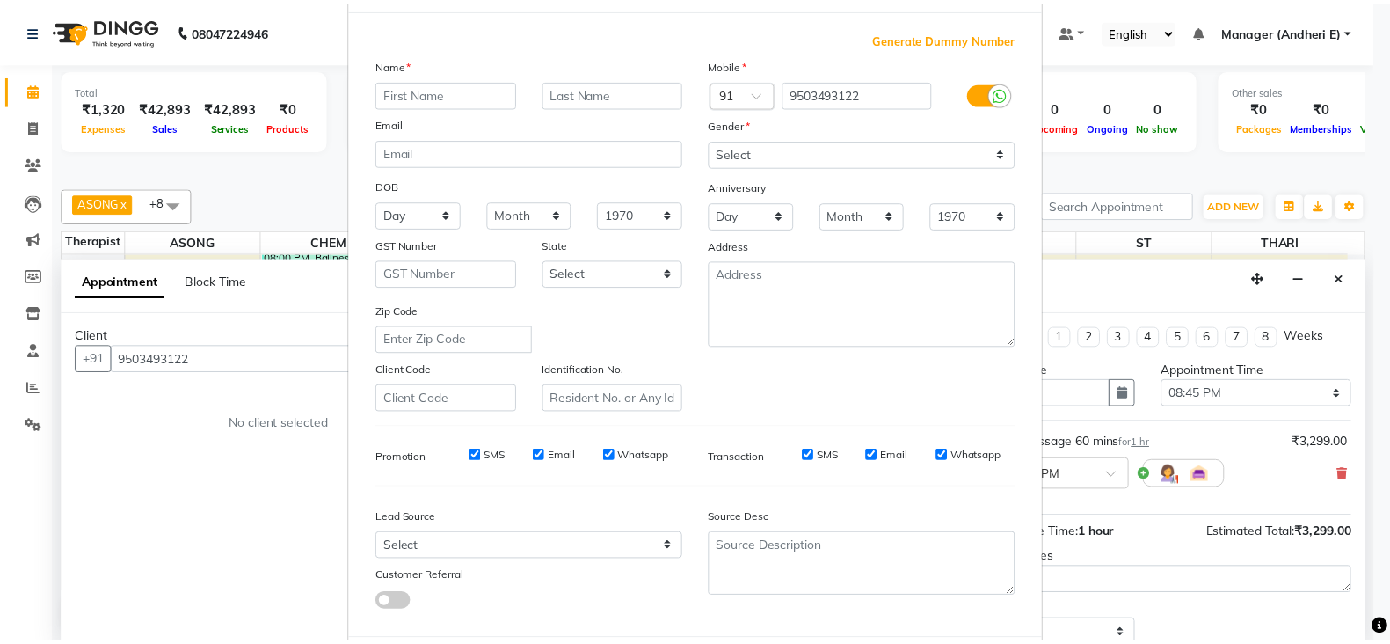
scroll to position [178, 0]
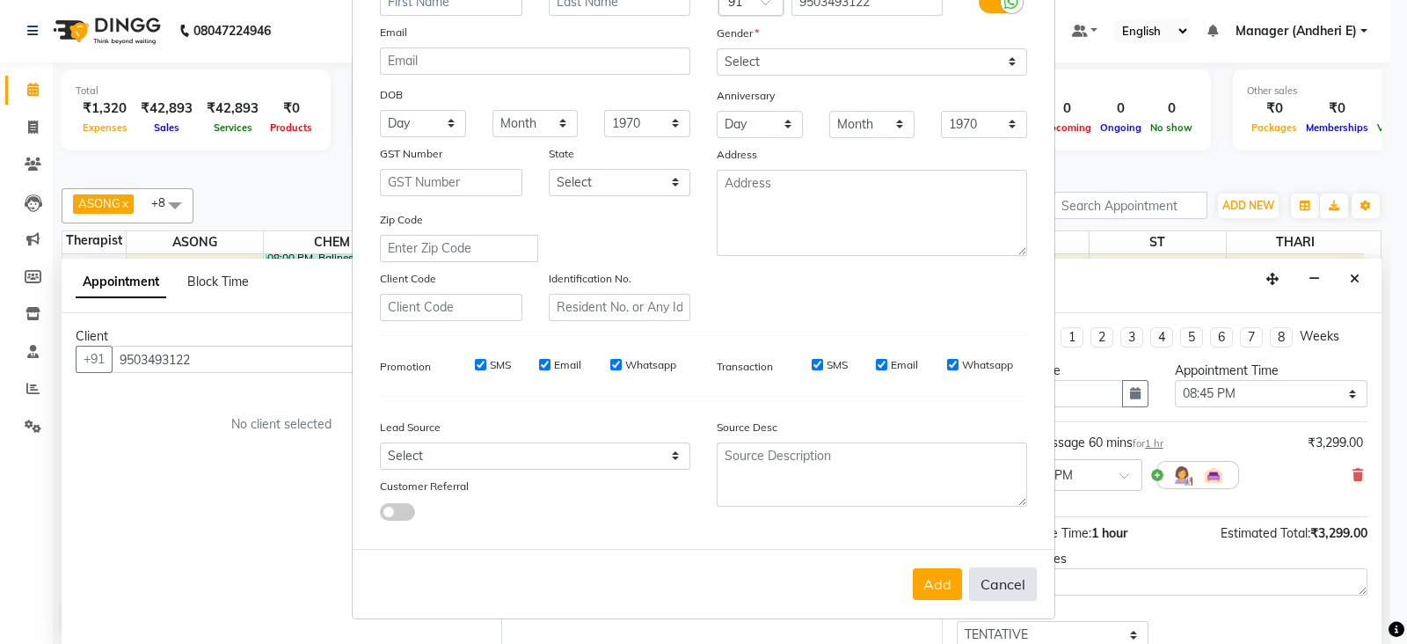
click at [1013, 583] on button "Cancel" at bounding box center [1003, 583] width 68 height 33
select select
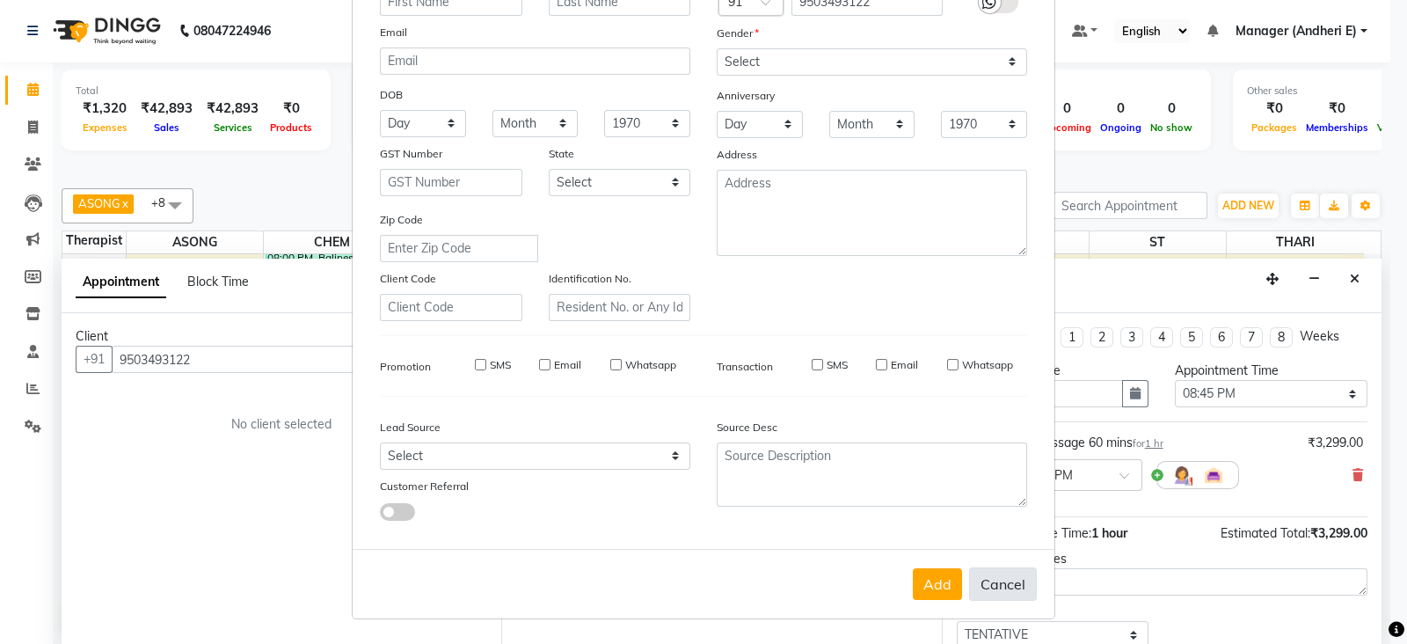
select select
checkbox input "false"
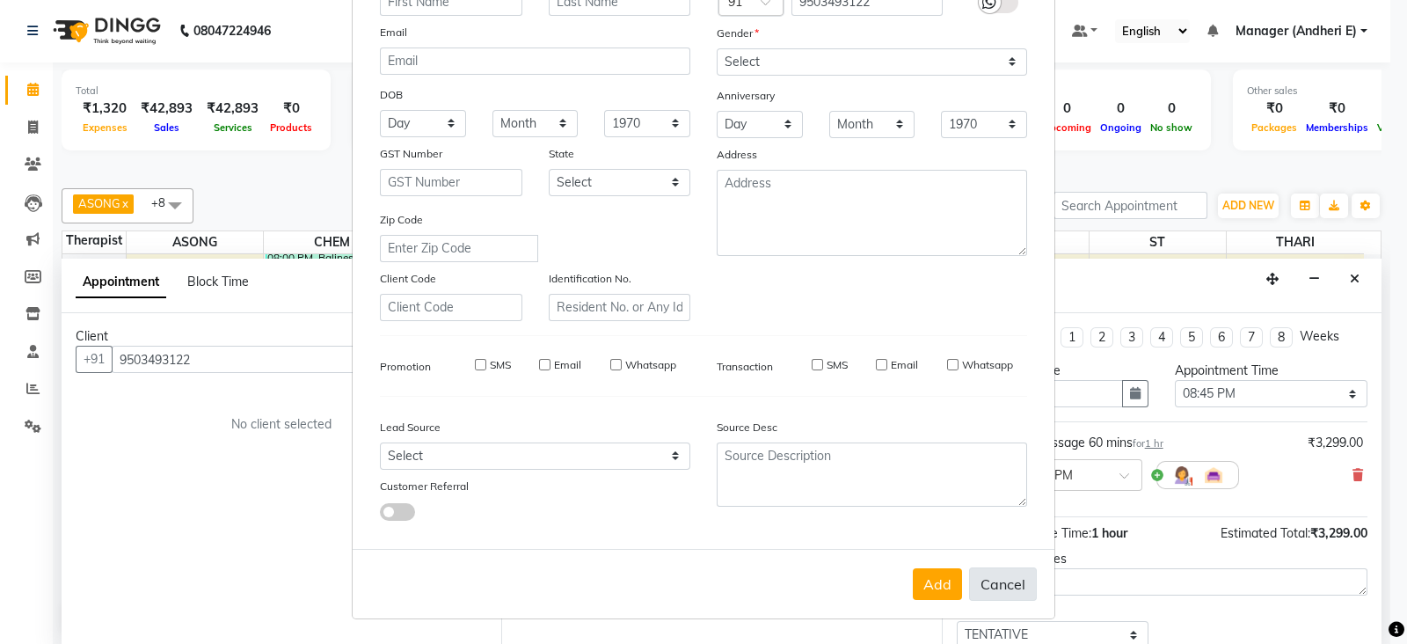
checkbox input "false"
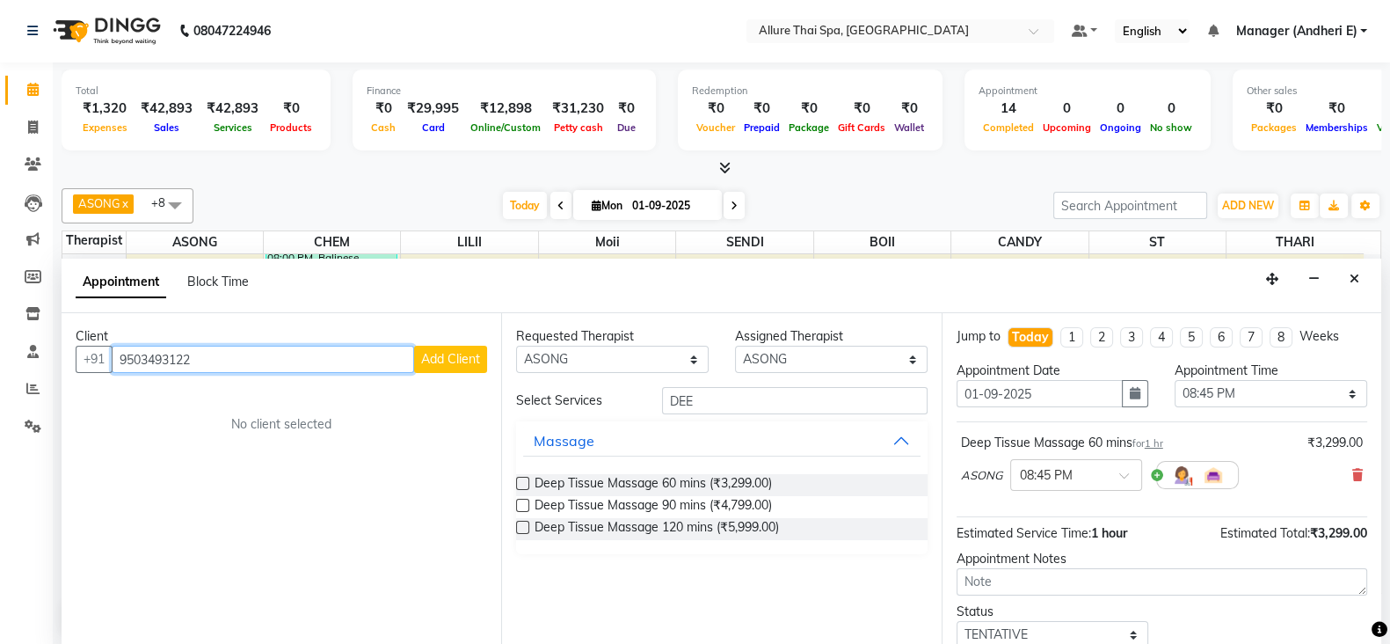
click at [216, 360] on input "9503493122" at bounding box center [263, 359] width 303 height 27
type input "9"
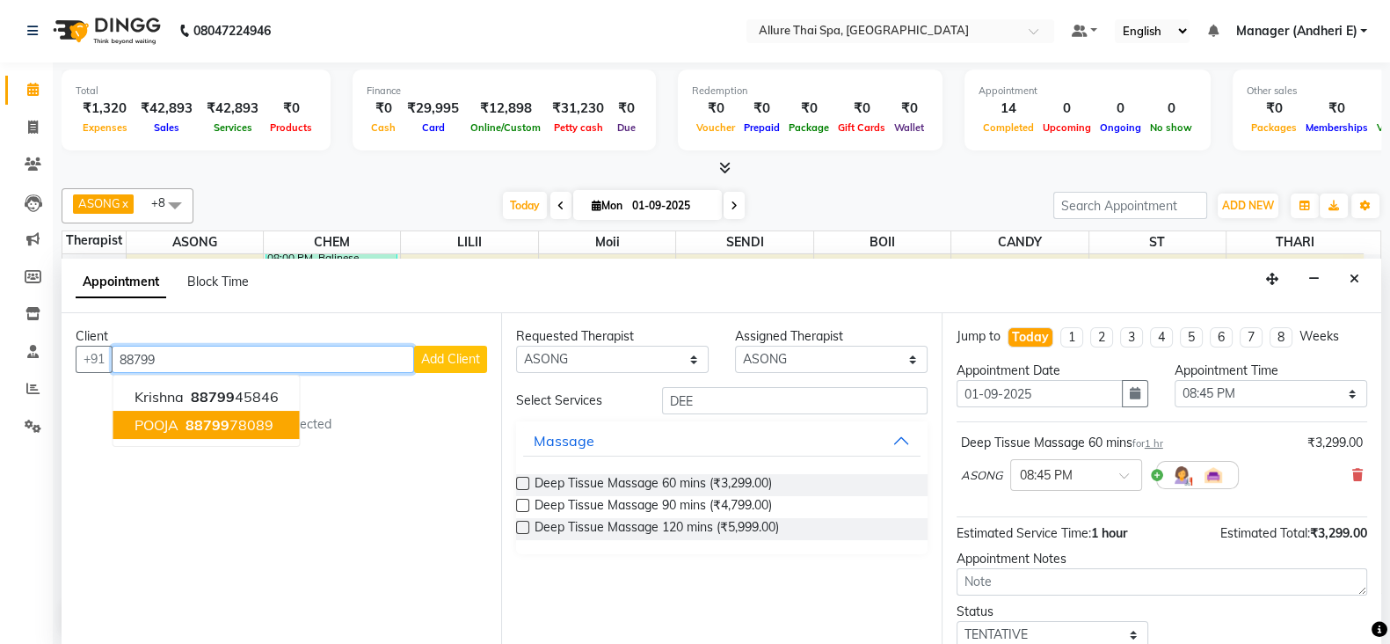
click at [220, 423] on span "88799" at bounding box center [208, 425] width 44 height 18
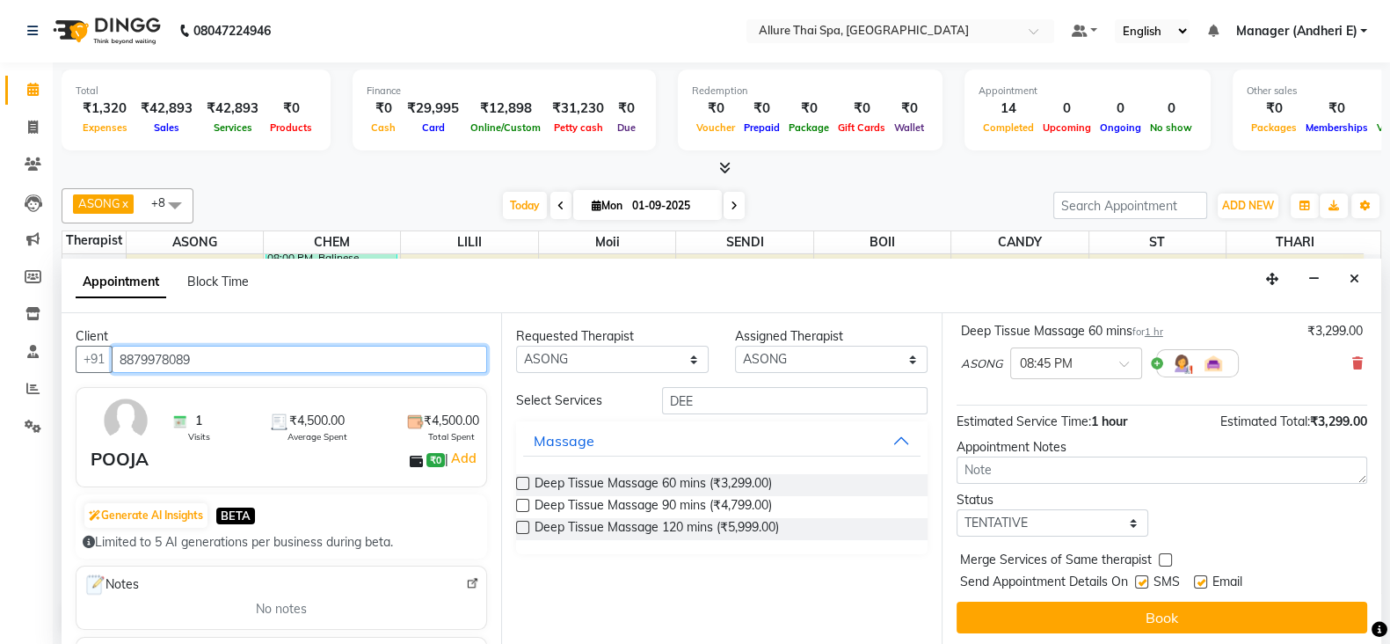
scroll to position [113, 0]
type input "8879978089"
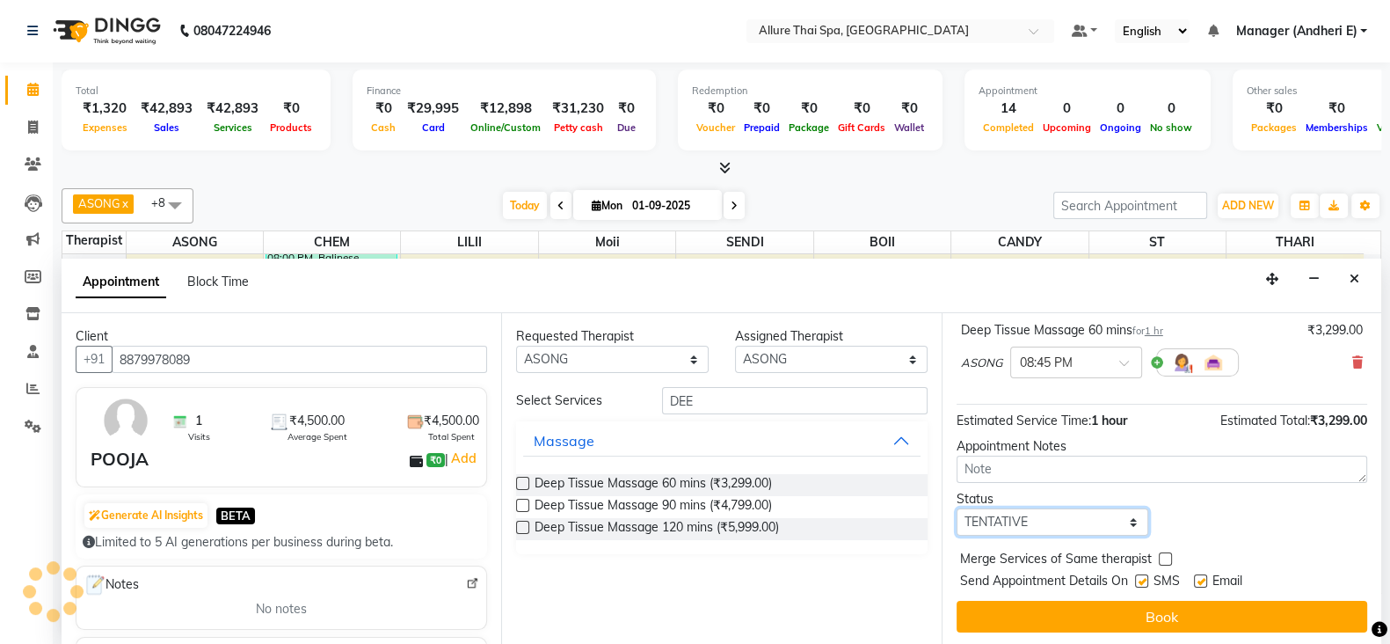
click at [1094, 517] on select "Select TENTATIVE CONFIRM CHECK-IN UPCOMING" at bounding box center [1053, 521] width 193 height 27
select select "confirm booking"
click at [957, 508] on select "Select TENTATIVE CONFIRM CHECK-IN UPCOMING" at bounding box center [1053, 521] width 193 height 27
click at [1145, 580] on label at bounding box center [1141, 580] width 13 height 13
click at [1145, 580] on input "checkbox" at bounding box center [1140, 582] width 11 height 11
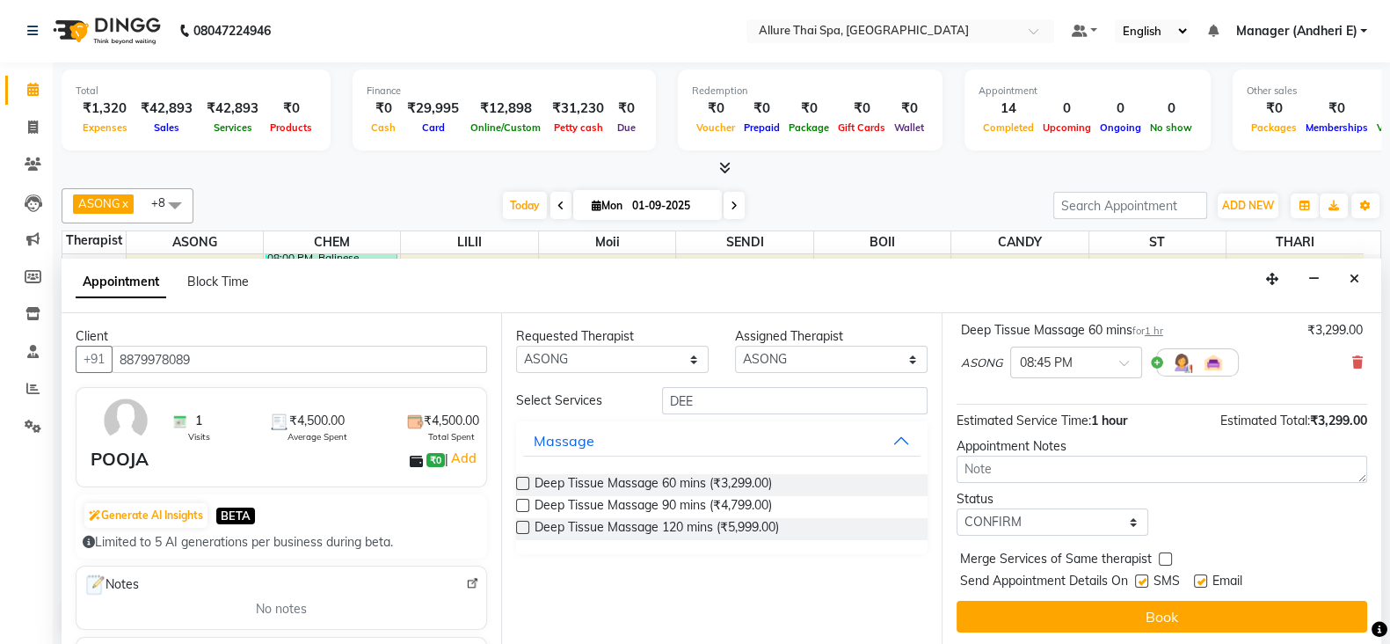
checkbox input "false"
click at [1203, 580] on label at bounding box center [1200, 580] width 13 height 13
click at [1203, 580] on input "checkbox" at bounding box center [1199, 582] width 11 height 11
checkbox input "false"
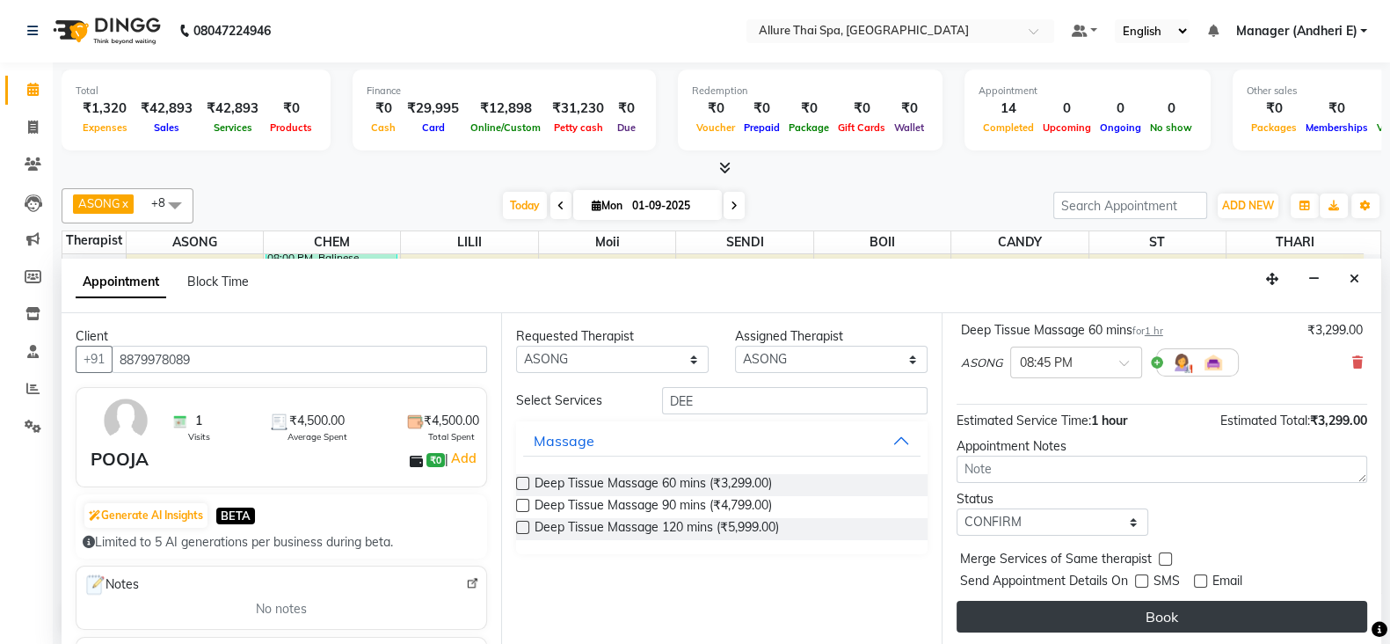
click at [1162, 617] on button "Book" at bounding box center [1162, 617] width 411 height 32
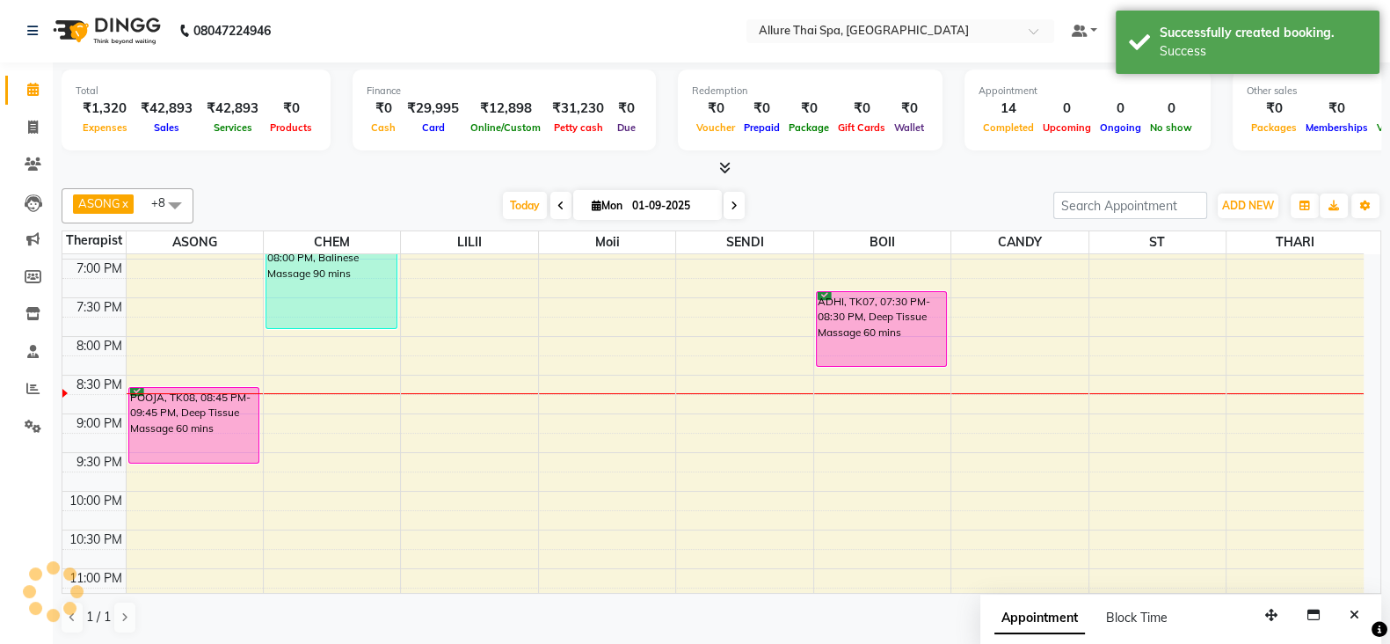
scroll to position [0, 0]
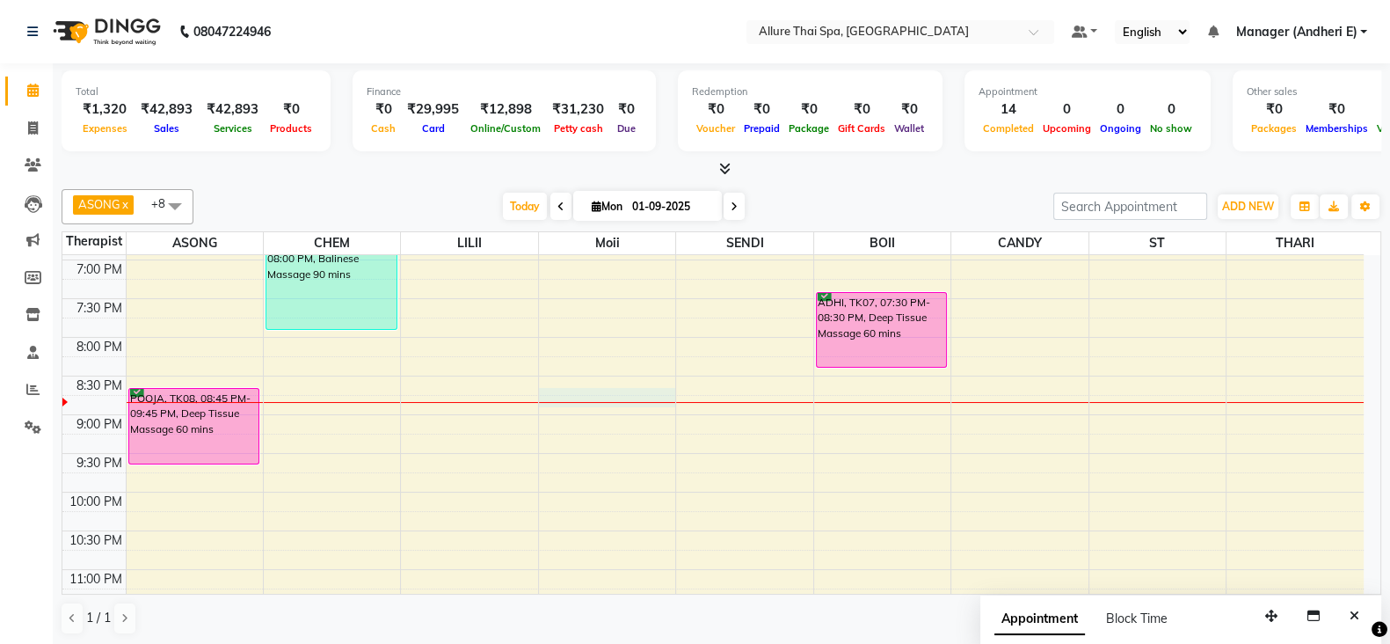
click at [584, 402] on div "9:00 AM 9:30 AM 10:00 AM 10:30 AM 11:00 AM 11:30 AM 12:00 PM 12:30 PM 1:00 PM 1…" at bounding box center [712, 66] width 1301 height 1160
select select "74654"
select select "tentative"
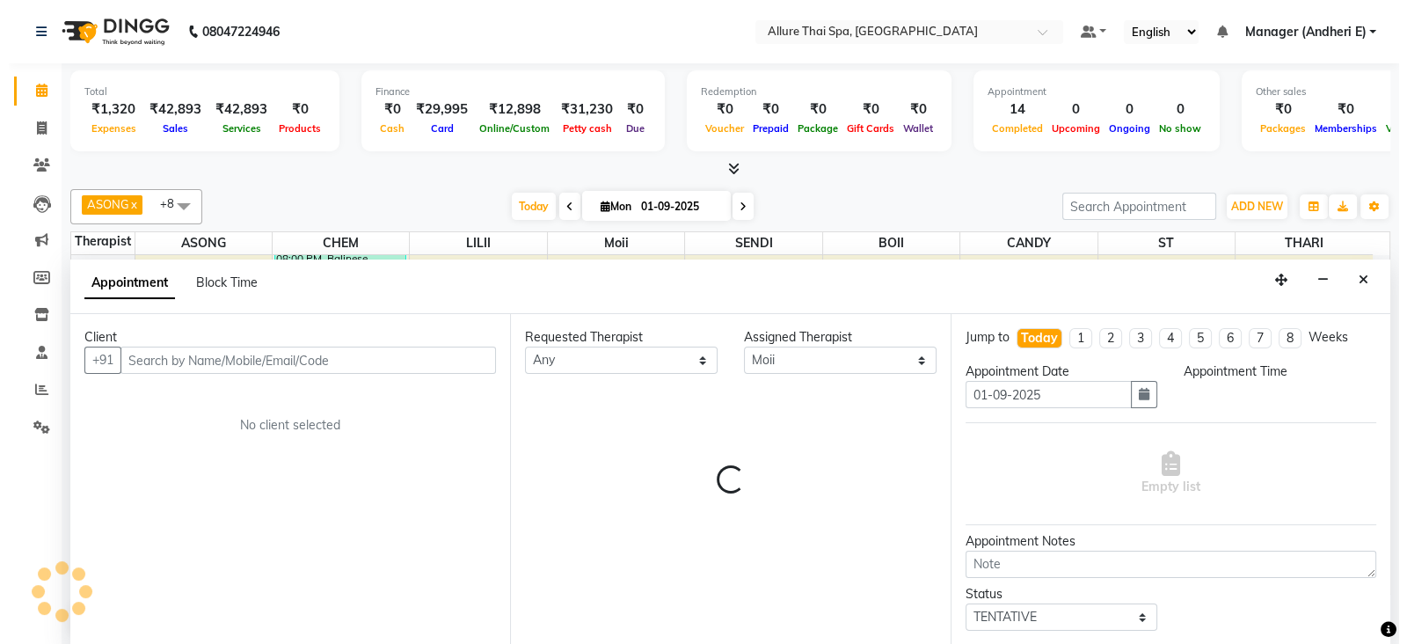
scroll to position [1, 0]
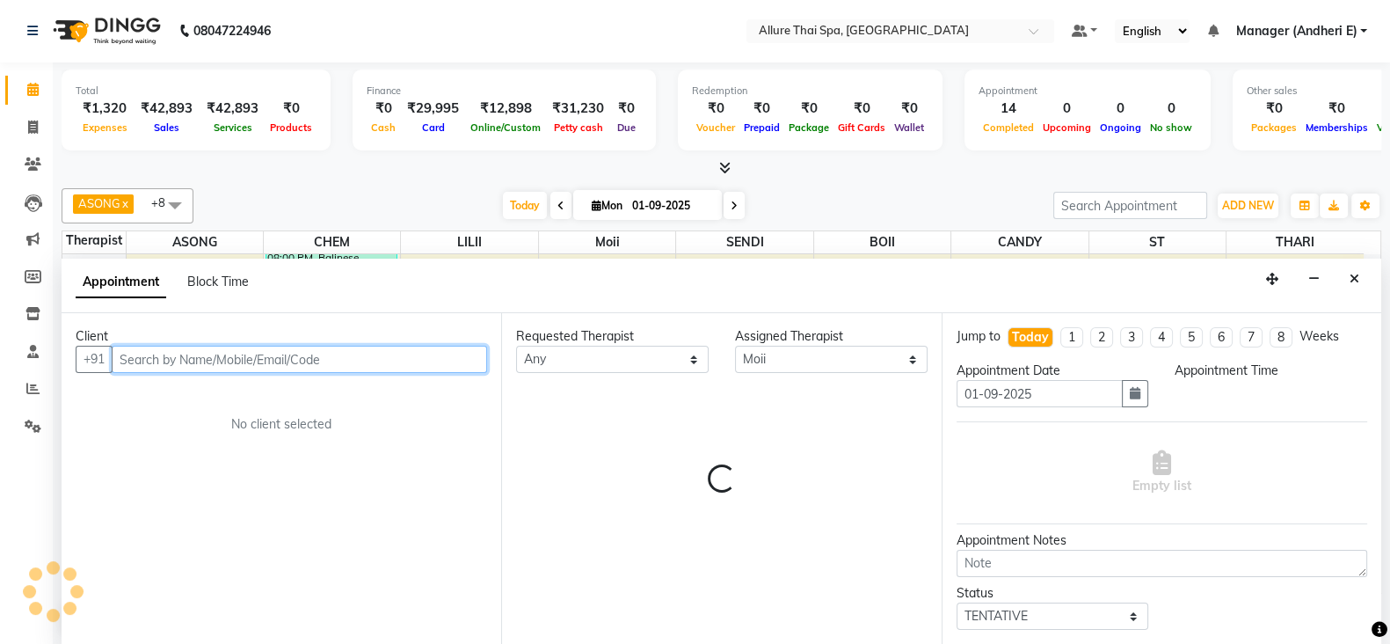
select select "1245"
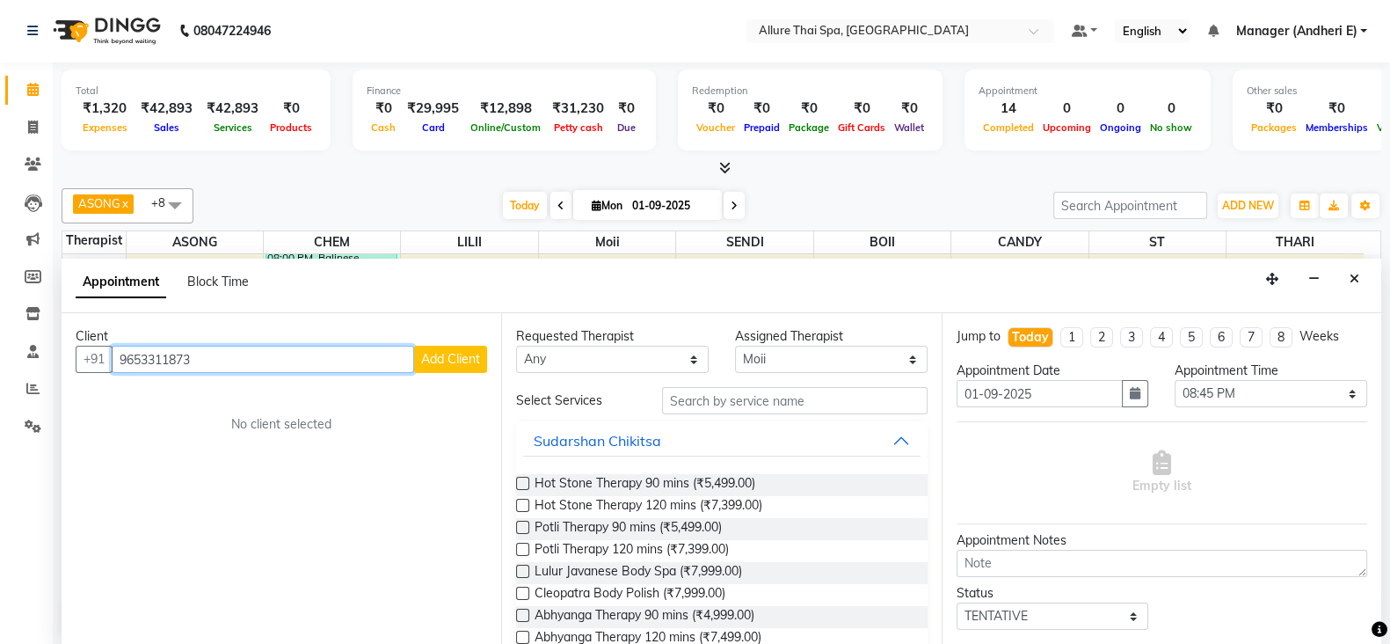
type input "9653311873"
click at [458, 354] on span "Add Client" at bounding box center [450, 359] width 59 height 16
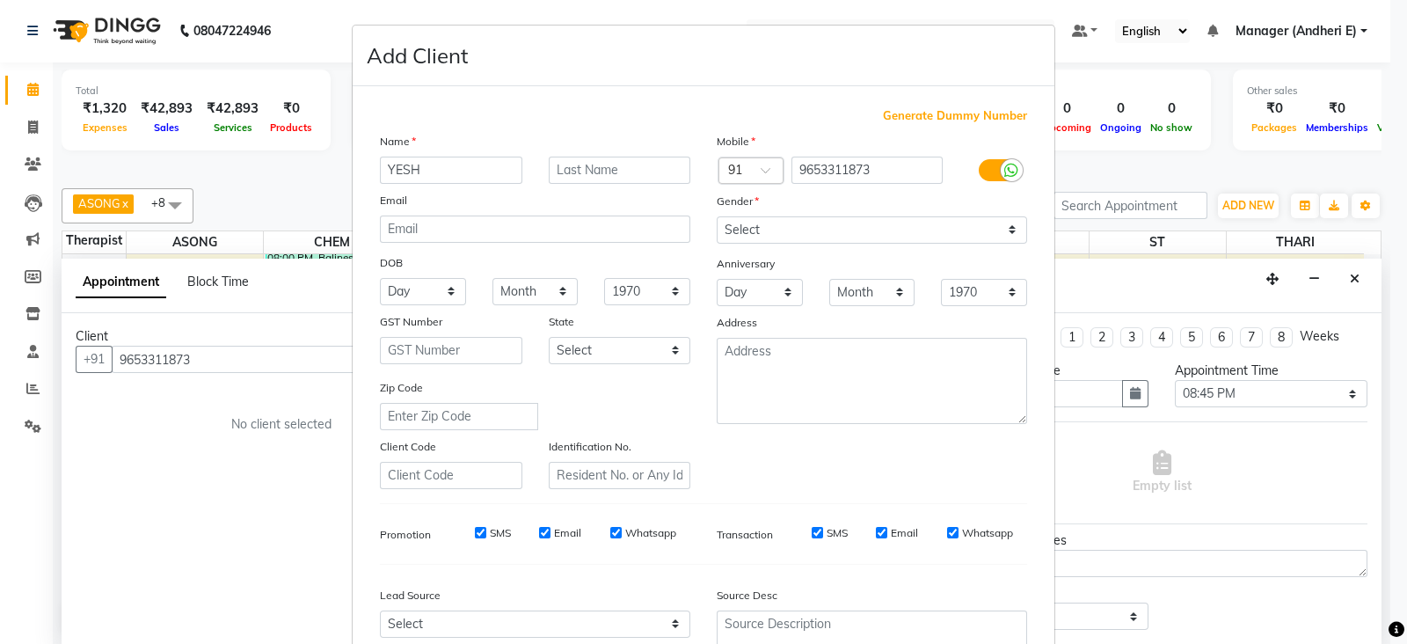
type input "YESH"
click at [823, 233] on select "Select [DEMOGRAPHIC_DATA] [DEMOGRAPHIC_DATA] Other Prefer Not To Say" at bounding box center [872, 229] width 310 height 27
select select "[DEMOGRAPHIC_DATA]"
click at [717, 217] on select "Select [DEMOGRAPHIC_DATA] [DEMOGRAPHIC_DATA] Other Prefer Not To Say" at bounding box center [872, 229] width 310 height 27
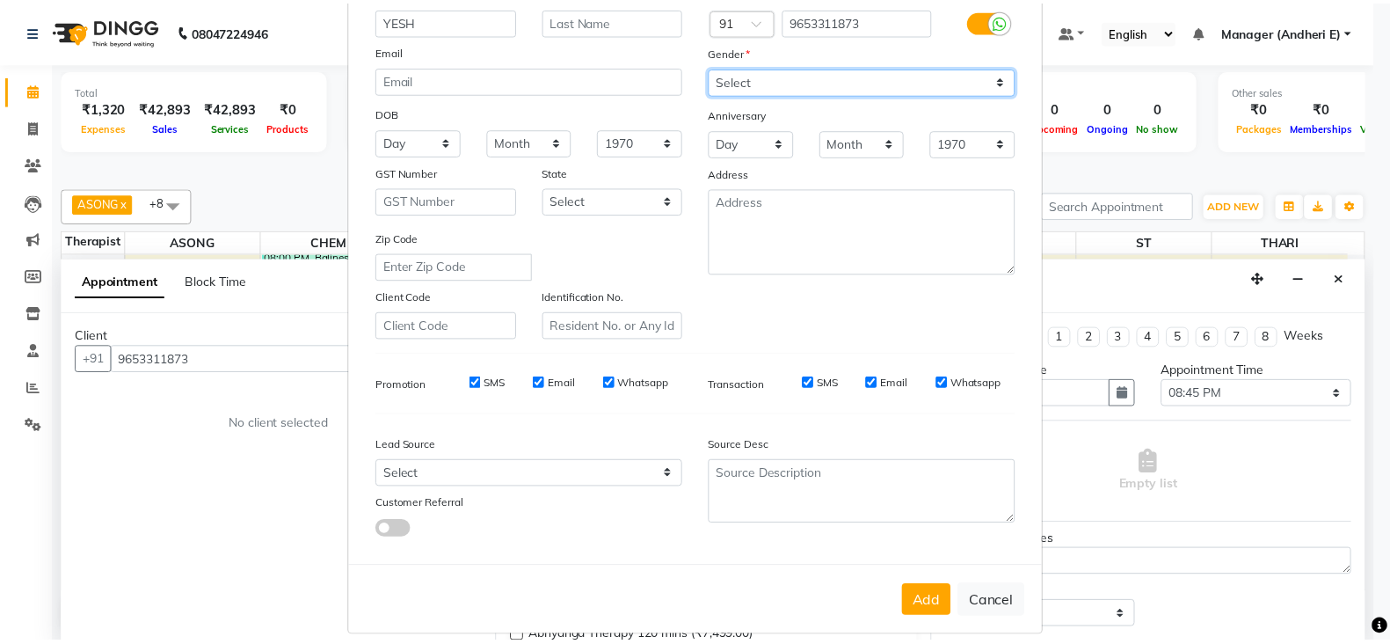
scroll to position [178, 0]
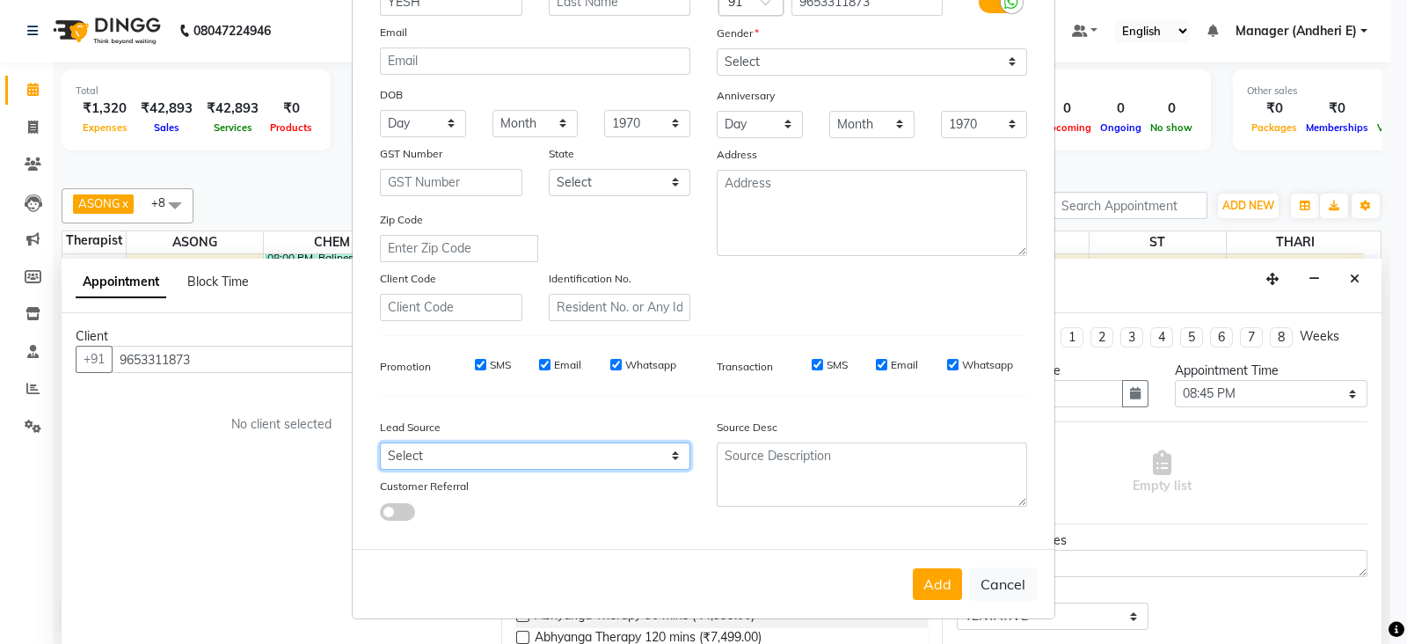
click at [640, 460] on select "Select Walk-in Referral Friend Advertisement Facebook JustDial Google Other Web…" at bounding box center [535, 455] width 310 height 27
select select "47850"
click at [380, 442] on select "Select Walk-in Referral Friend Advertisement Facebook JustDial Google Other Web…" at bounding box center [535, 455] width 310 height 27
click at [926, 579] on button "Add" at bounding box center [937, 584] width 49 height 32
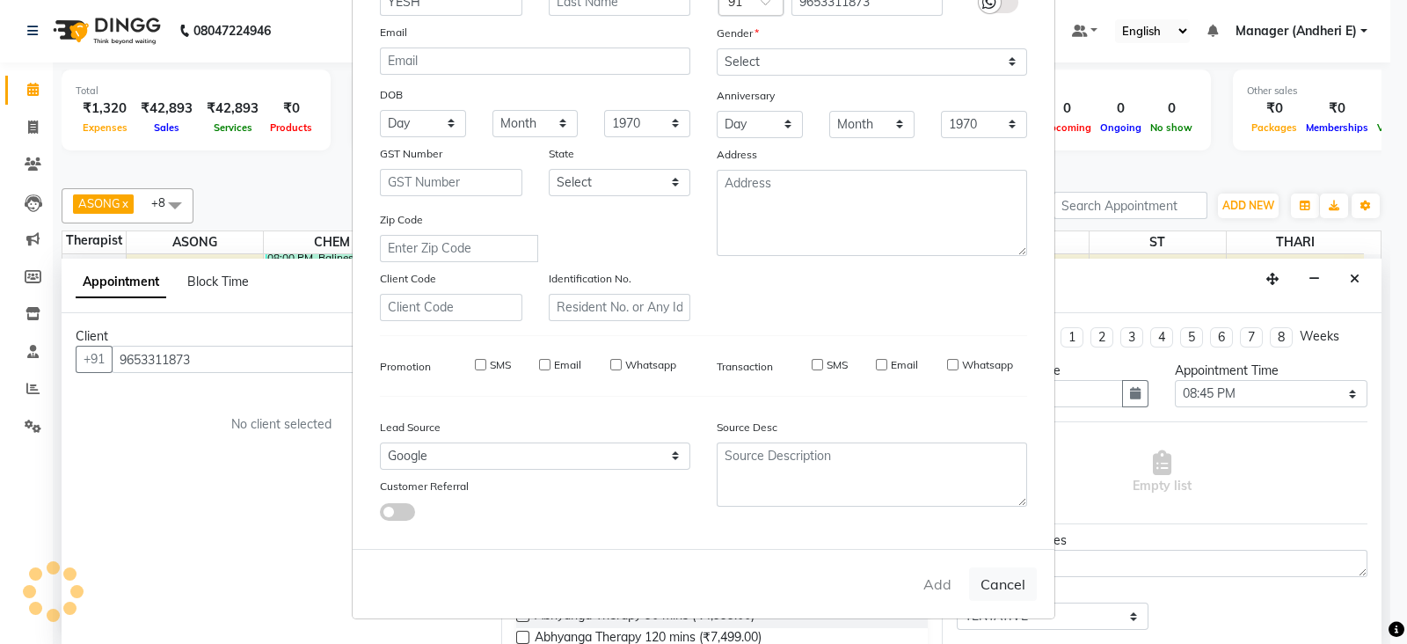
select select
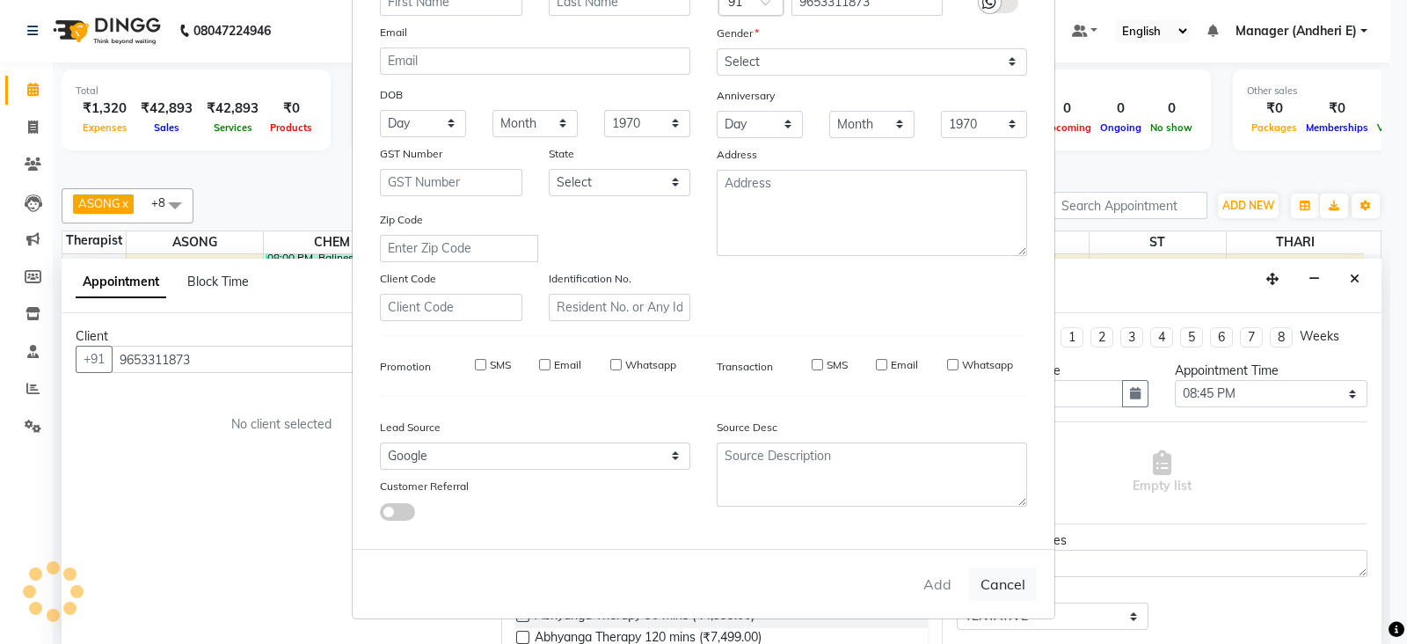
select select
checkbox input "false"
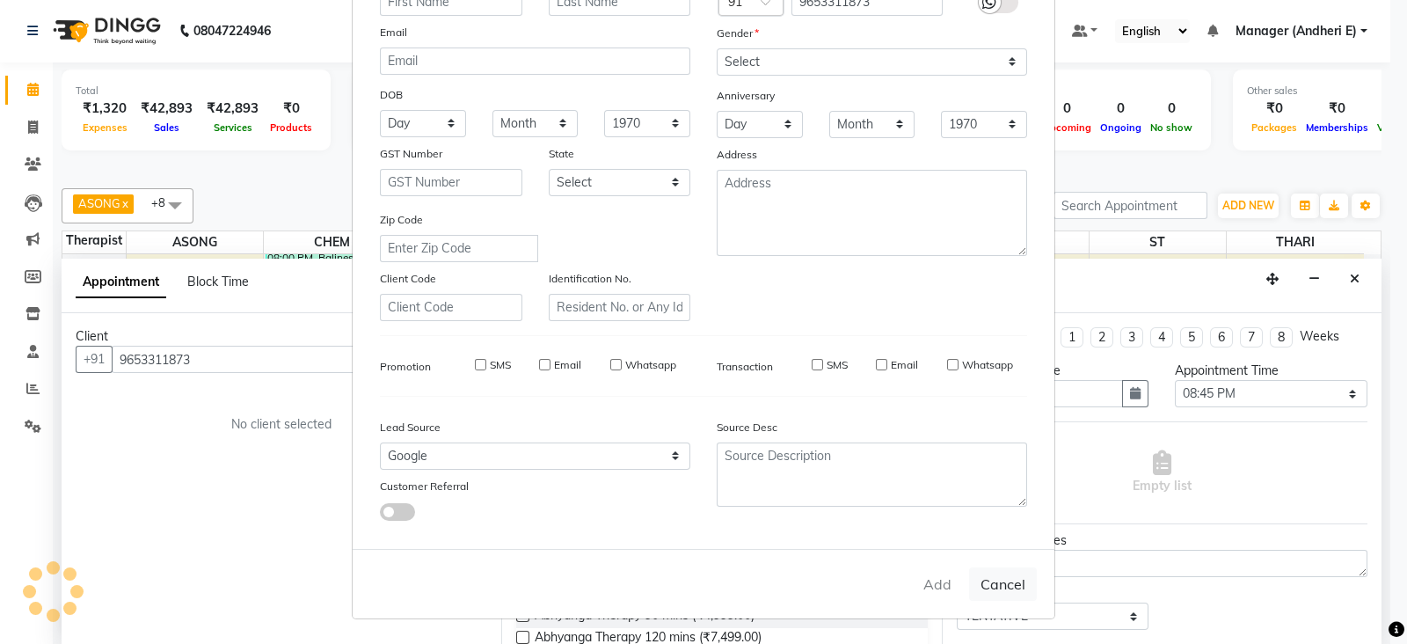
checkbox input "false"
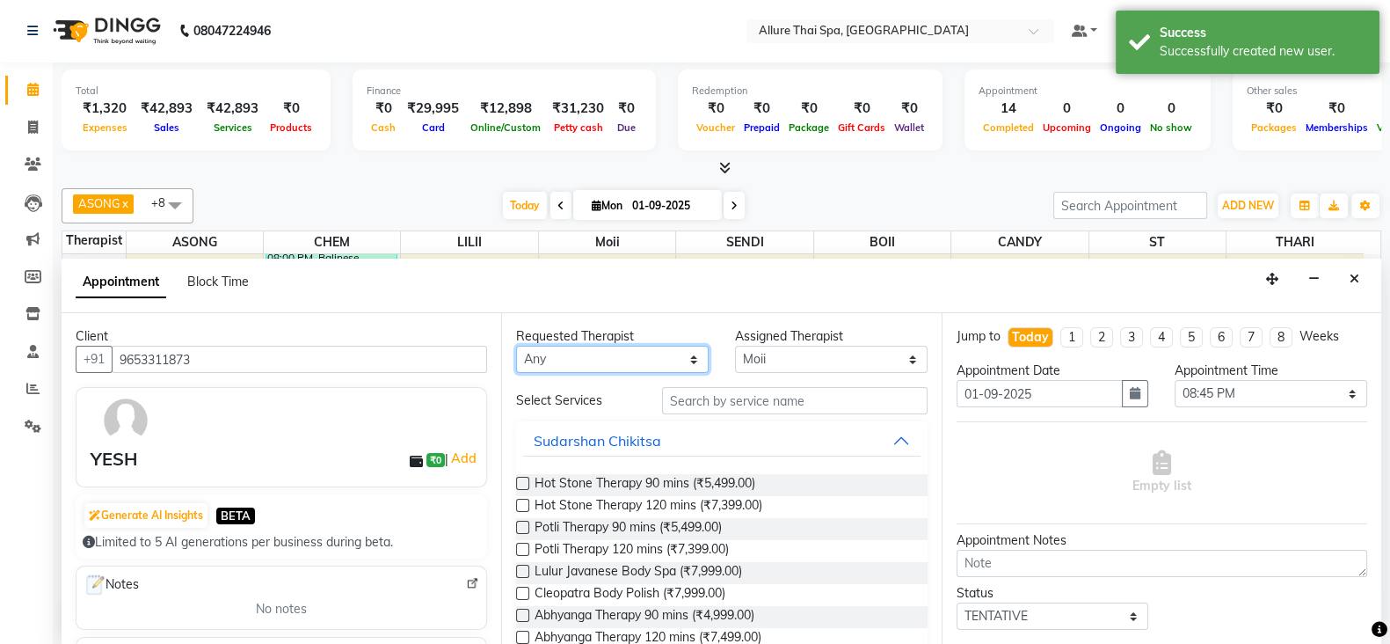
click at [601, 354] on select "Any ASONG [PERSON_NAME] BOII CANDY CHEM LILII Moii SENDI ST THARI" at bounding box center [612, 359] width 193 height 27
select select "74654"
click at [516, 346] on select "Any ASONG [PERSON_NAME] BOII CANDY CHEM LILII Moii SENDI ST THARI" at bounding box center [612, 359] width 193 height 27
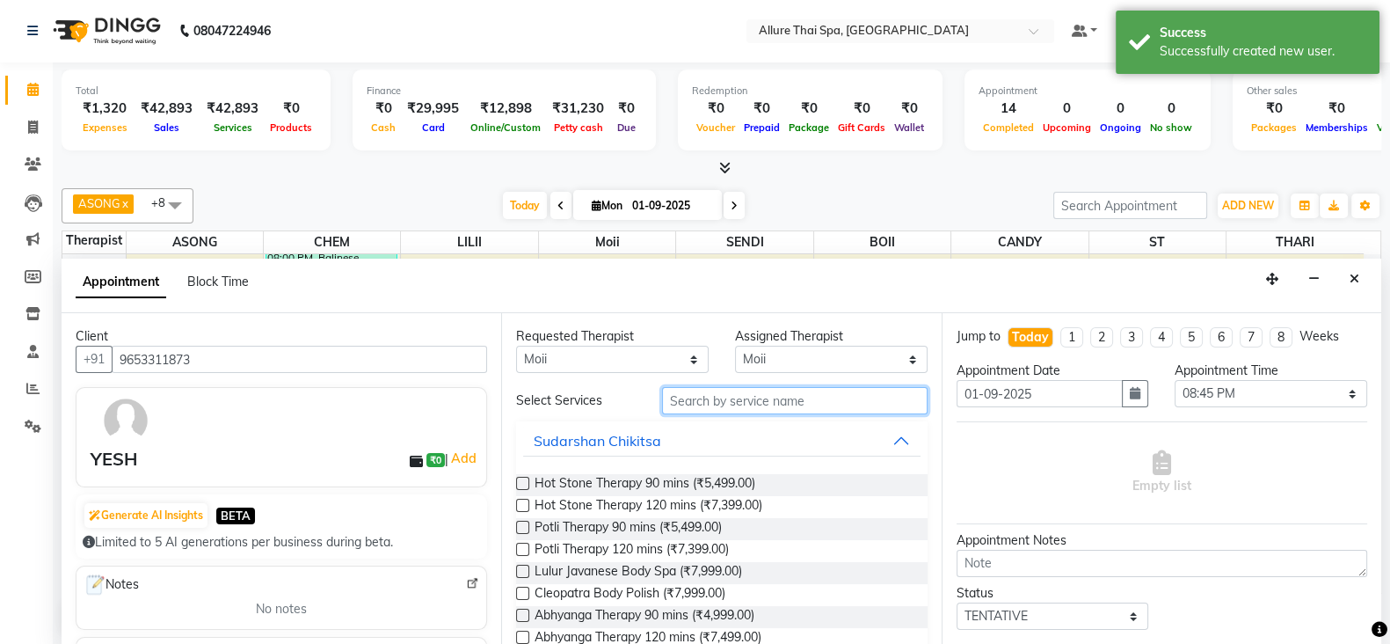
click at [691, 400] on input "text" at bounding box center [795, 400] width 266 height 27
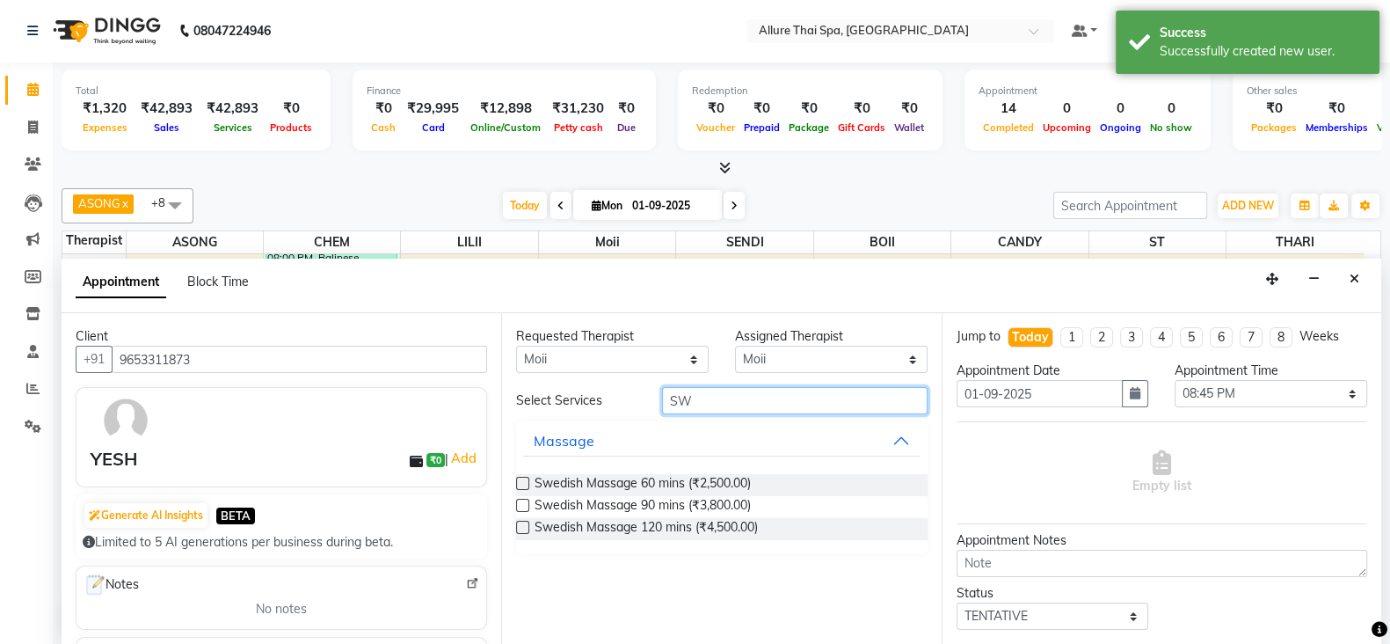
type input "SW"
click at [521, 479] on label at bounding box center [522, 483] width 13 height 13
click at [521, 479] on input "checkbox" at bounding box center [521, 484] width 11 height 11
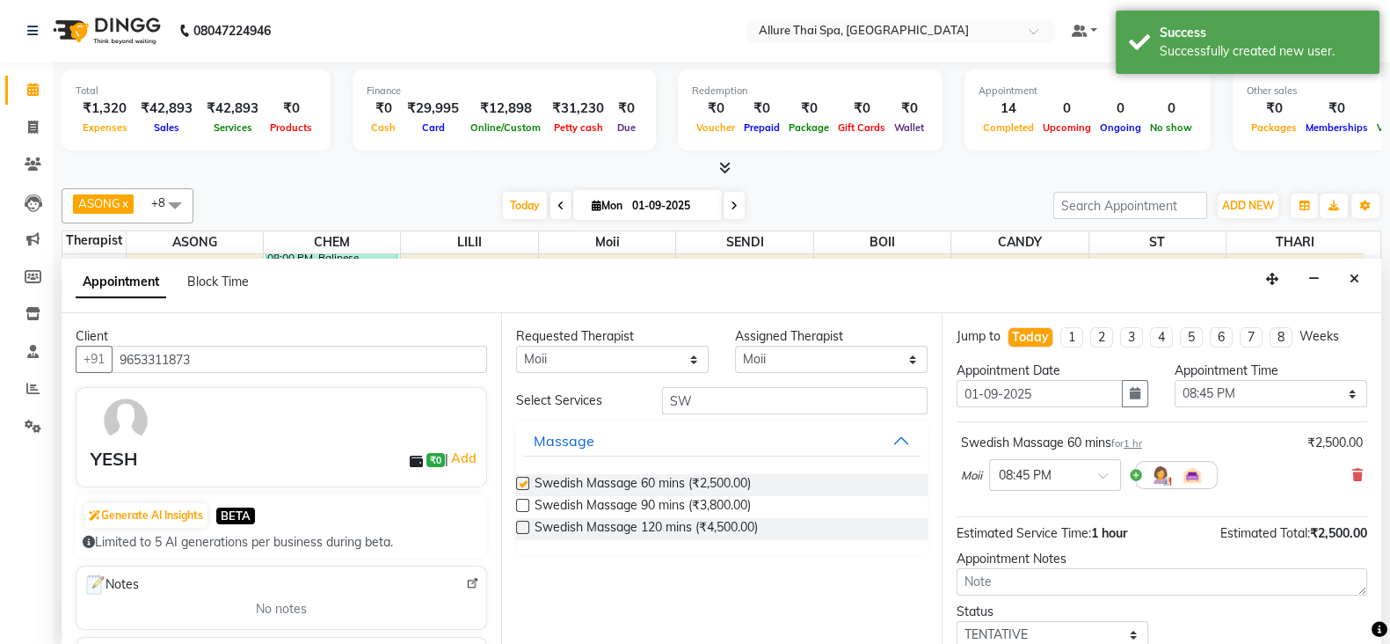
checkbox input "false"
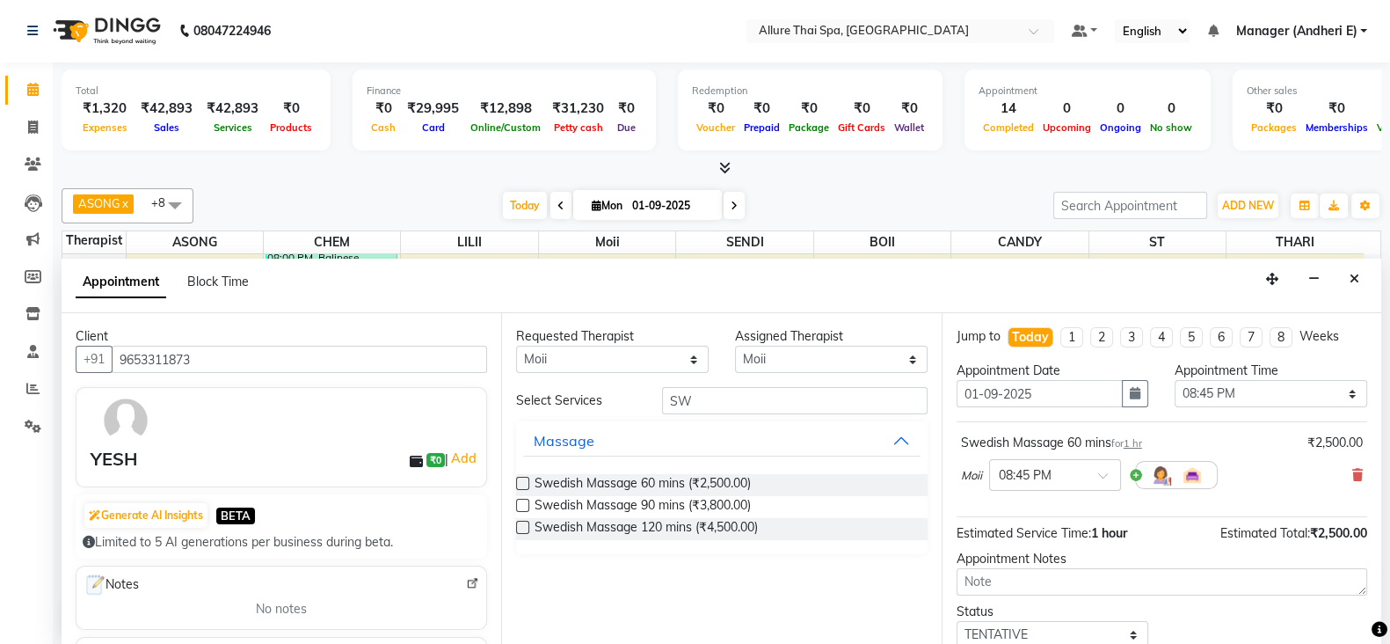
scroll to position [113, 0]
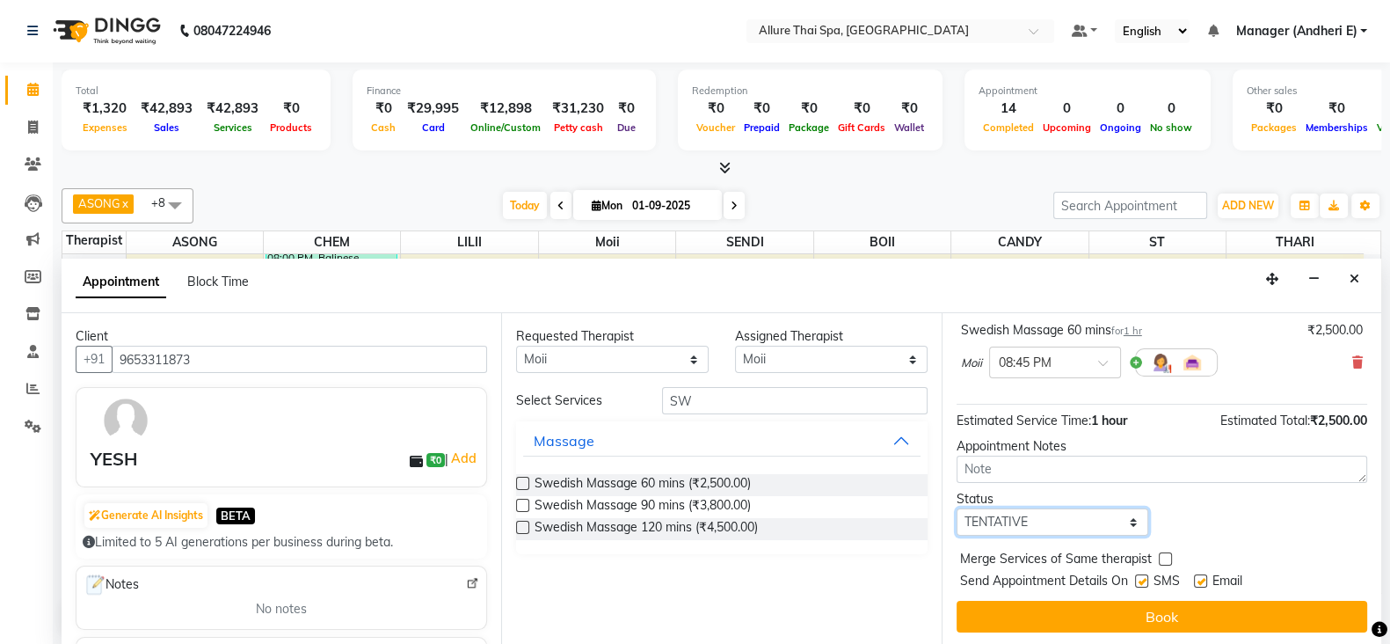
click at [1055, 512] on select "Select TENTATIVE CONFIRM CHECK-IN UPCOMING" at bounding box center [1053, 521] width 193 height 27
select select "confirm booking"
click at [957, 508] on select "Select TENTATIVE CONFIRM CHECK-IN UPCOMING" at bounding box center [1053, 521] width 193 height 27
click at [1142, 578] on label at bounding box center [1141, 580] width 13 height 13
click at [1142, 578] on input "checkbox" at bounding box center [1140, 582] width 11 height 11
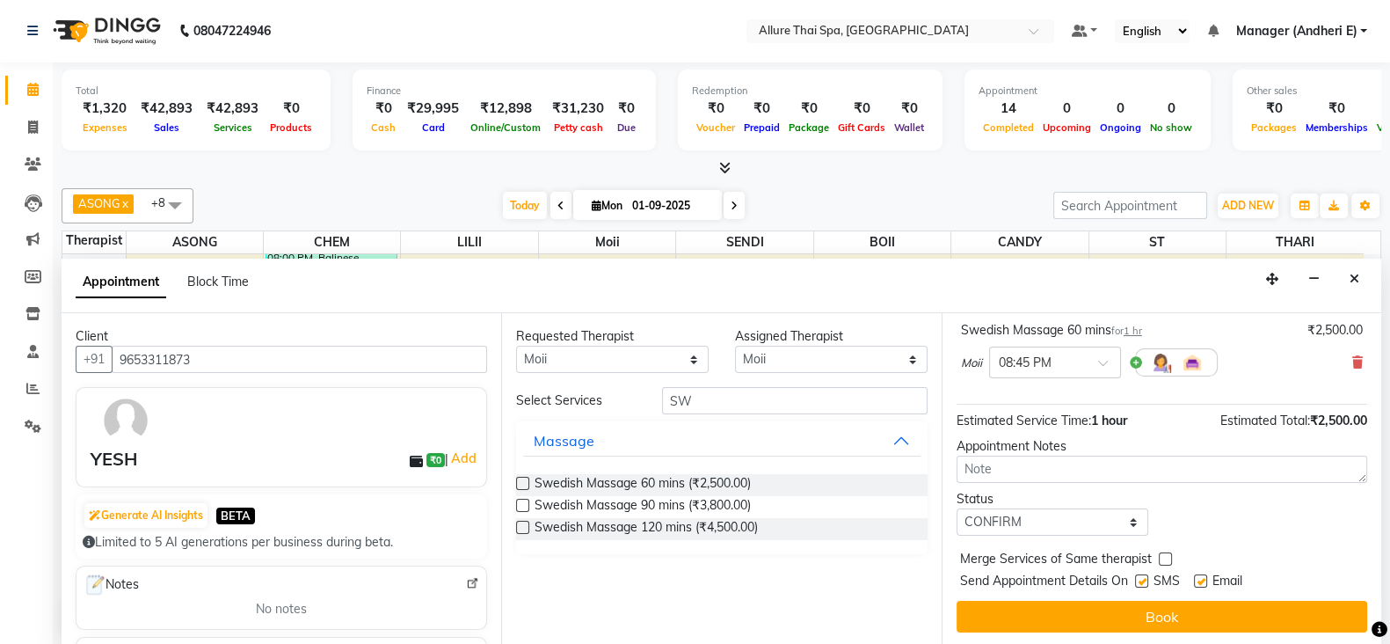
checkbox input "false"
click at [1200, 579] on label at bounding box center [1200, 580] width 13 height 13
click at [1200, 579] on input "checkbox" at bounding box center [1199, 582] width 11 height 11
checkbox input "false"
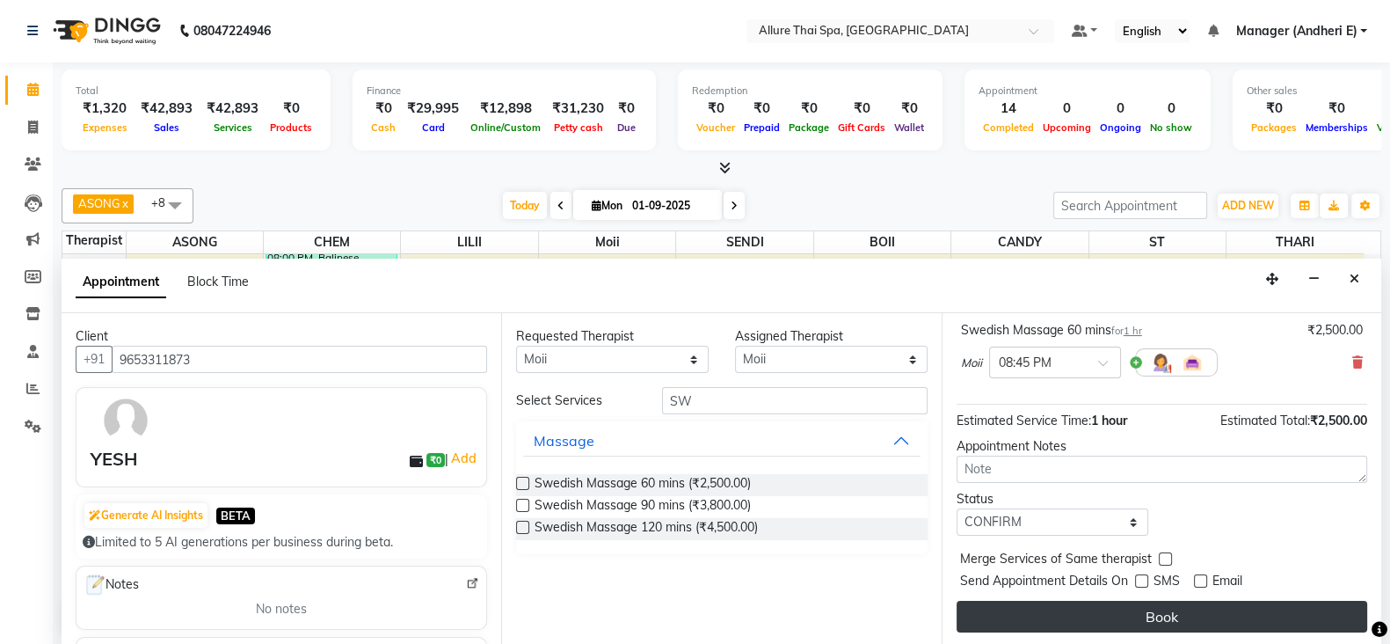
click at [1152, 613] on button "Book" at bounding box center [1162, 617] width 411 height 32
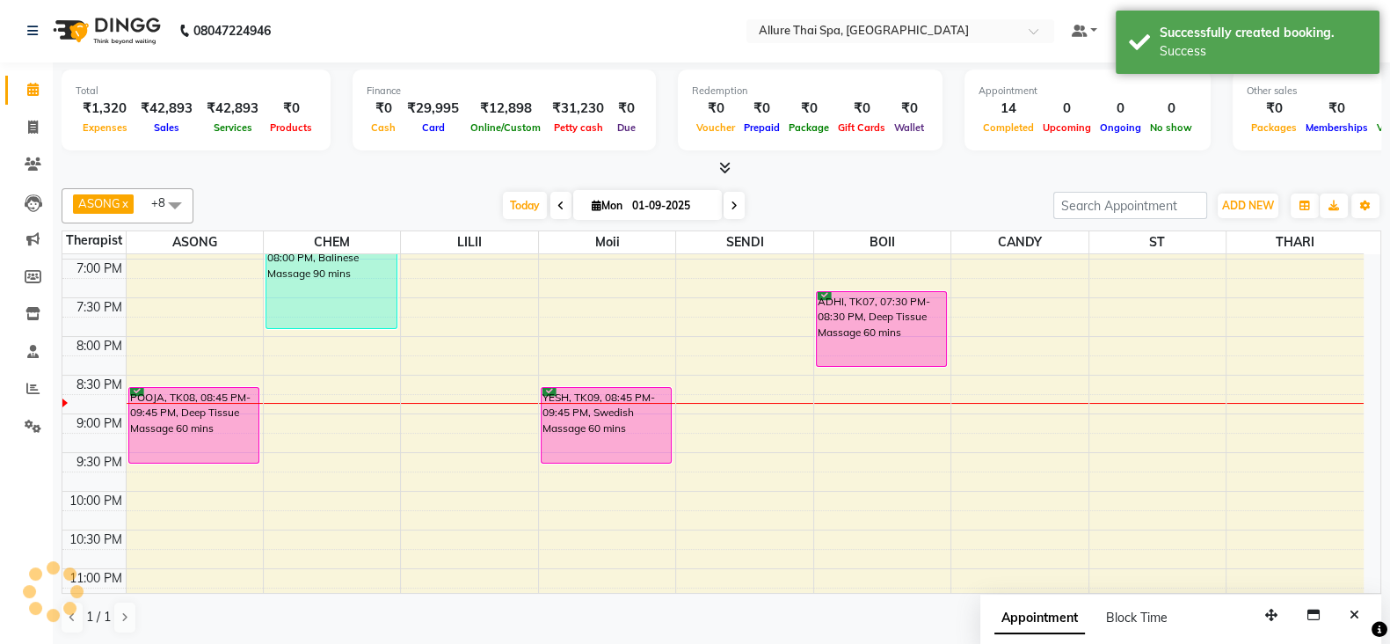
scroll to position [0, 0]
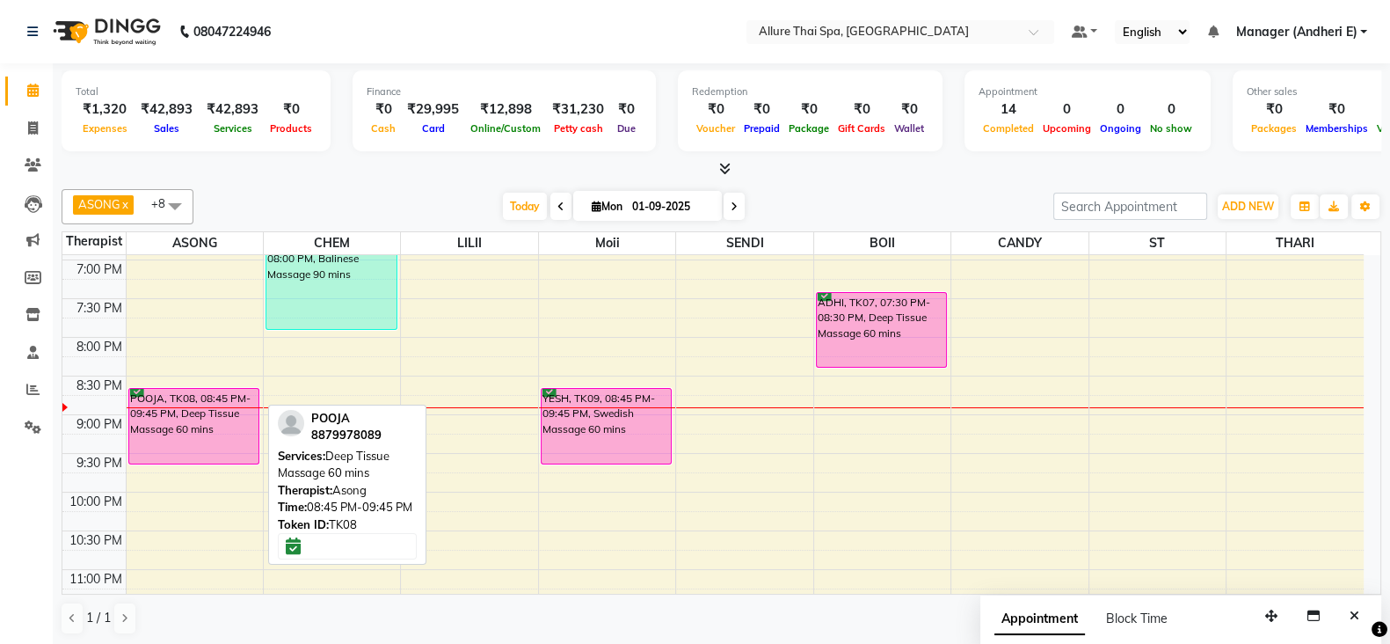
click at [216, 450] on div "POOJA, TK08, 08:45 PM-09:45 PM, Deep Tissue Massage 60 mins" at bounding box center [194, 426] width 130 height 75
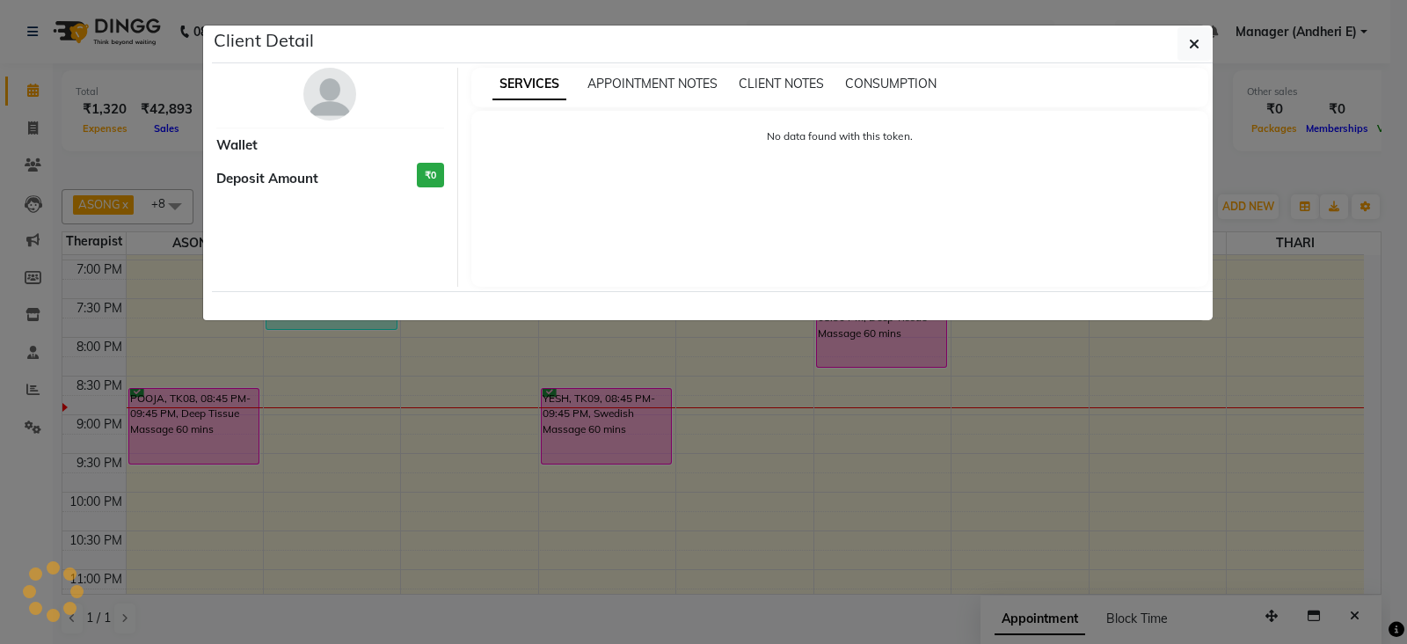
select select "6"
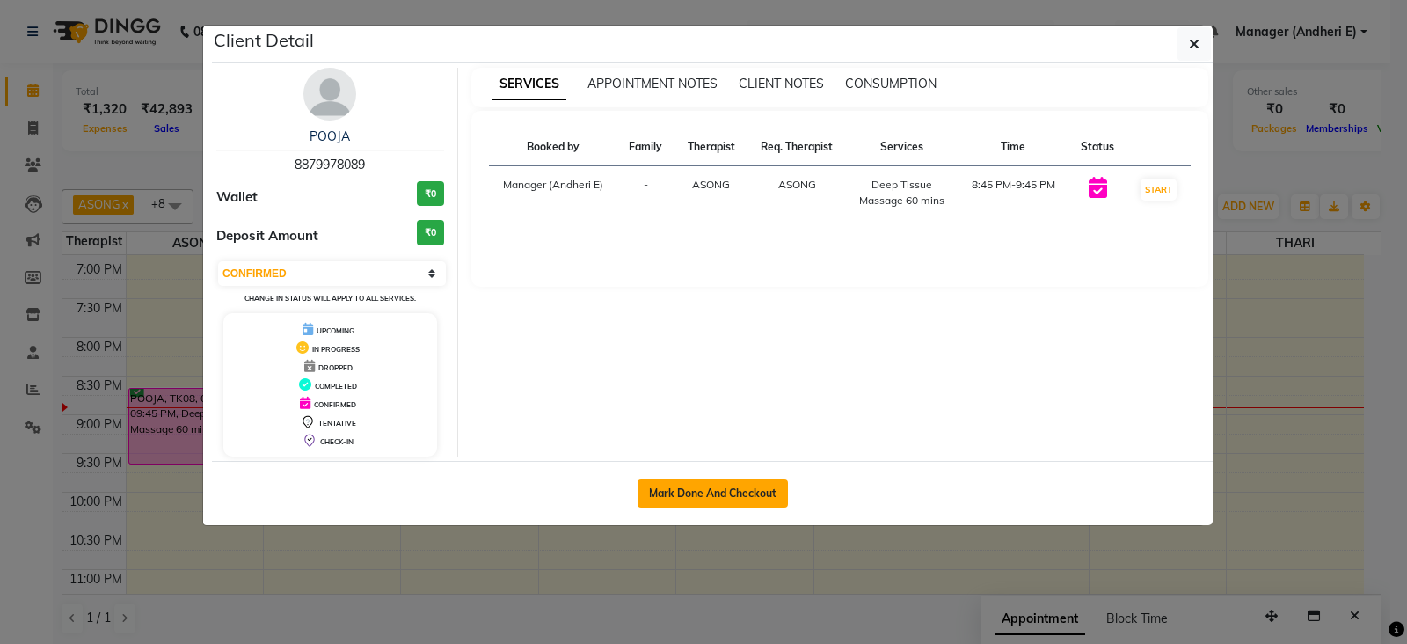
click at [695, 490] on button "Mark Done And Checkout" at bounding box center [713, 493] width 150 height 28
select select "service"
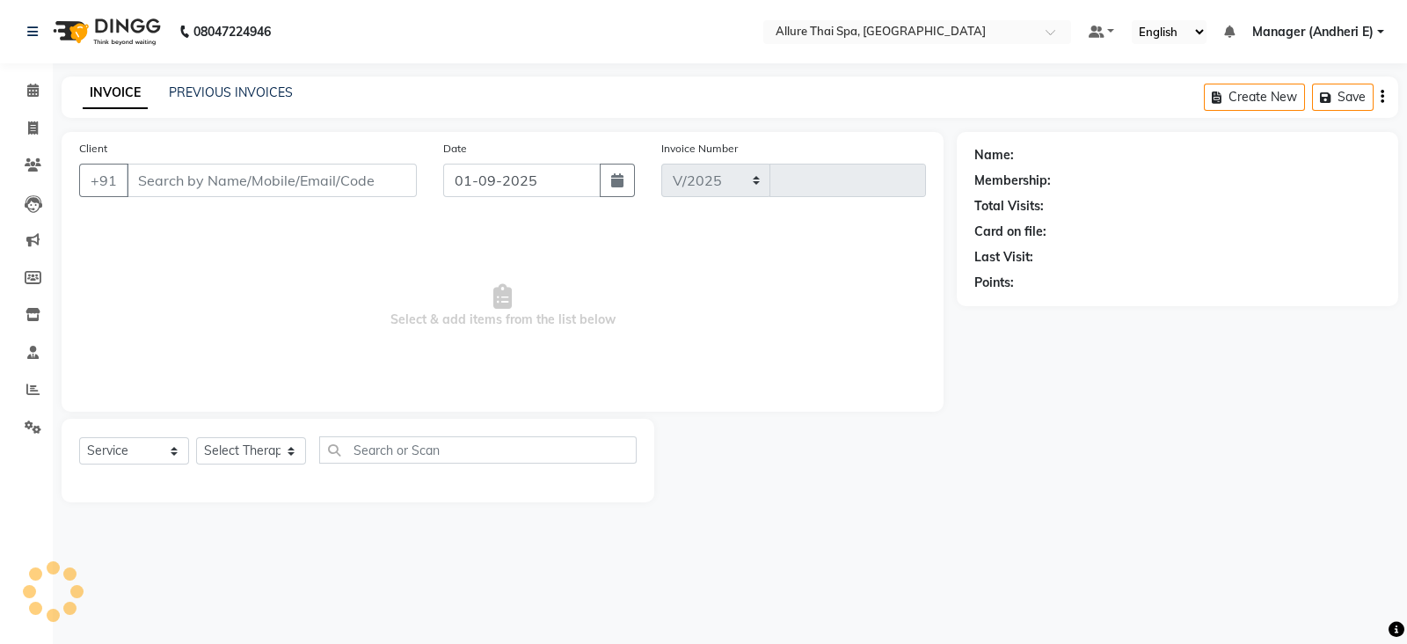
select select "6826"
type input "1925"
type input "8879978089"
select select "66693"
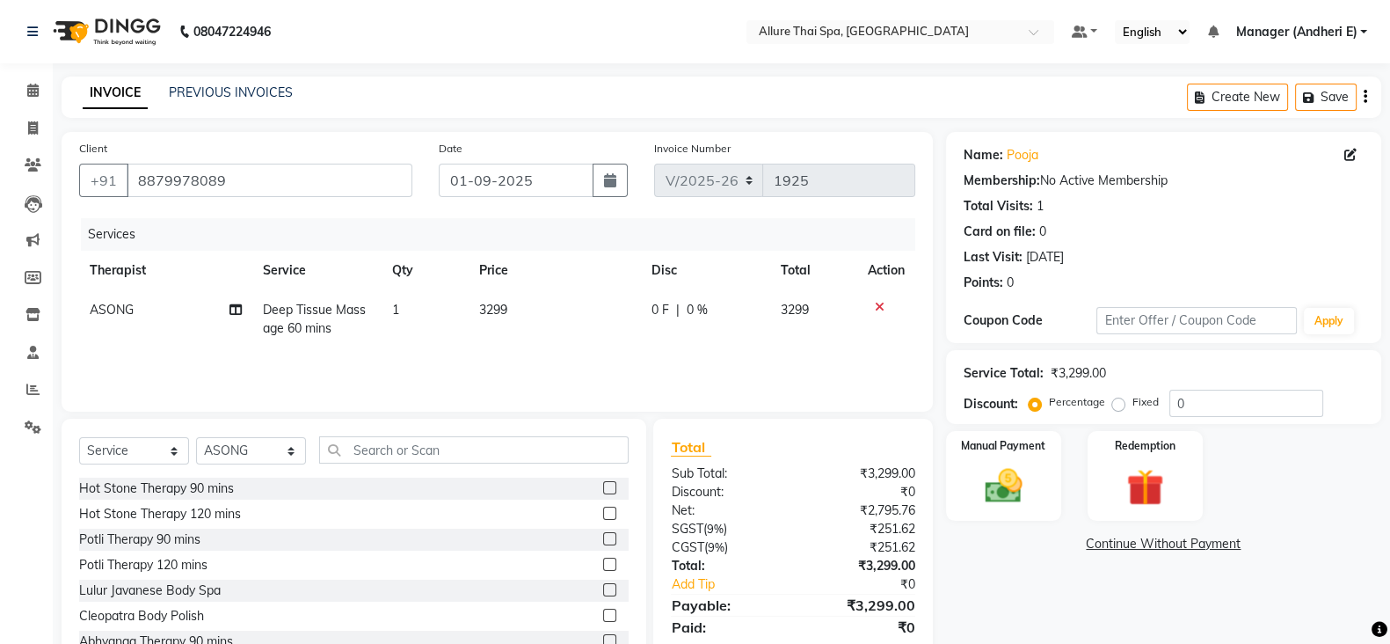
click at [1133, 403] on label "Fixed" at bounding box center [1146, 402] width 26 height 16
click at [1117, 403] on input "Fixed" at bounding box center [1122, 402] width 12 height 12
radio input "true"
click at [1197, 395] on input "0" at bounding box center [1247, 403] width 154 height 27
type input "1099"
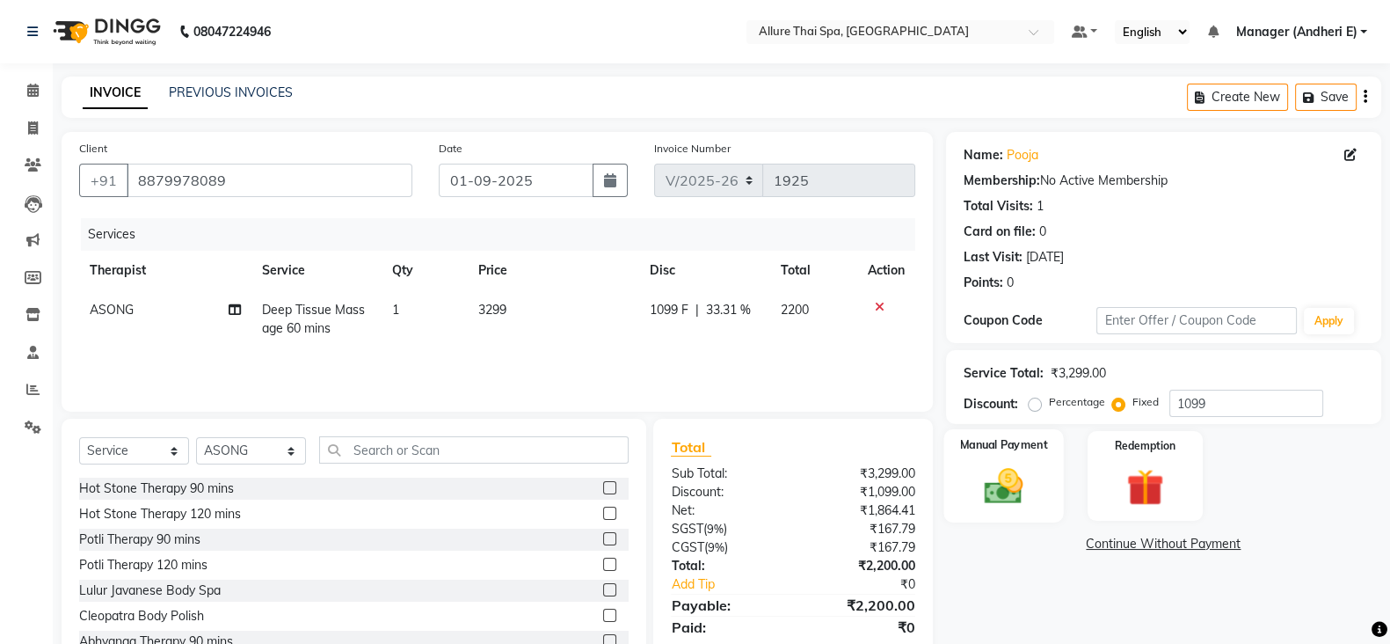
click at [1007, 492] on img at bounding box center [1004, 485] width 62 height 44
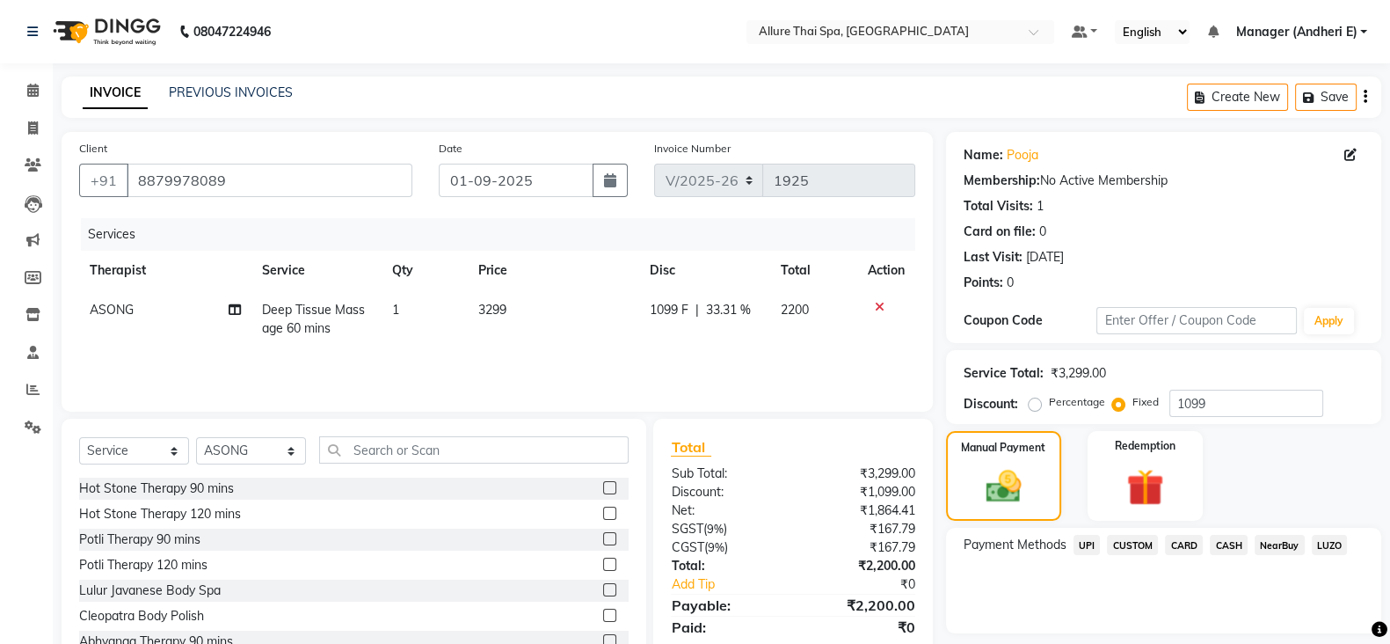
click at [1183, 541] on span "CARD" at bounding box center [1184, 545] width 38 height 20
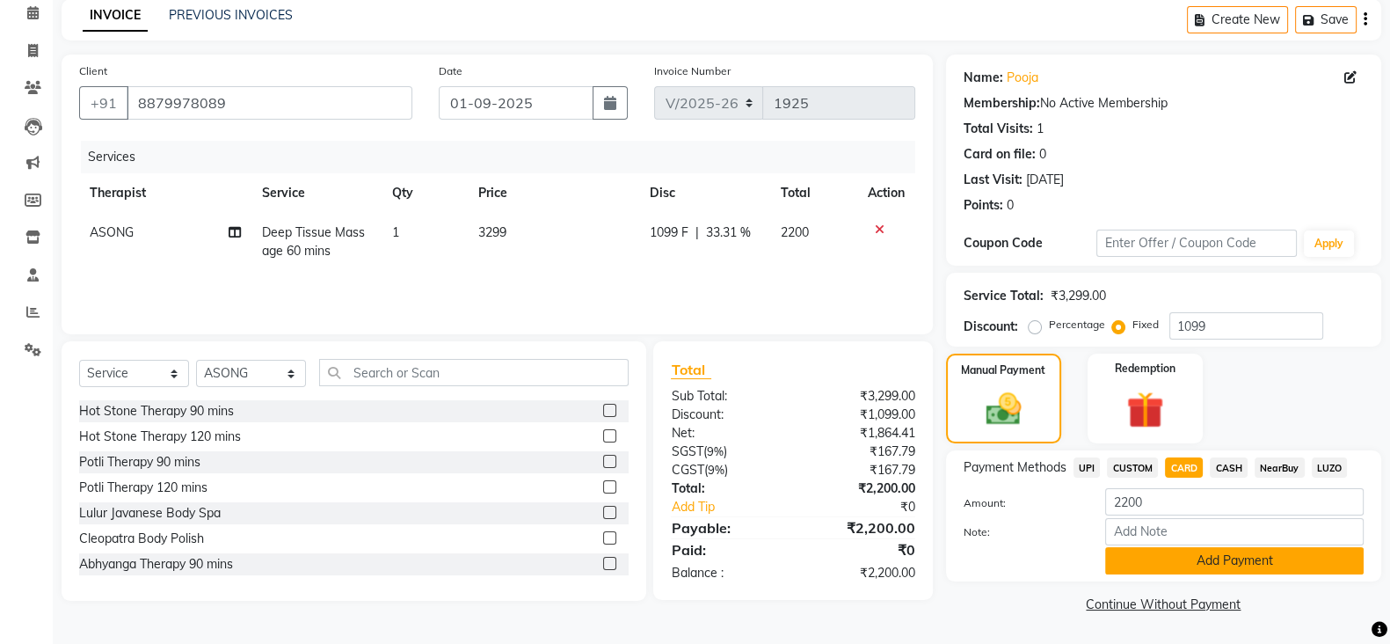
click at [1266, 558] on button "Add Payment" at bounding box center [1234, 560] width 259 height 27
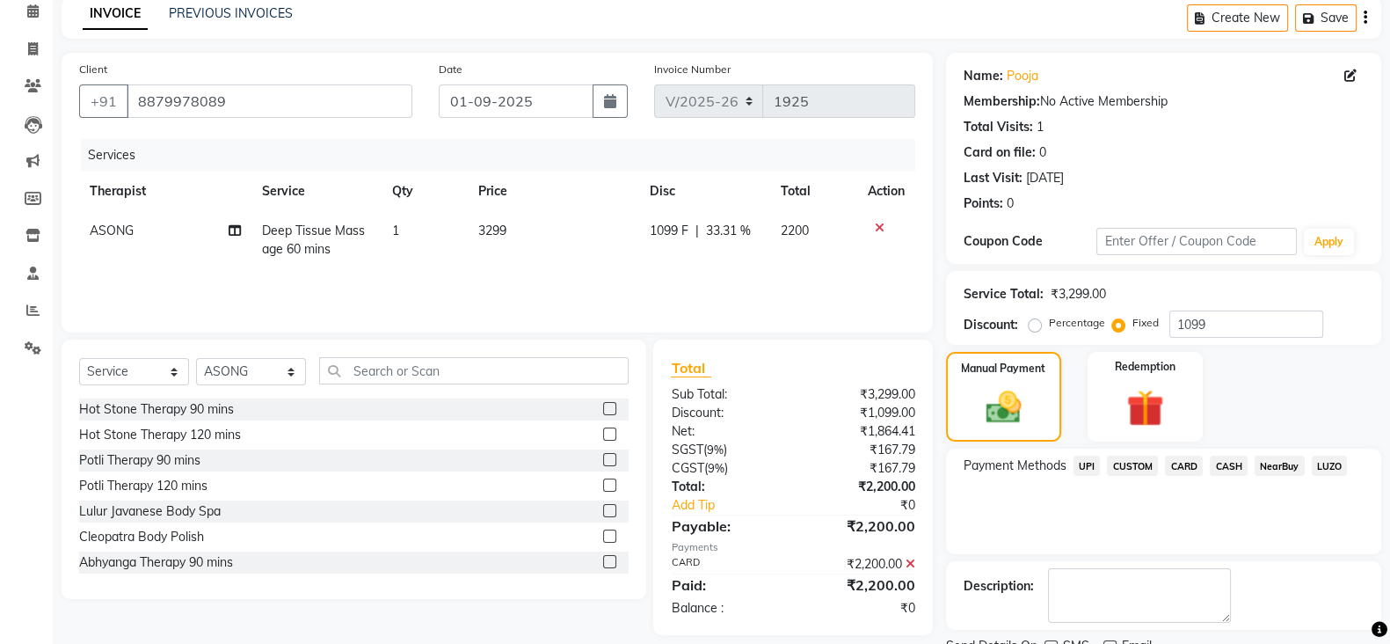
scroll to position [150, 0]
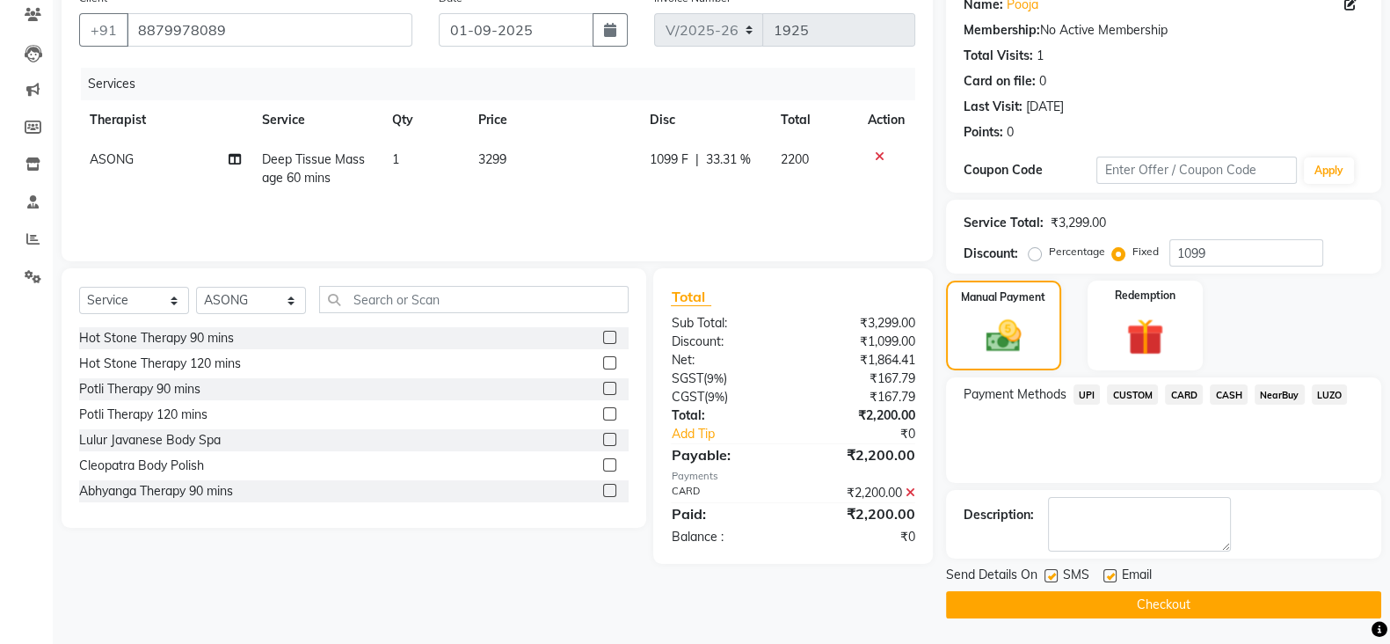
click at [1055, 575] on label at bounding box center [1051, 575] width 13 height 13
click at [1055, 575] on input "checkbox" at bounding box center [1050, 576] width 11 height 11
checkbox input "false"
click at [1104, 574] on label at bounding box center [1110, 575] width 13 height 13
click at [1104, 574] on input "checkbox" at bounding box center [1109, 576] width 11 height 11
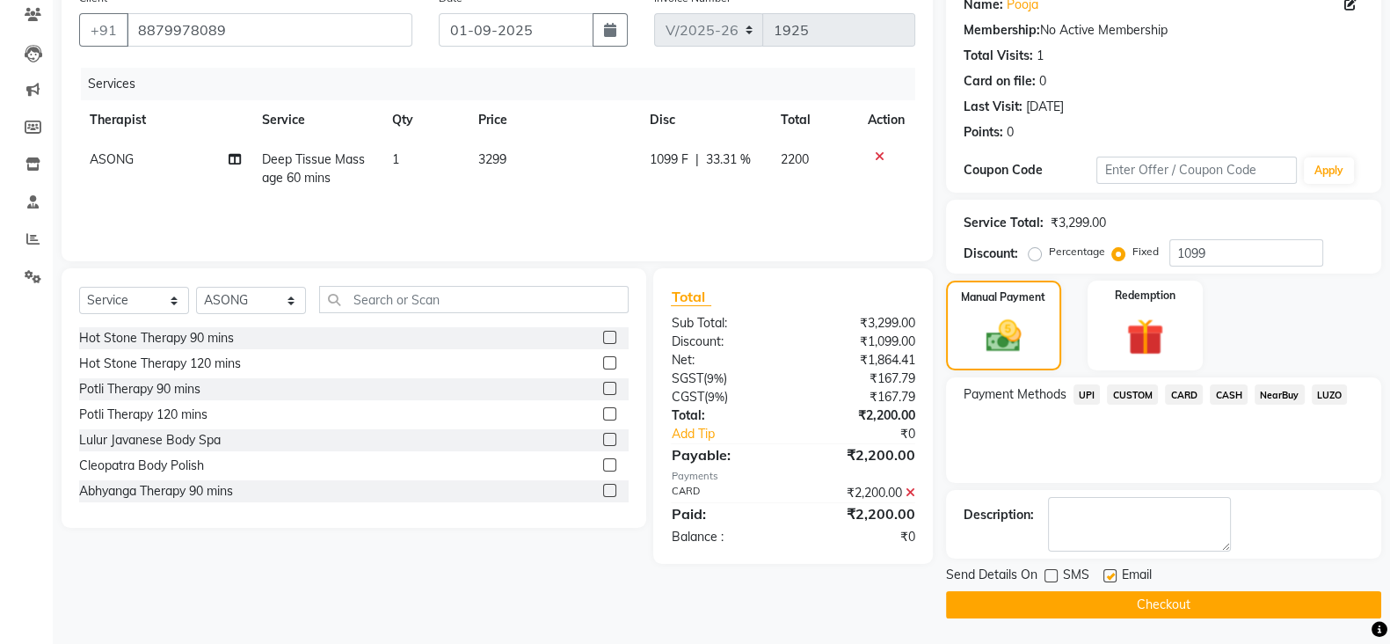
checkbox input "false"
click at [1187, 598] on button "Checkout" at bounding box center [1163, 604] width 435 height 27
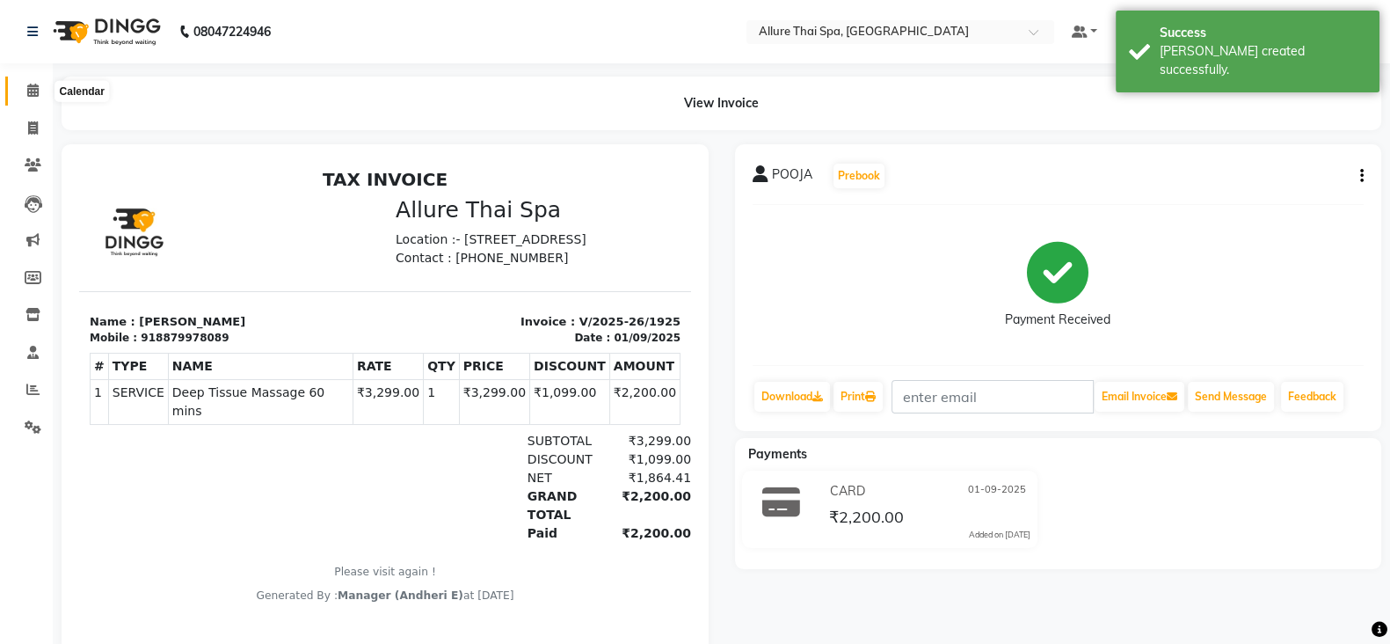
click at [37, 98] on span at bounding box center [33, 91] width 31 height 20
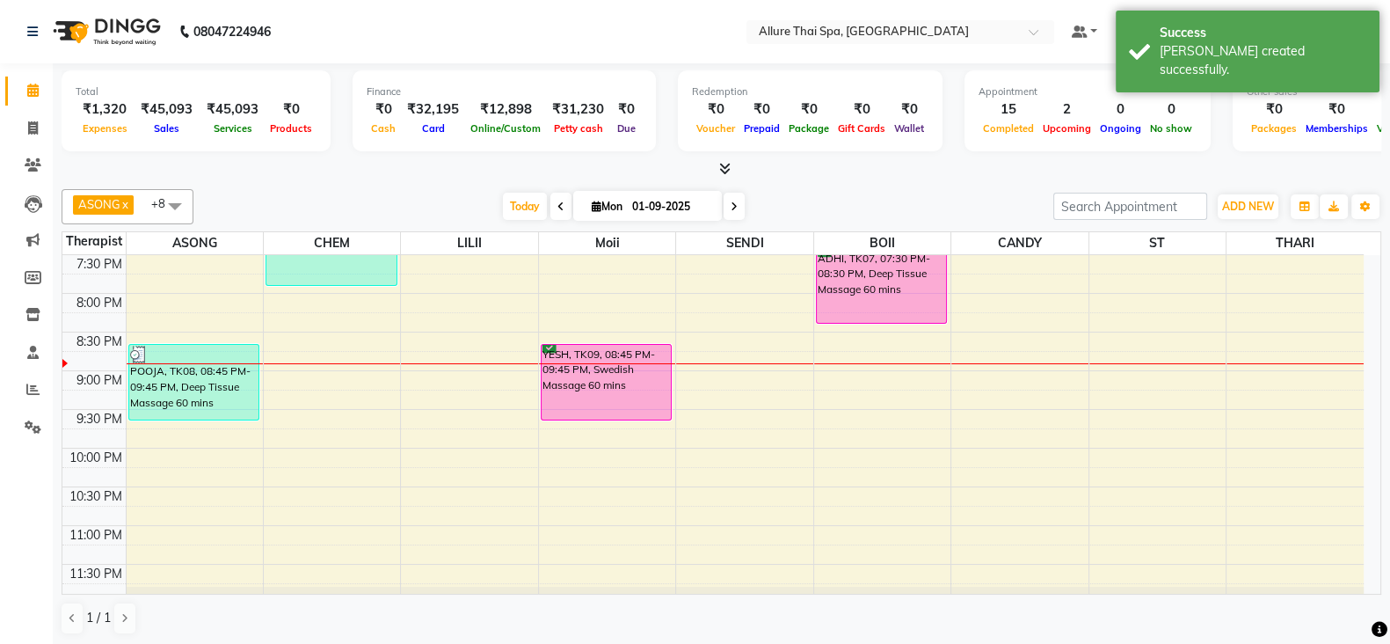
scroll to position [818, 0]
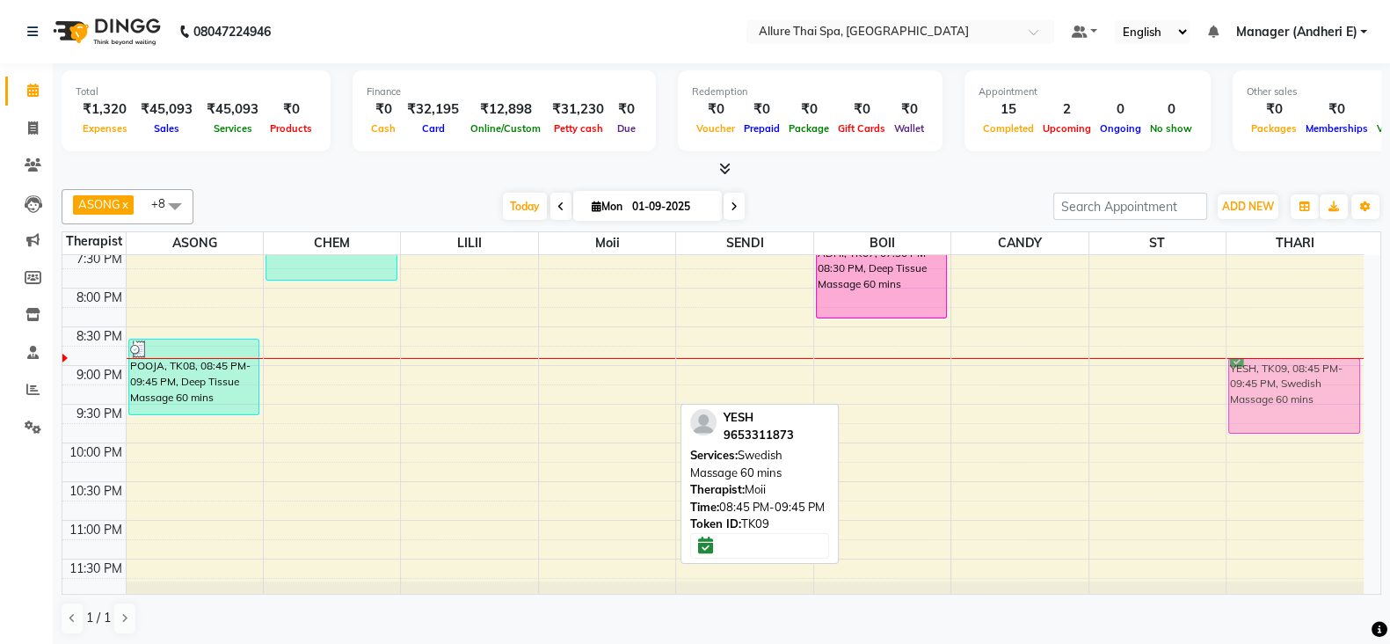
drag, startPoint x: 596, startPoint y: 352, endPoint x: 1336, endPoint y: 375, distance: 739.9
click at [1336, 375] on tr "LEERA, TK05, 05:00 PM-07:00 PM, Aroma Therapy Massage 120 mins POOJA, TK08, 08:…" at bounding box center [712, 17] width 1301 height 1160
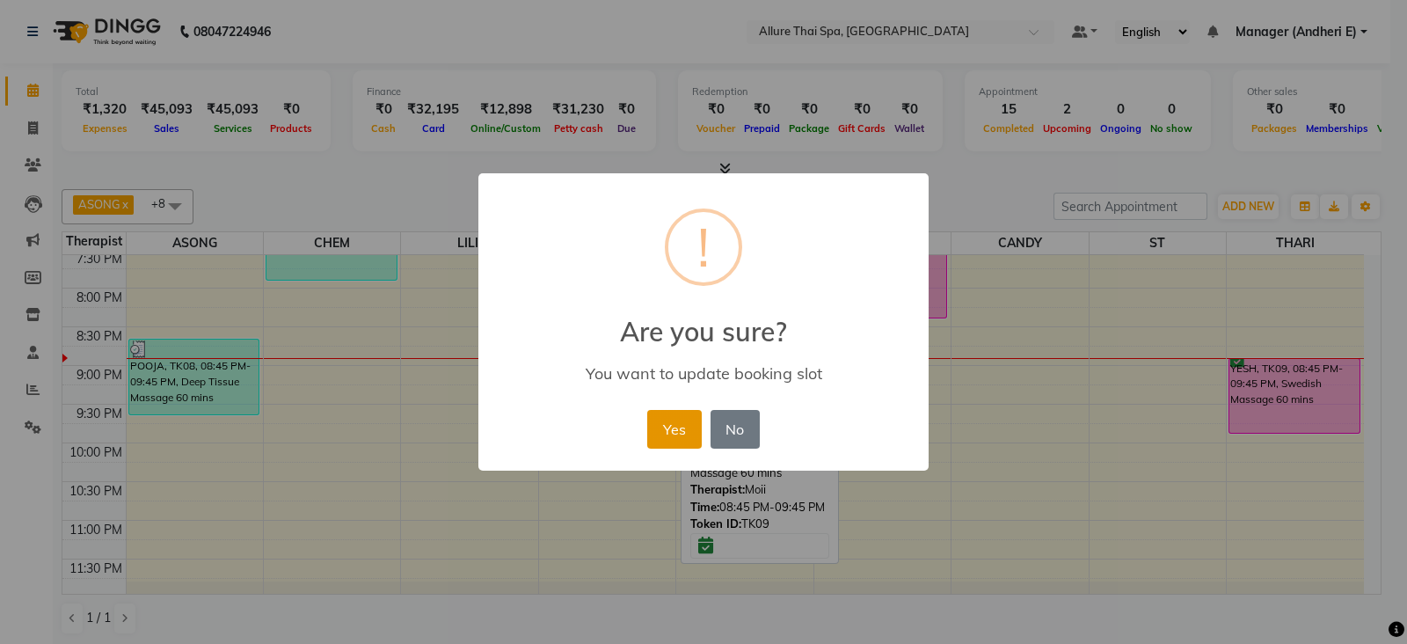
click at [692, 423] on button "Yes" at bounding box center [674, 429] width 54 height 39
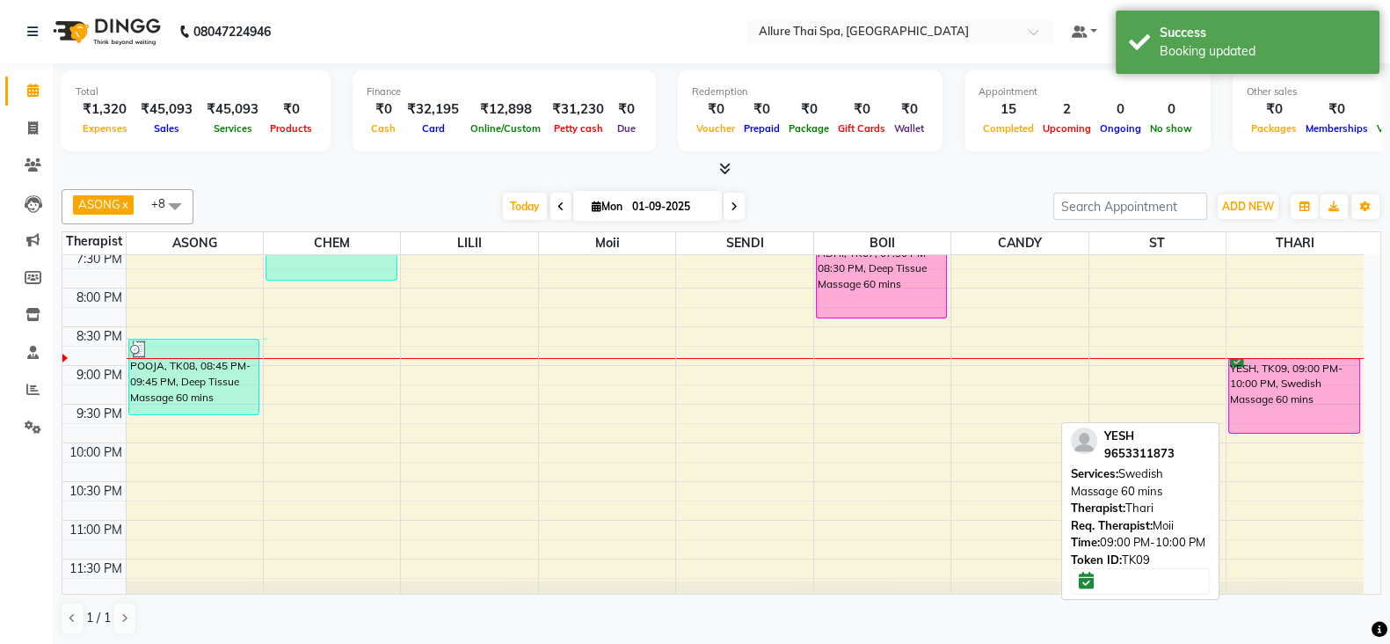
click at [1278, 394] on div "YESH, TK09, 09:00 PM-10:00 PM, Swedish Massage 60 mins" at bounding box center [1294, 396] width 130 height 74
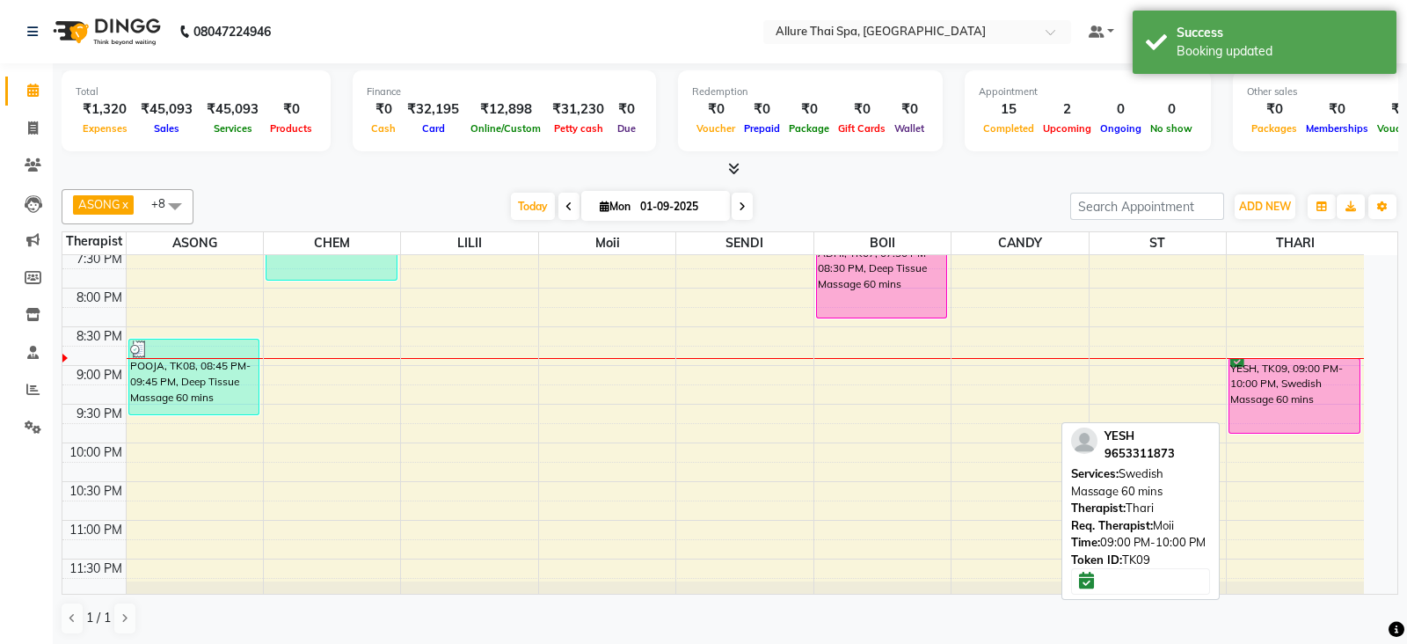
select select "6"
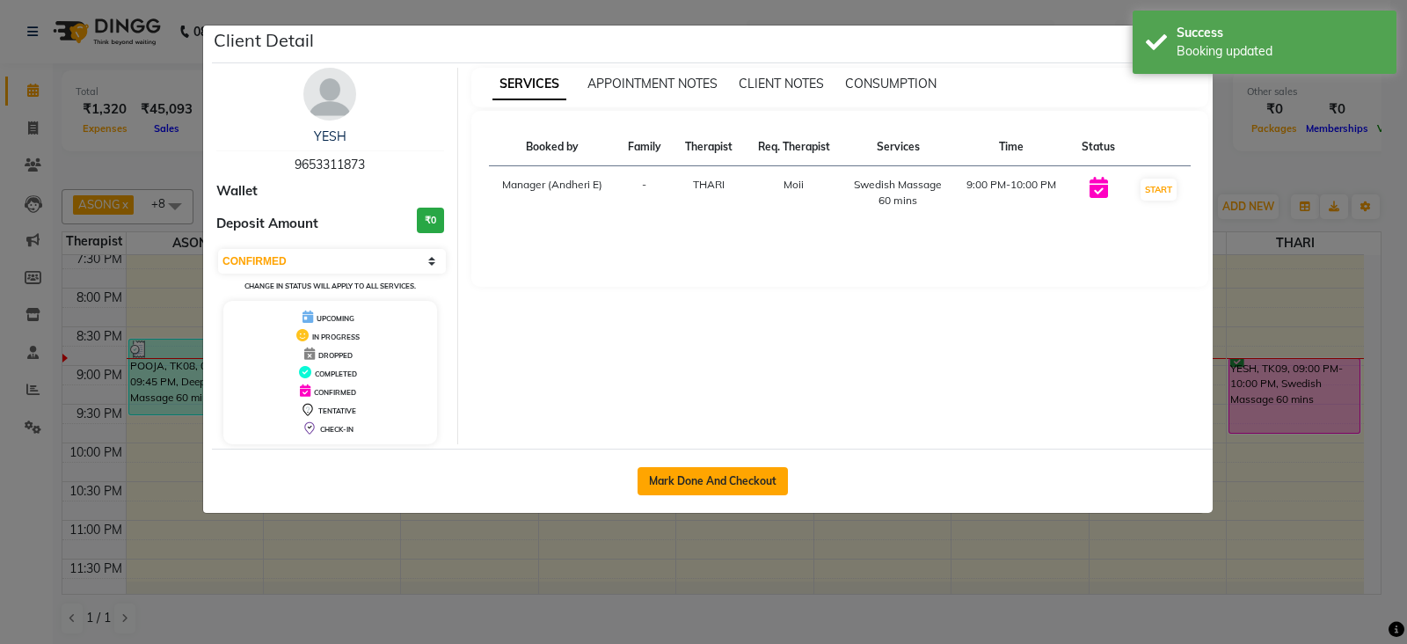
click at [733, 485] on button "Mark Done And Checkout" at bounding box center [713, 481] width 150 height 28
select select "6826"
select select "service"
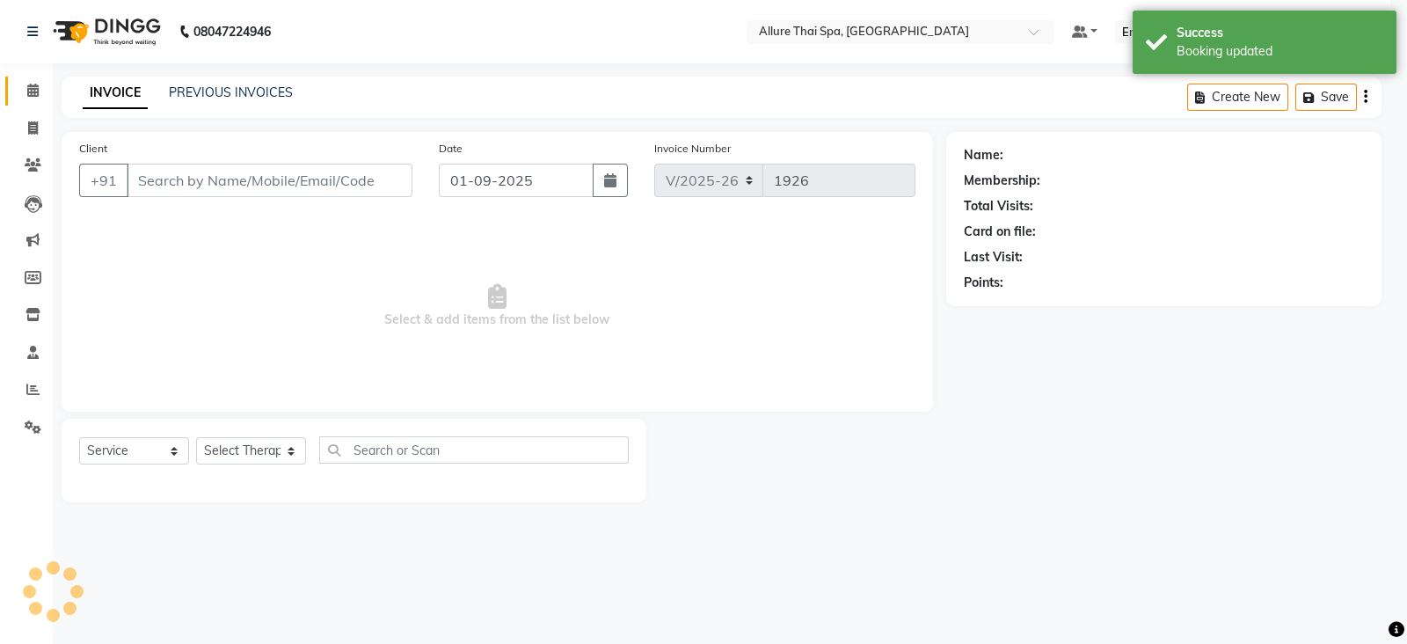
select select "3"
type input "9653311873"
select select "89380"
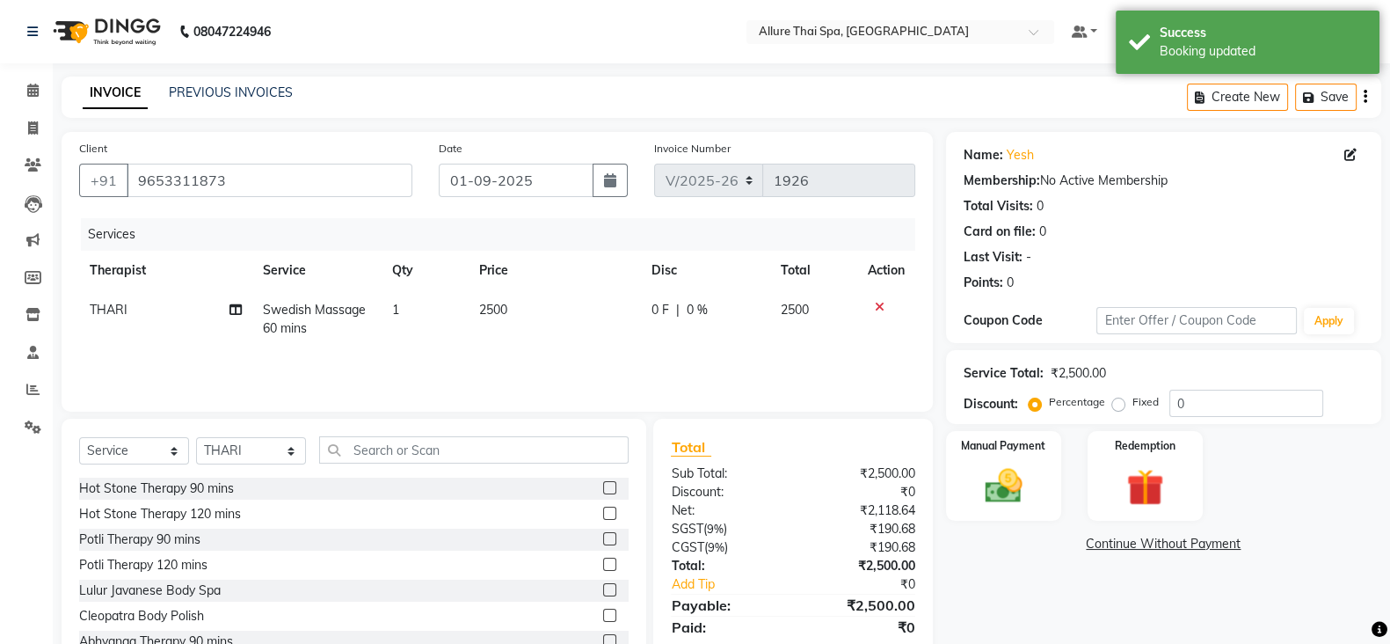
click at [1133, 405] on label "Fixed" at bounding box center [1146, 402] width 26 height 16
click at [1116, 405] on input "Fixed" at bounding box center [1122, 402] width 12 height 12
radio input "true"
click at [1185, 403] on input "0" at bounding box center [1247, 403] width 154 height 27
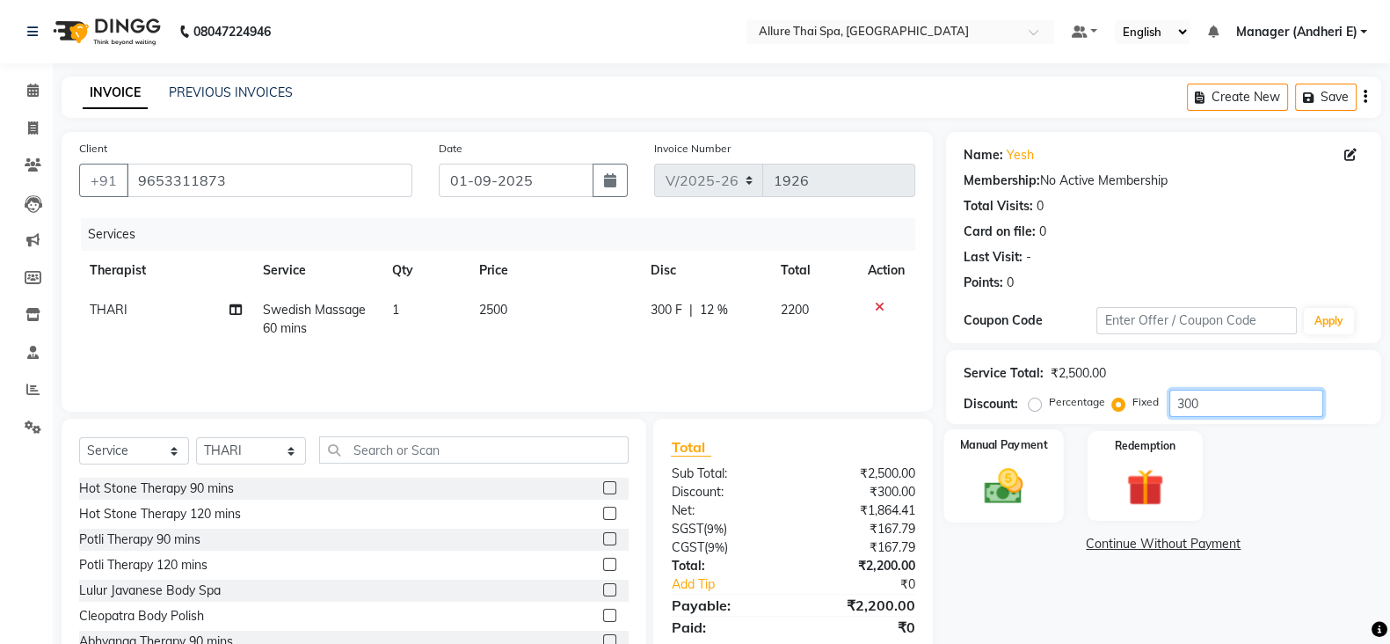
type input "300"
click at [995, 490] on img at bounding box center [1004, 485] width 62 height 44
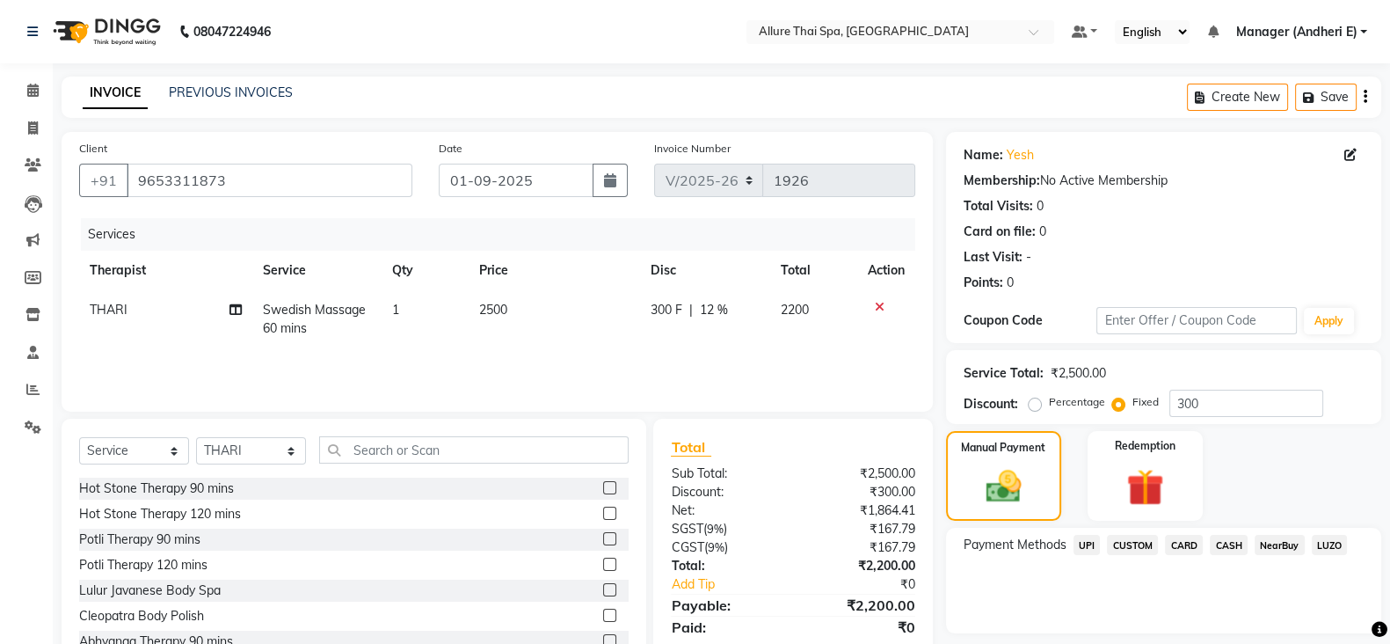
click at [1089, 550] on span "UPI" at bounding box center [1087, 545] width 27 height 20
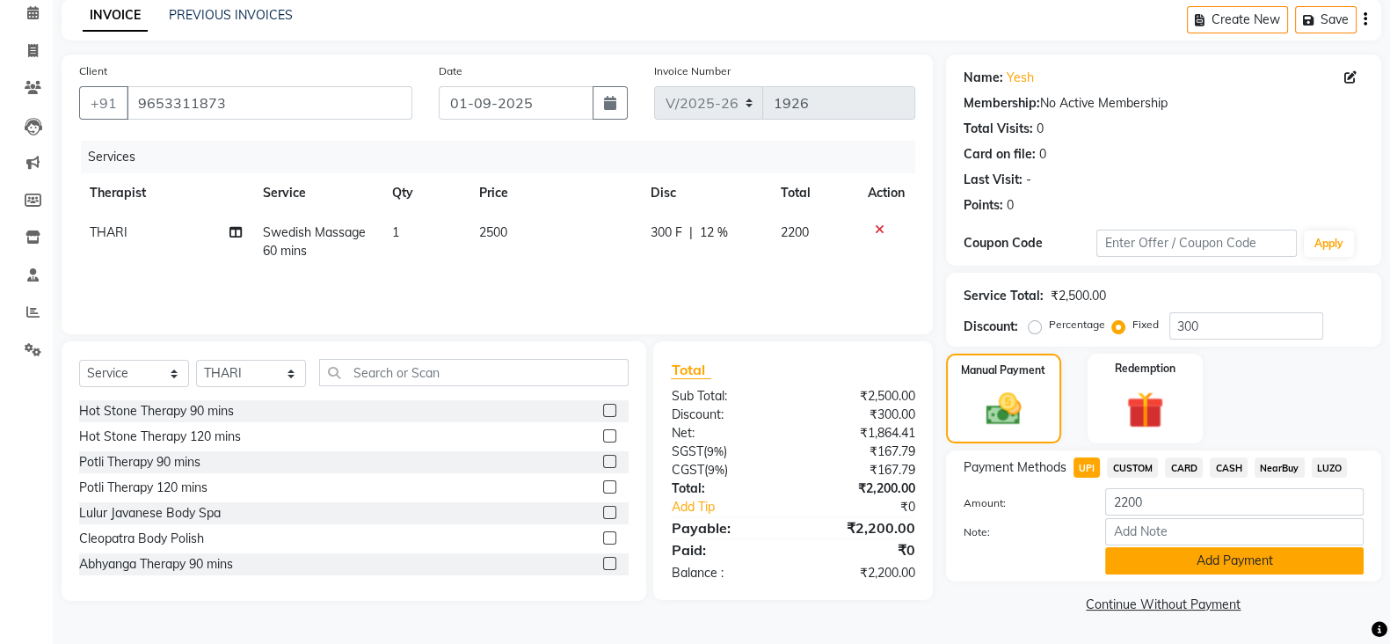
click at [1232, 565] on button "Add Payment" at bounding box center [1234, 560] width 259 height 27
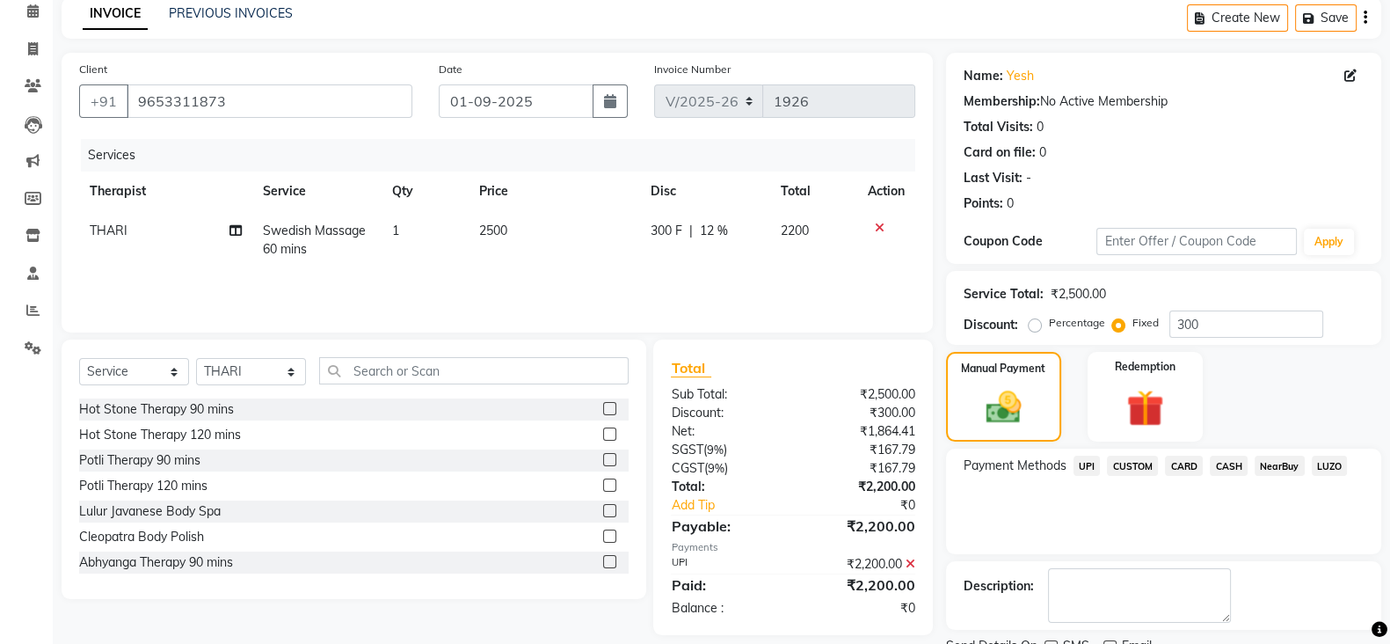
scroll to position [150, 0]
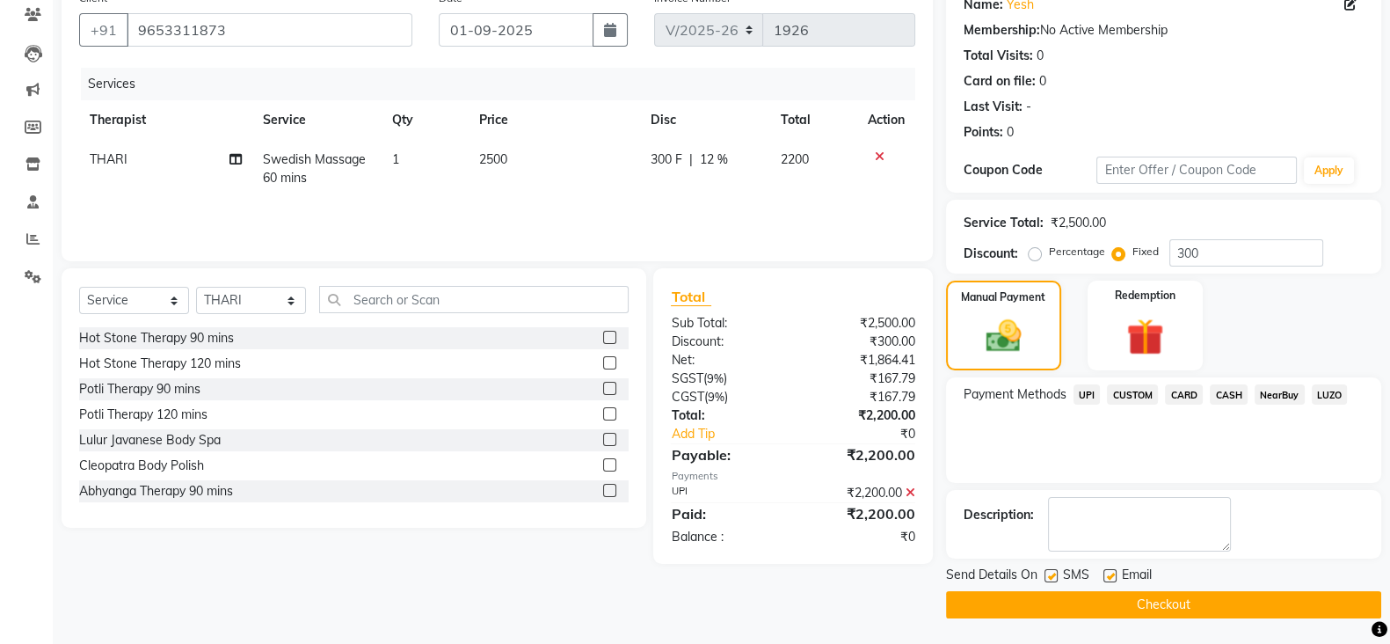
click at [1046, 577] on label at bounding box center [1051, 575] width 13 height 13
click at [1046, 577] on input "checkbox" at bounding box center [1050, 576] width 11 height 11
checkbox input "false"
click at [1107, 571] on label at bounding box center [1110, 575] width 13 height 13
click at [1107, 571] on input "checkbox" at bounding box center [1109, 576] width 11 height 11
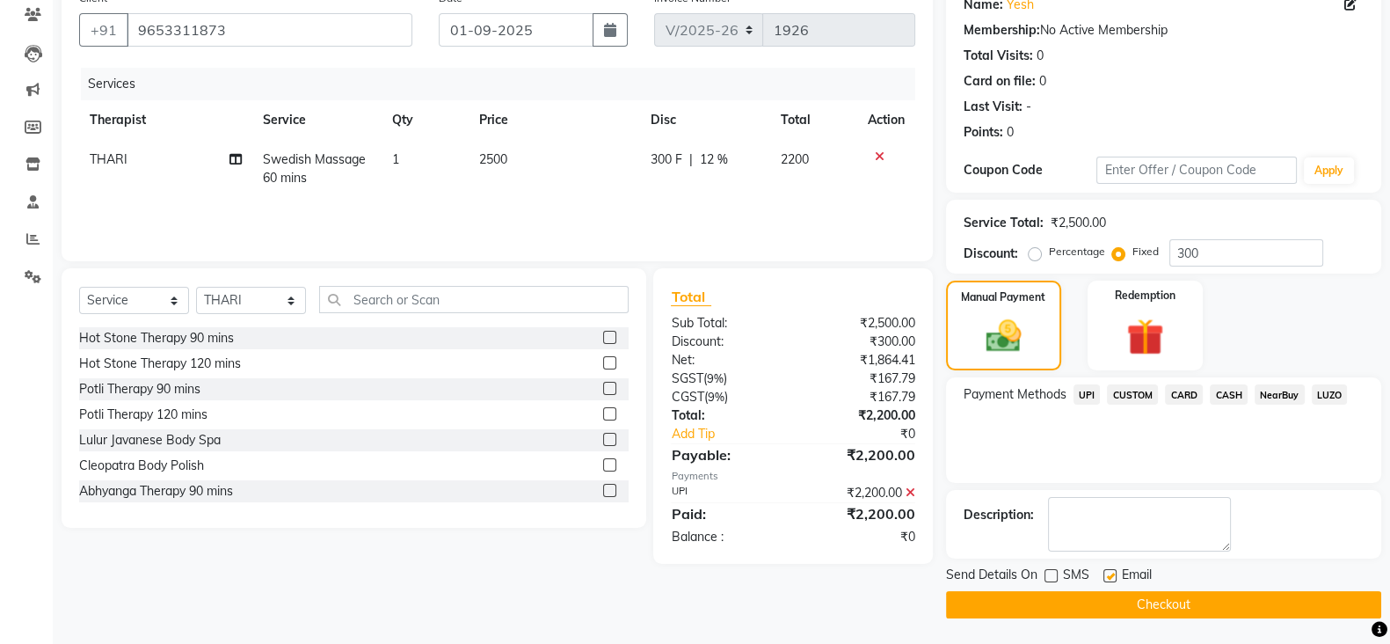
checkbox input "false"
click at [1160, 601] on button "Checkout" at bounding box center [1163, 604] width 435 height 27
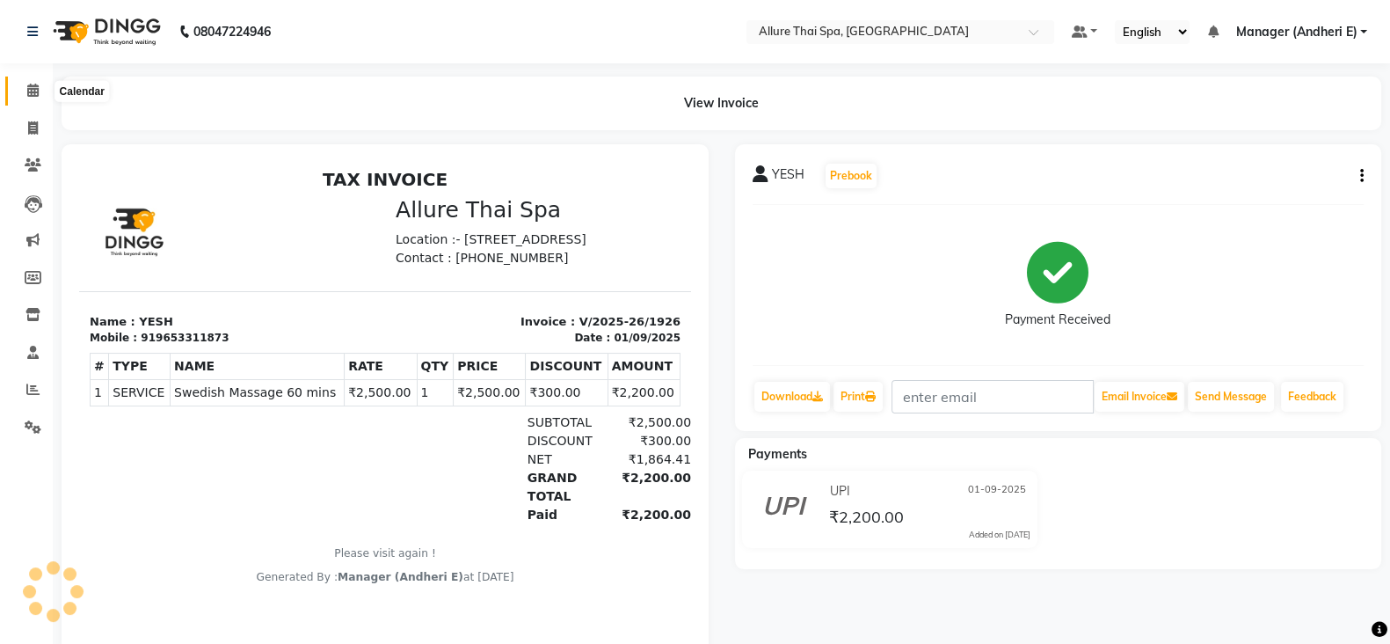
click at [24, 89] on span at bounding box center [33, 91] width 31 height 20
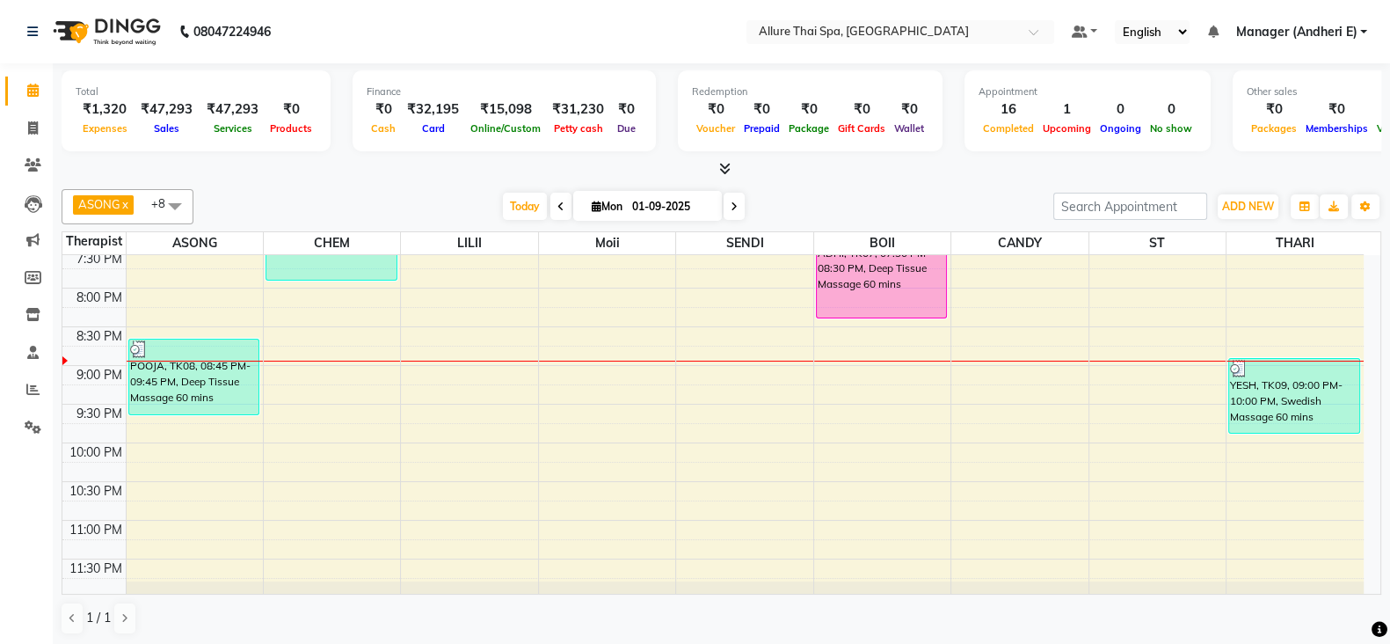
scroll to position [708, 0]
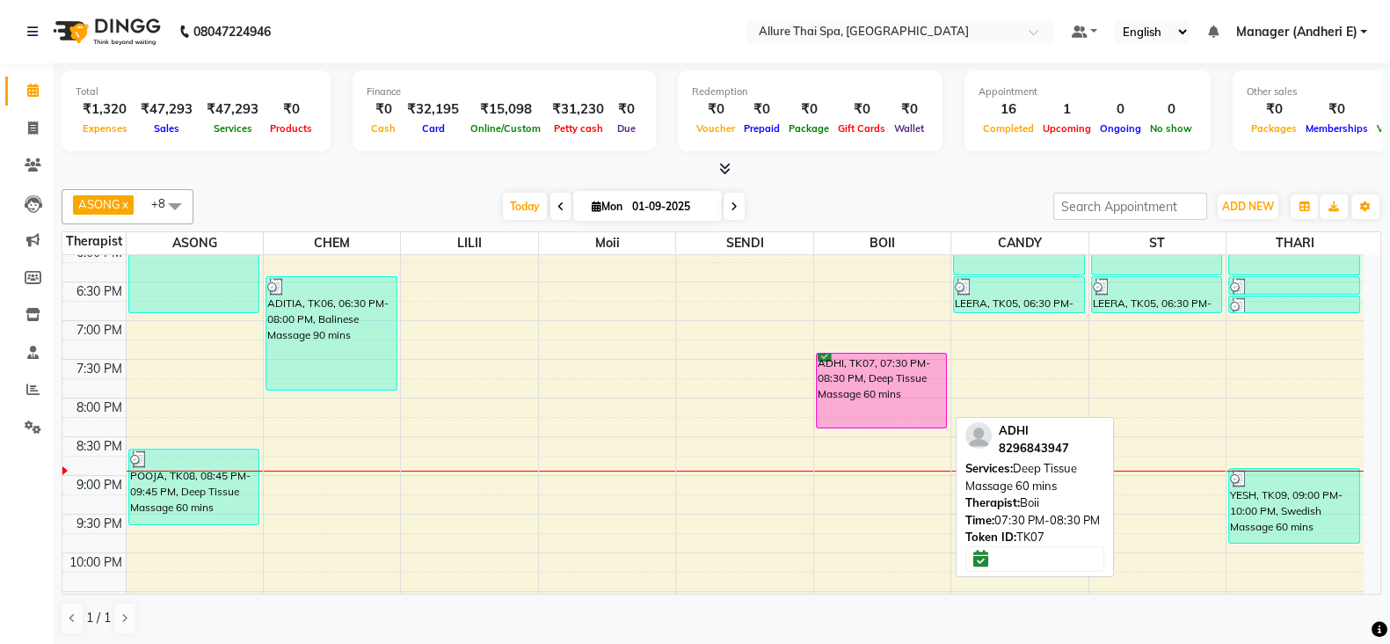
click at [899, 384] on div "ADHI, TK07, 07:30 PM-08:30 PM, Deep Tissue Massage 60 mins" at bounding box center [882, 391] width 130 height 74
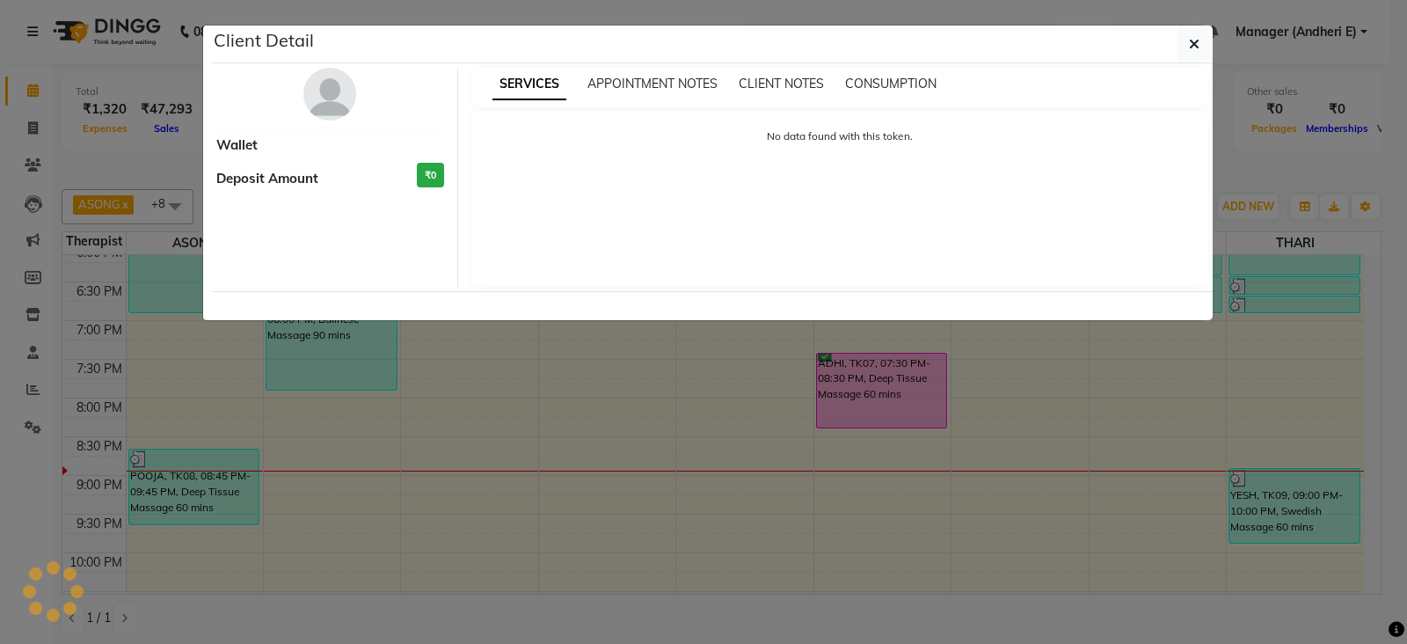
select select "6"
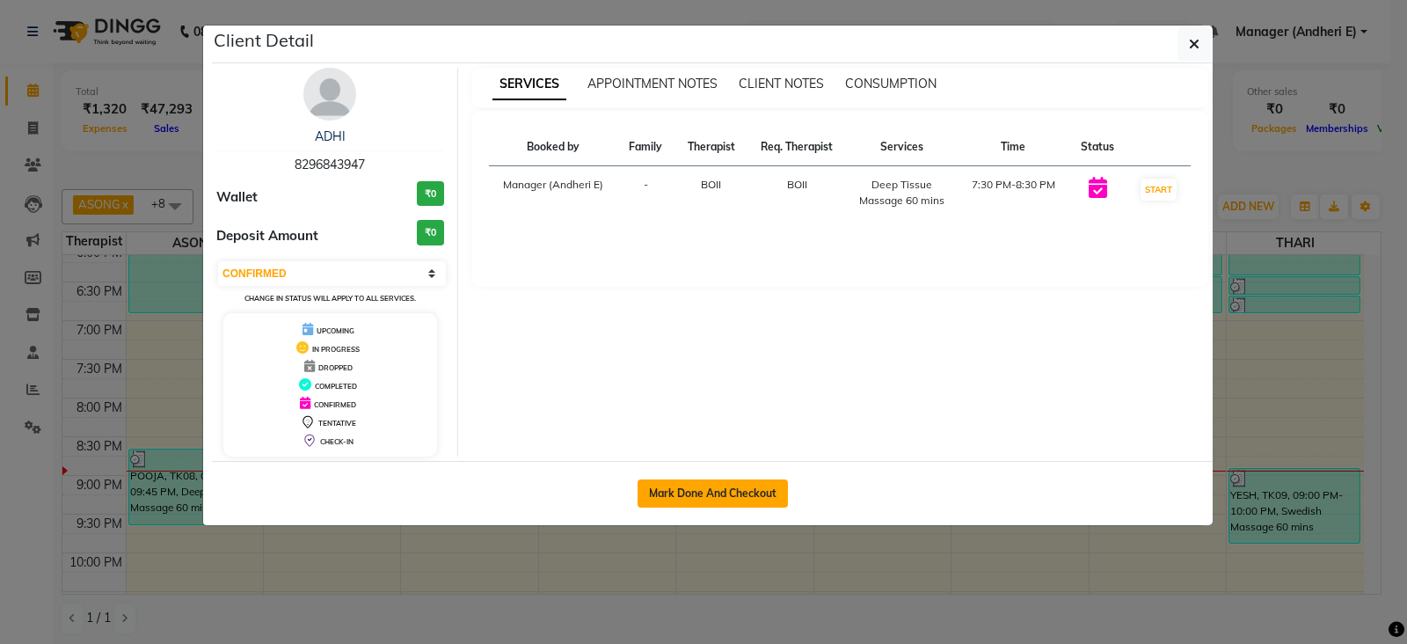
click at [708, 498] on button "Mark Done And Checkout" at bounding box center [713, 493] width 150 height 28
select select "6826"
select select "service"
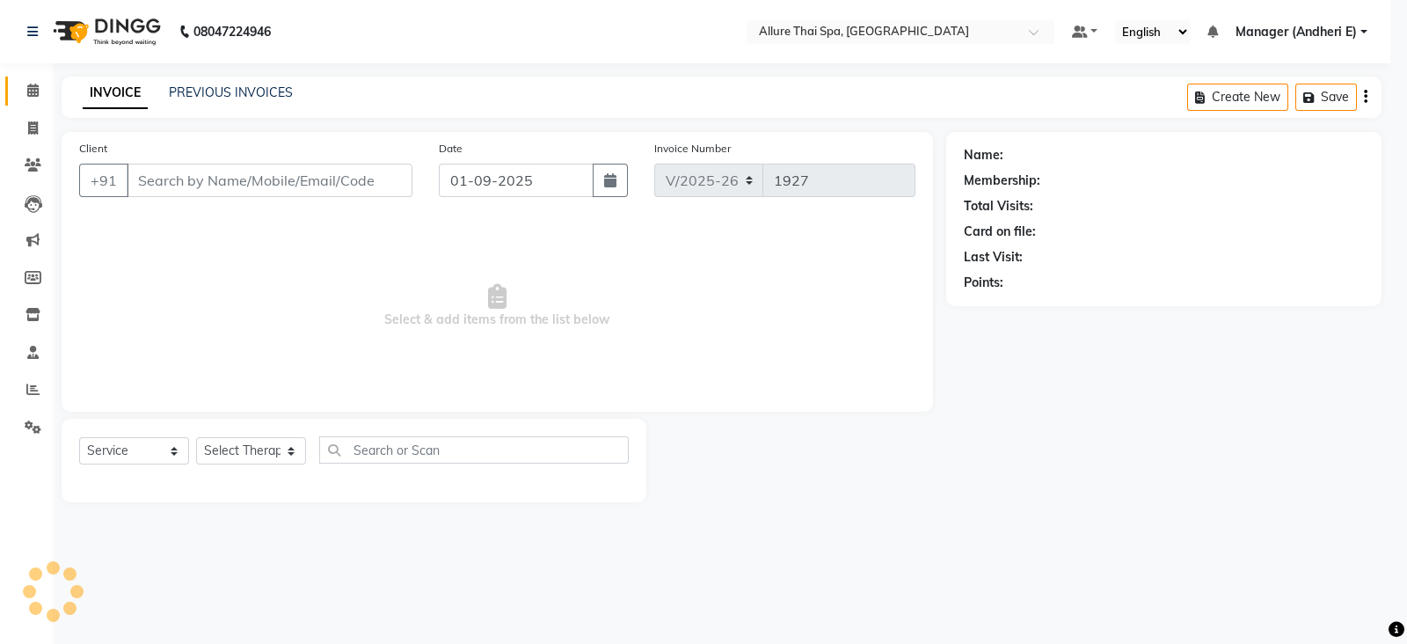
select select "3"
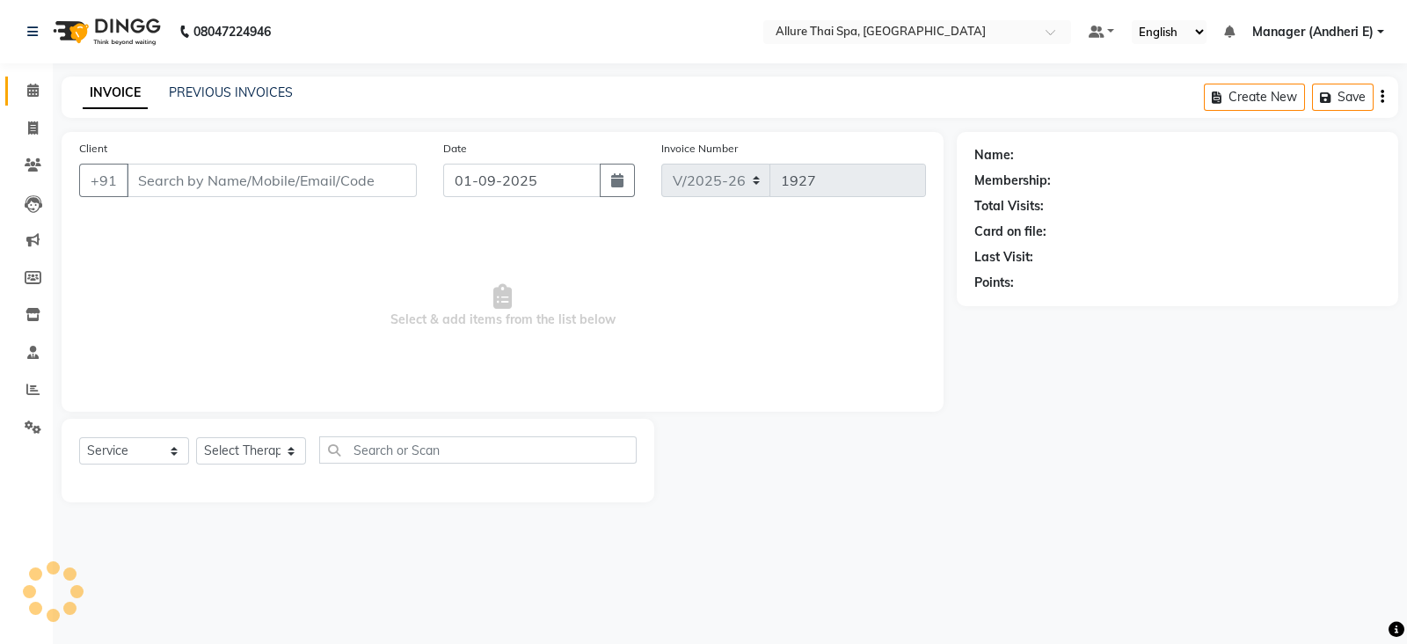
type input "8296843947"
select select "89381"
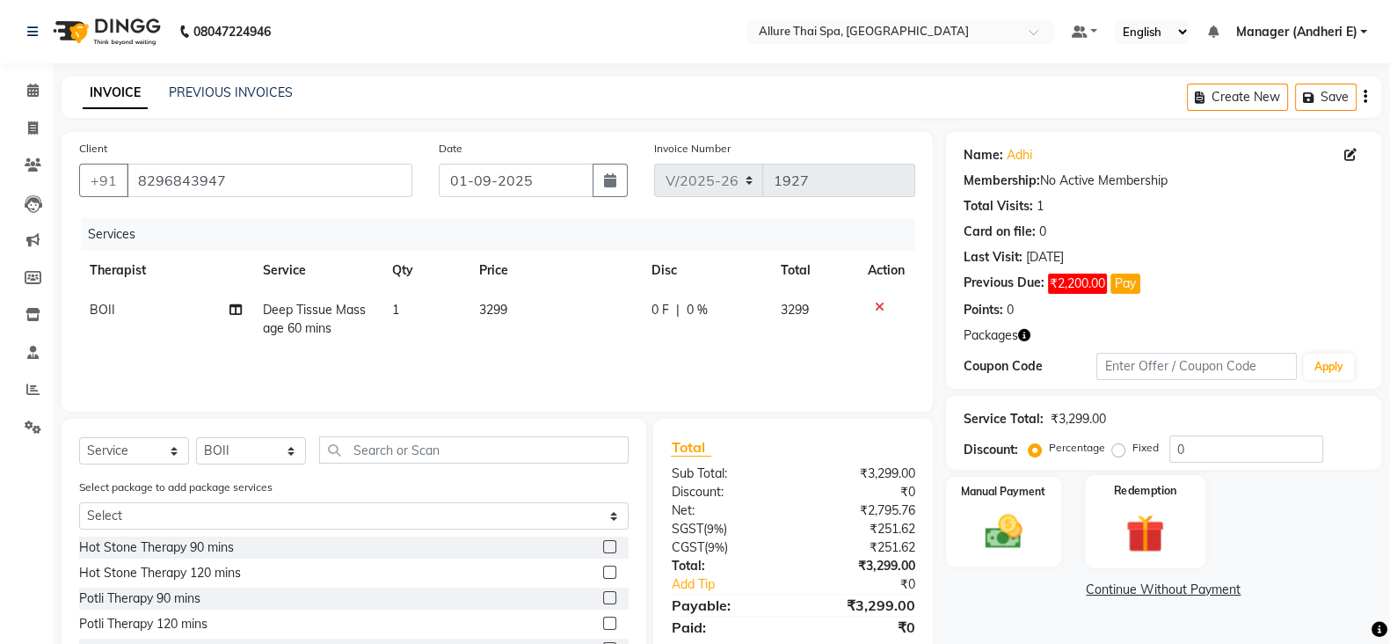
click at [1143, 543] on img at bounding box center [1145, 532] width 62 height 47
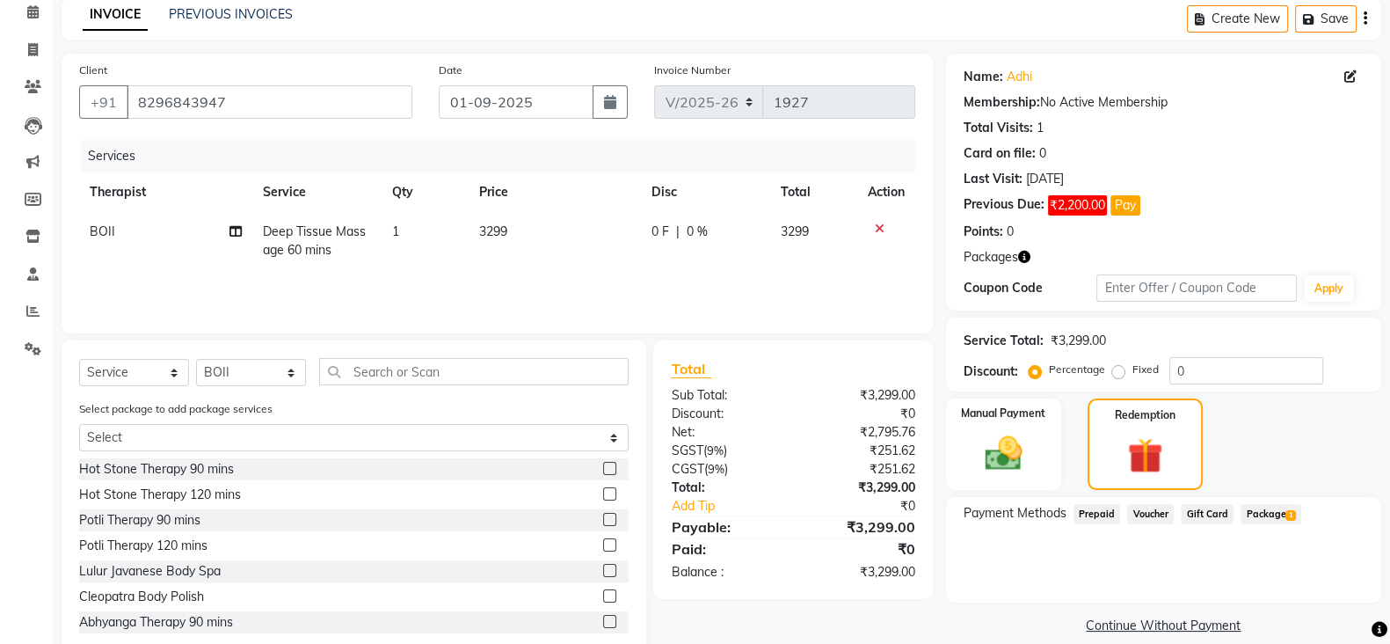
scroll to position [121, 0]
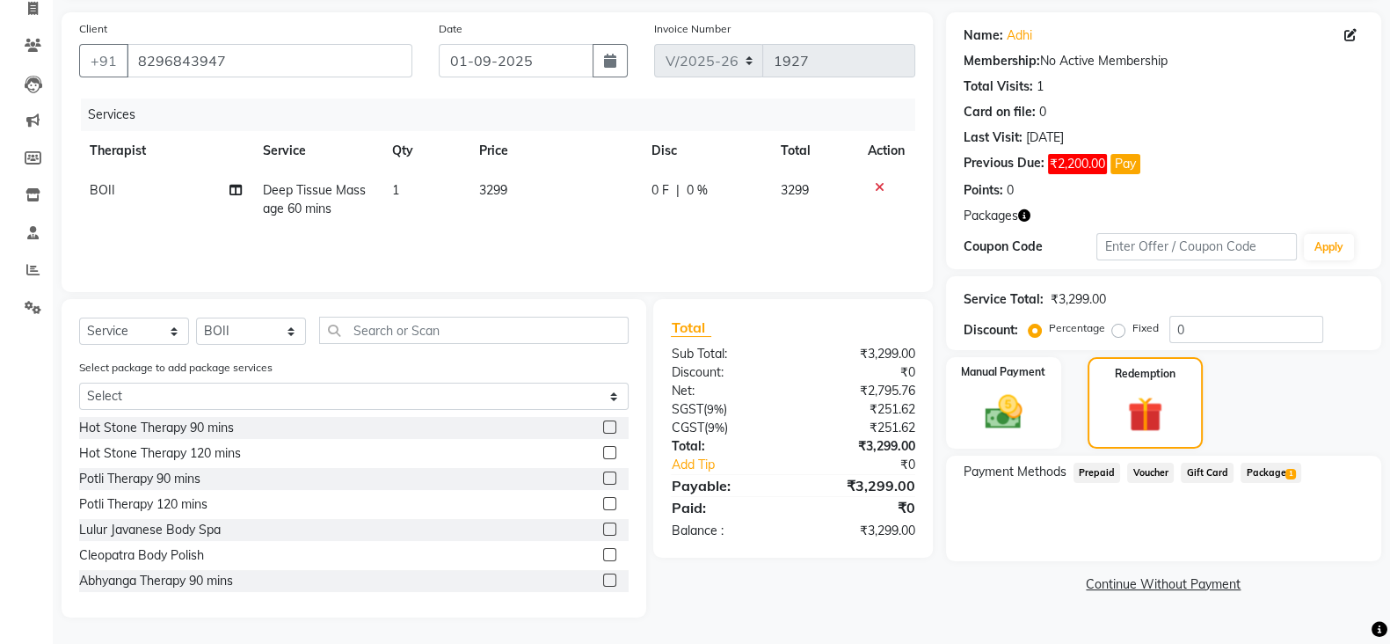
click at [1271, 472] on span "Package 1" at bounding box center [1271, 473] width 61 height 20
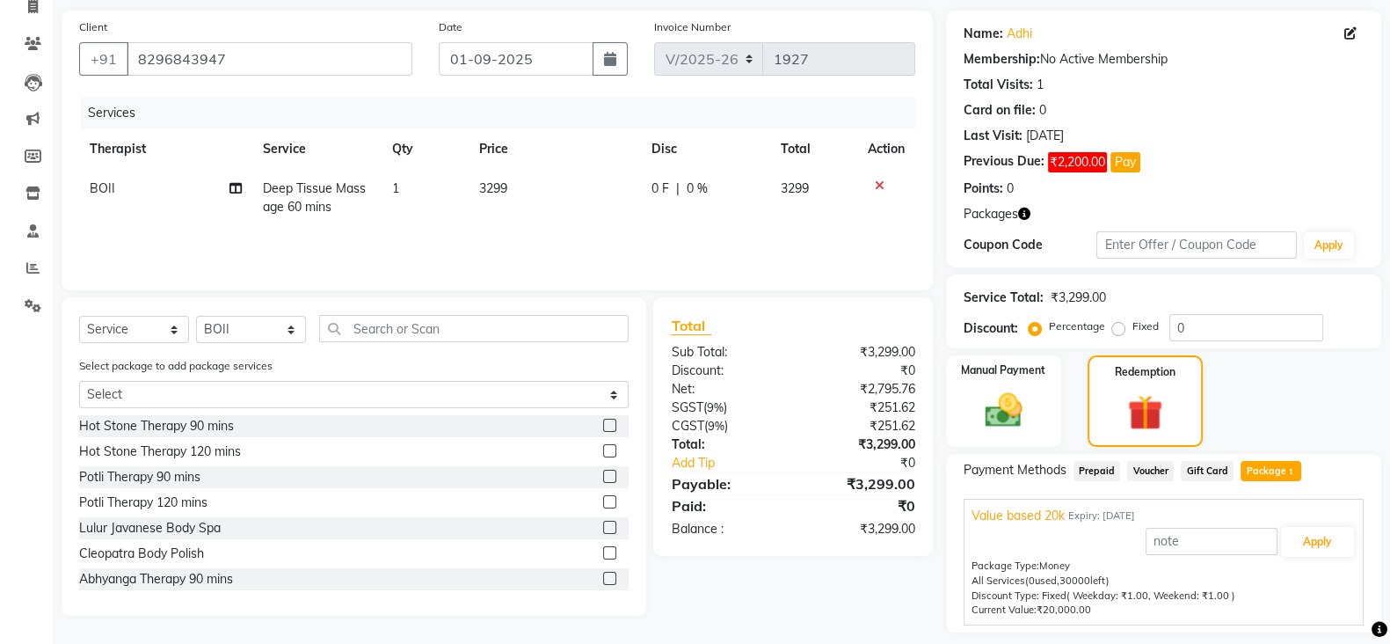
scroll to position [171, 0]
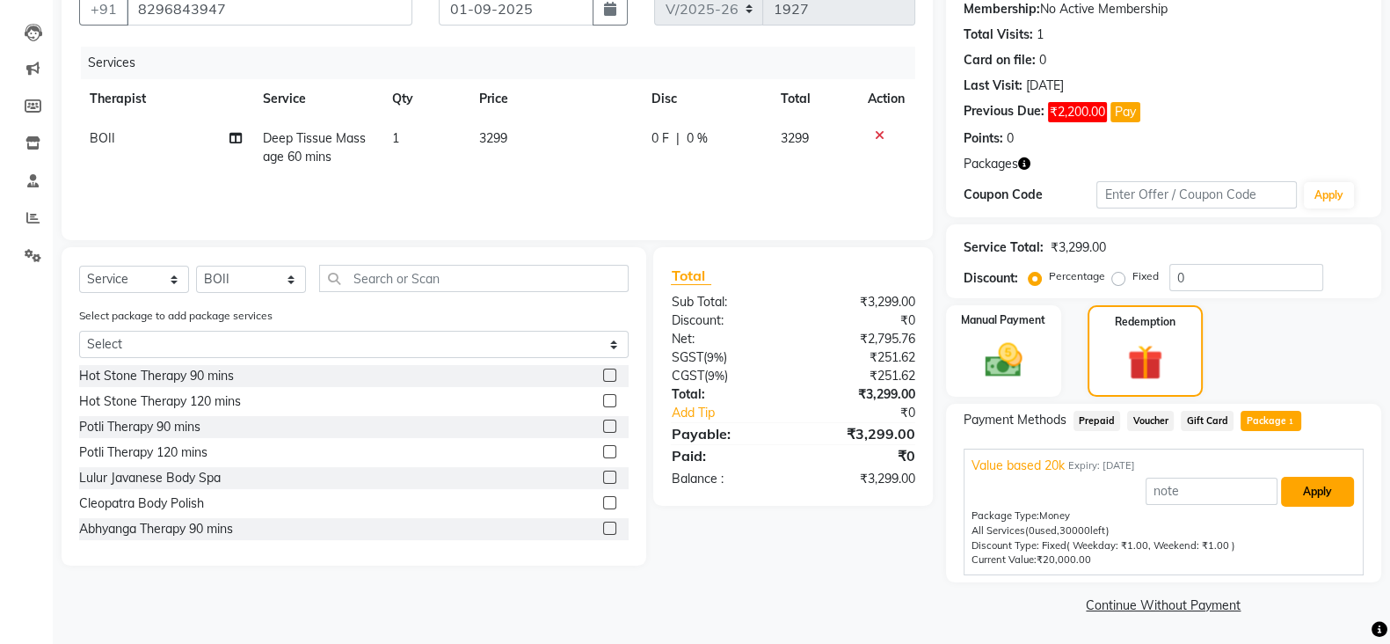
click at [1329, 490] on button "Apply" at bounding box center [1317, 492] width 73 height 30
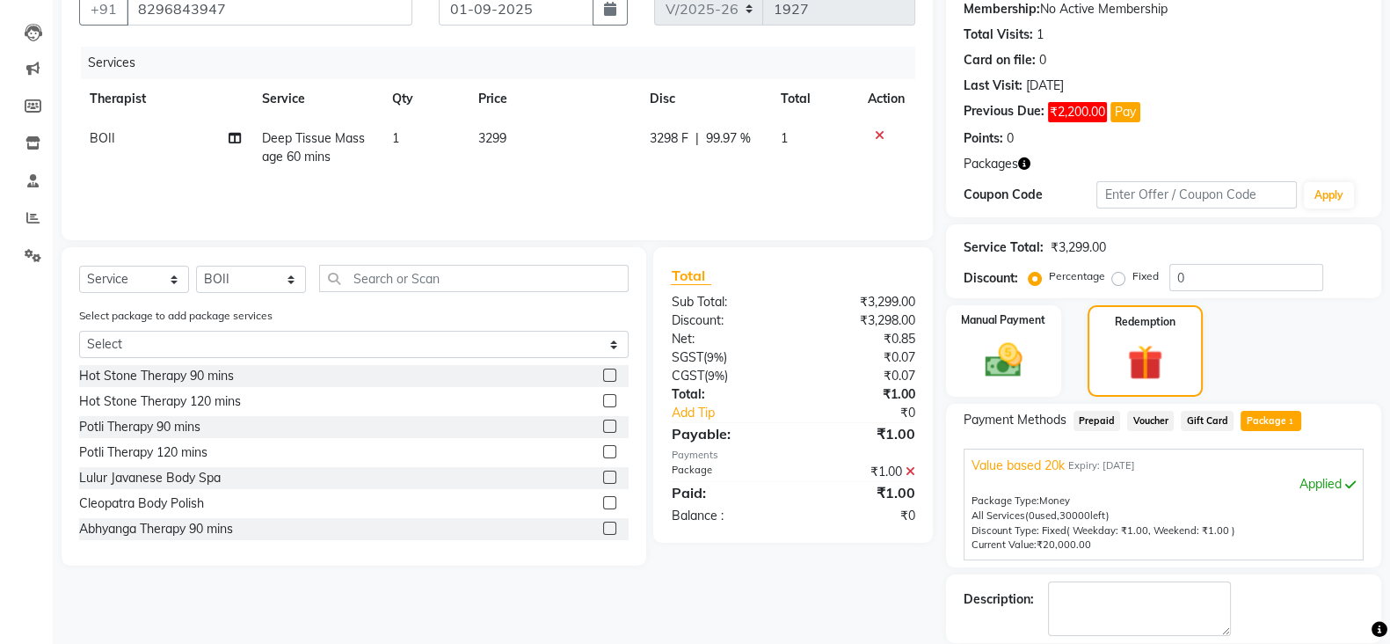
scroll to position [255, 0]
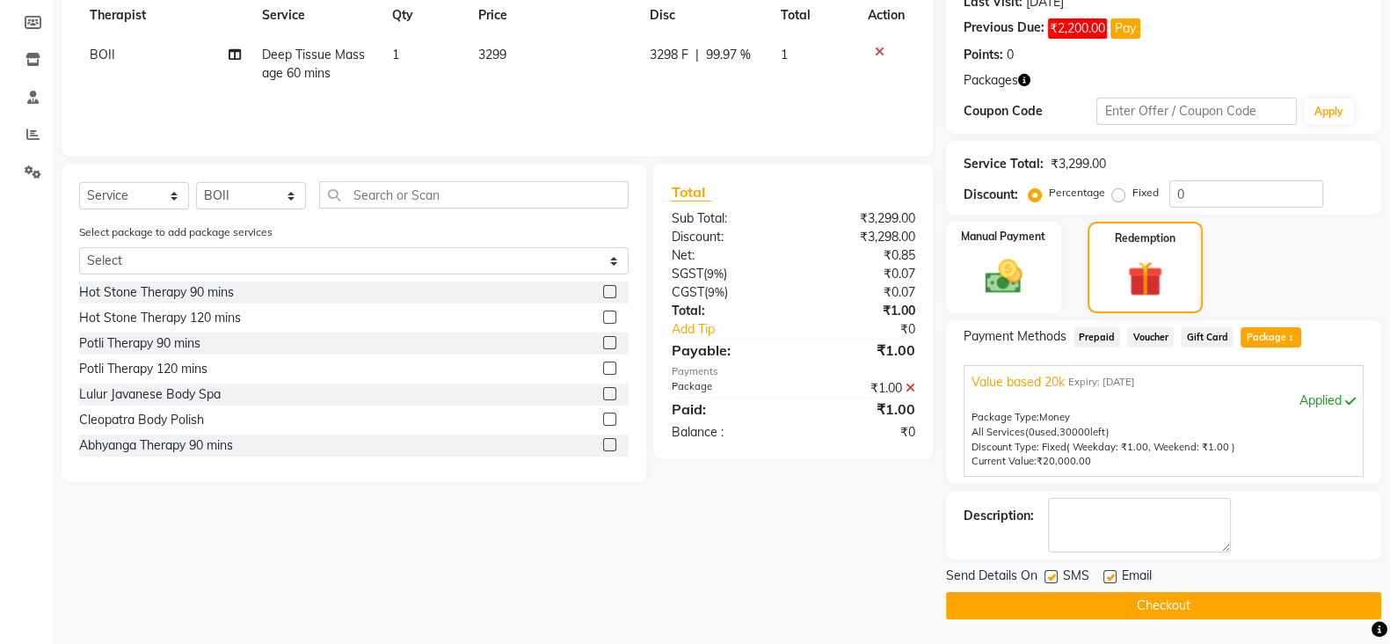
click at [1054, 579] on label at bounding box center [1051, 576] width 13 height 13
click at [1054, 579] on input "checkbox" at bounding box center [1050, 577] width 11 height 11
checkbox input "false"
click at [1104, 570] on label at bounding box center [1110, 576] width 13 height 13
click at [1104, 572] on input "checkbox" at bounding box center [1109, 577] width 11 height 11
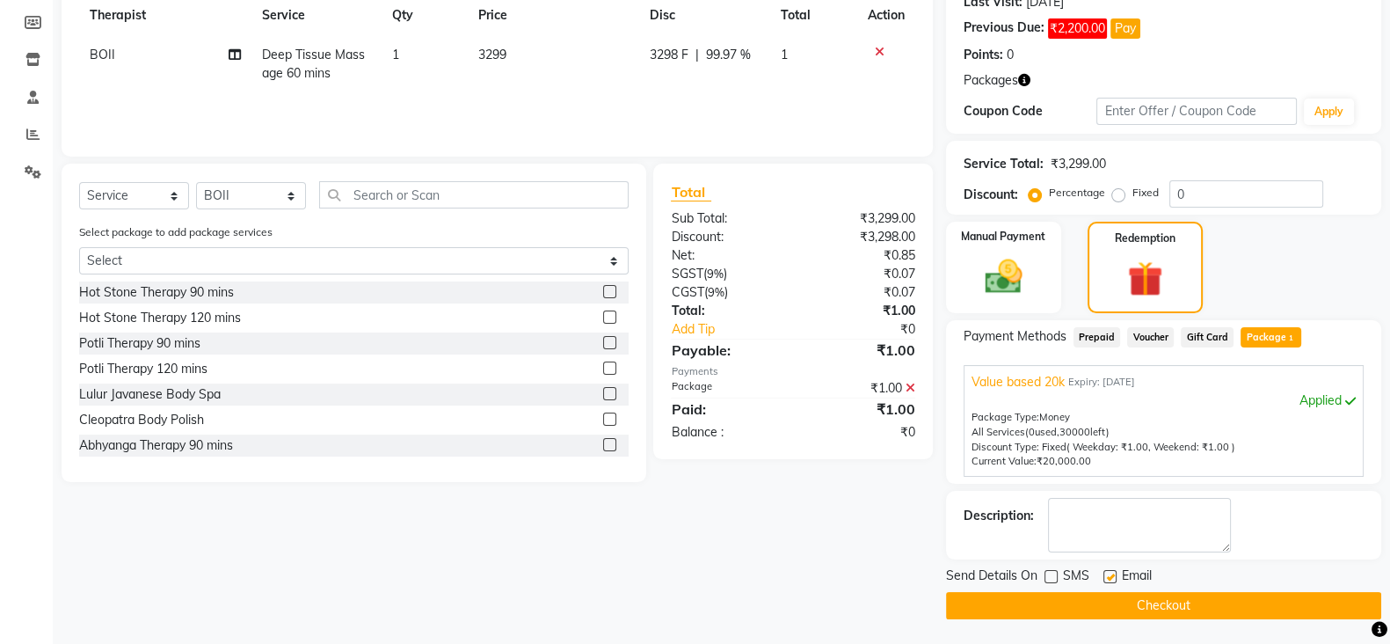
checkbox input "false"
click at [1191, 609] on button "Checkout" at bounding box center [1163, 605] width 435 height 27
